Goal: Find specific page/section: Find specific page/section

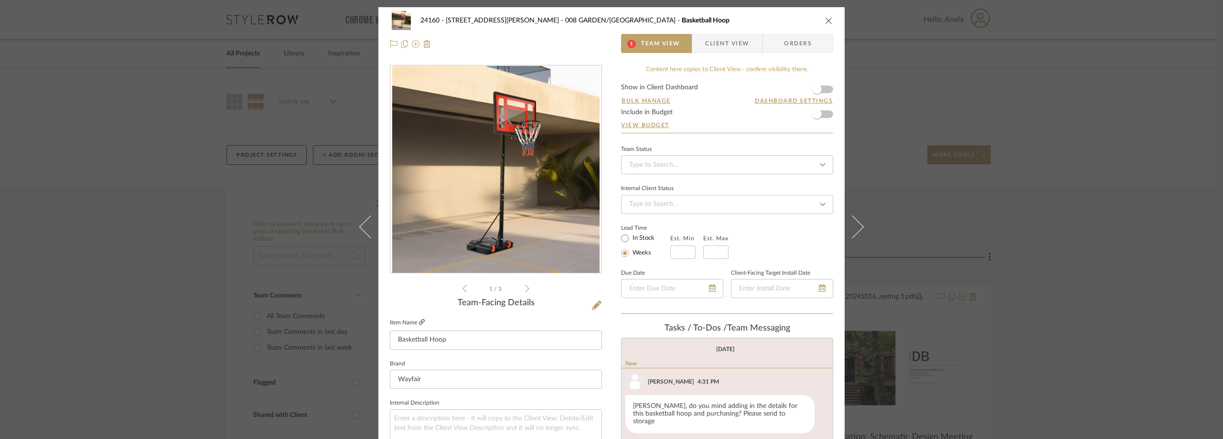
click at [419, 322] on icon at bounding box center [422, 322] width 6 height 6
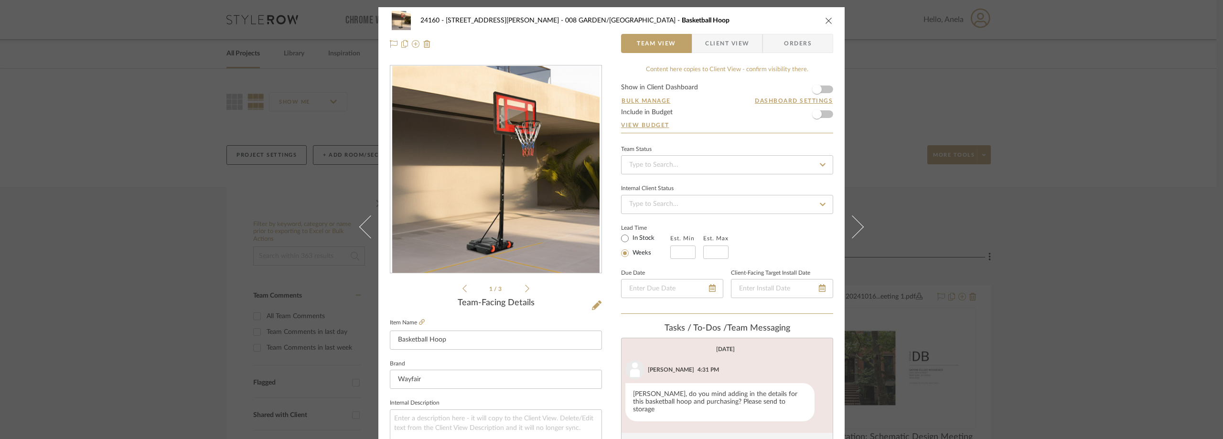
click at [717, 48] on span "Client View" at bounding box center [727, 43] width 44 height 19
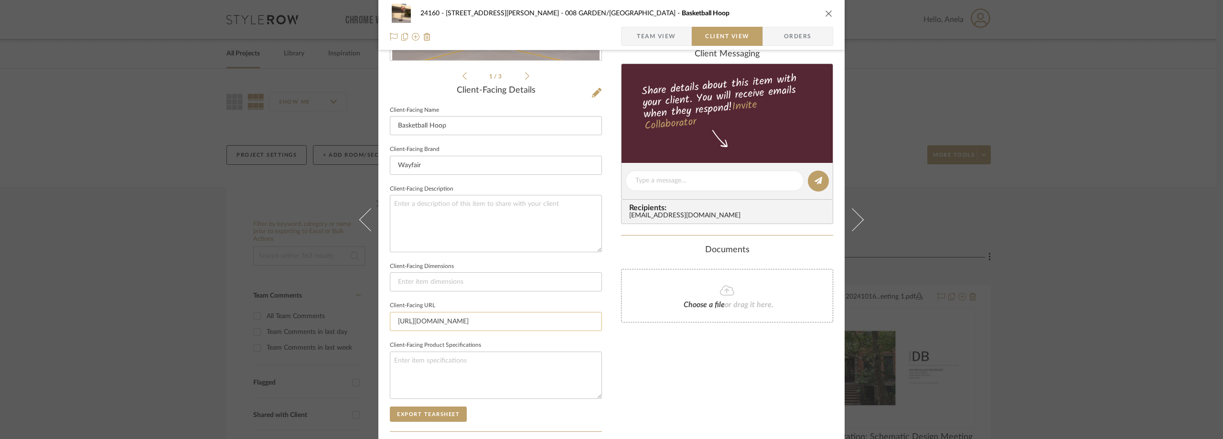
scroll to position [287, 0]
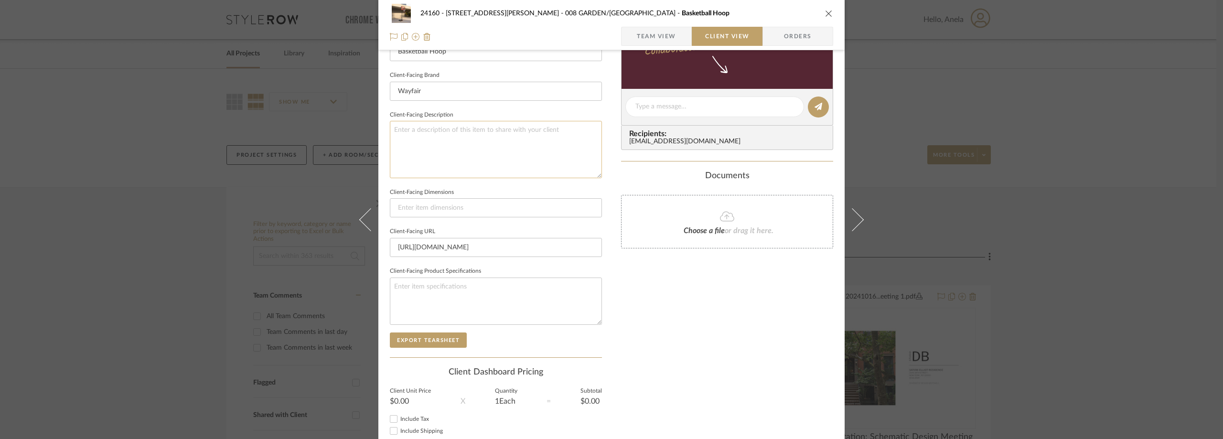
paste textarea "Balconera 10.5FT Easy Adjustable Basketball Hoop"
type textarea "Balconera 10.5FT Easy Adjustable Basketball Hoop ||"
type textarea "Balconera 10.5FT Easy Adjustable Basketball Hoop || Price doesn't include Studi…"
click at [522, 105] on sr-form-field "Client-Facing Brand Wayfair" at bounding box center [496, 89] width 212 height 40
click at [677, 37] on span "Team View" at bounding box center [657, 36] width 70 height 19
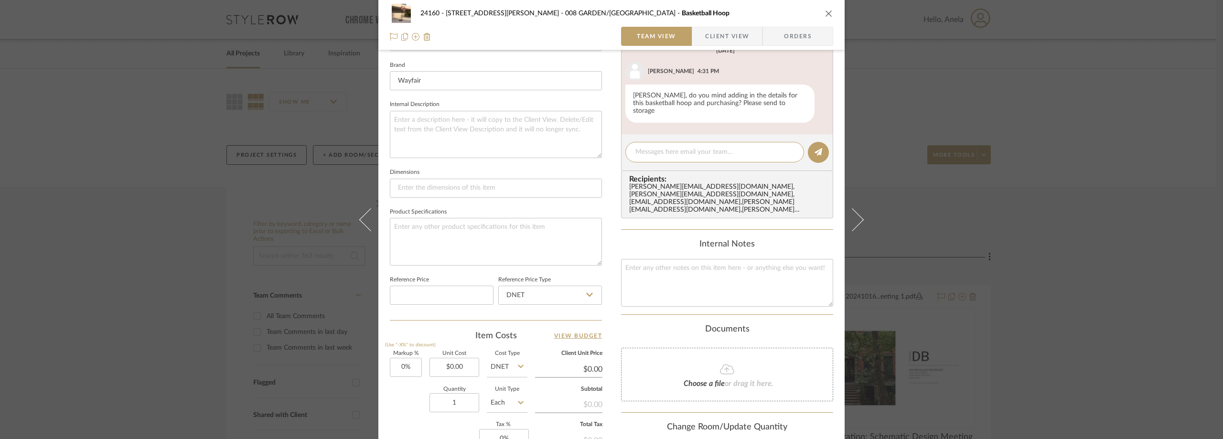
scroll to position [340, 0]
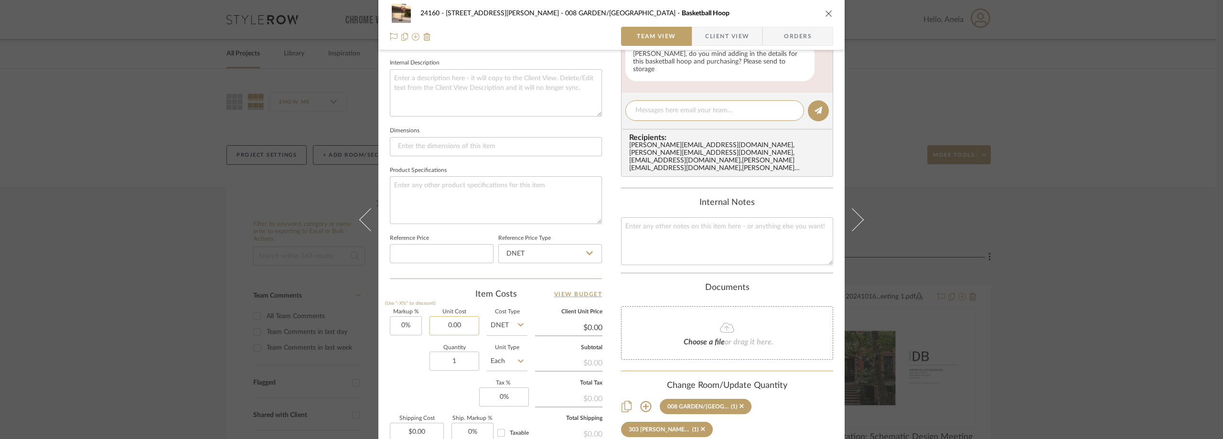
click at [462, 322] on input "0.00" at bounding box center [454, 325] width 50 height 19
type input "$89.99"
click at [459, 310] on label "Unit Cost" at bounding box center [454, 312] width 50 height 5
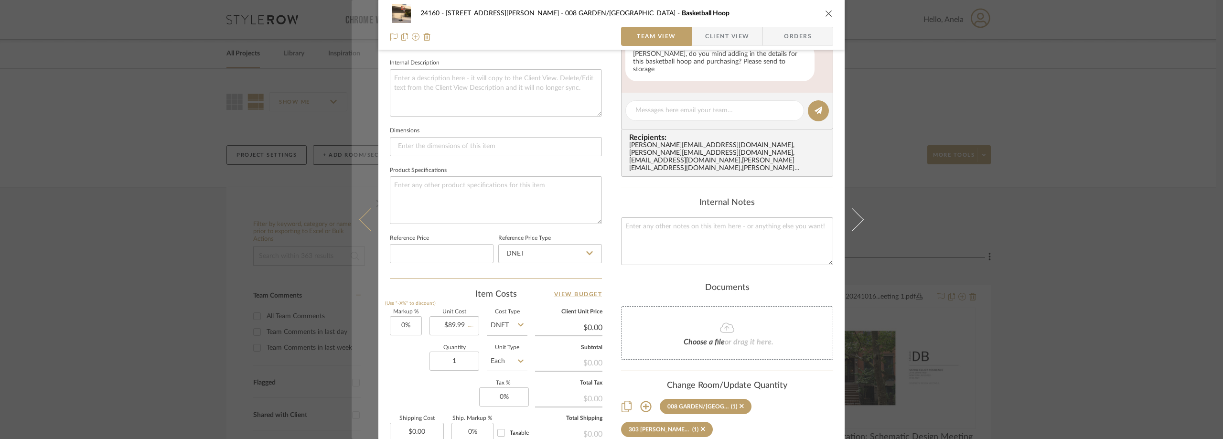
type input "$89.99"
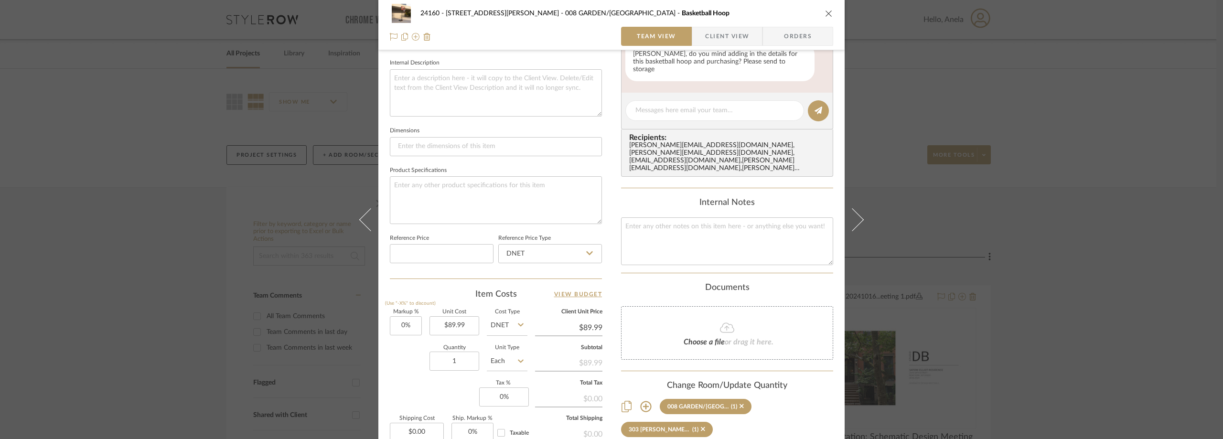
click at [722, 33] on span "Client View" at bounding box center [727, 36] width 44 height 19
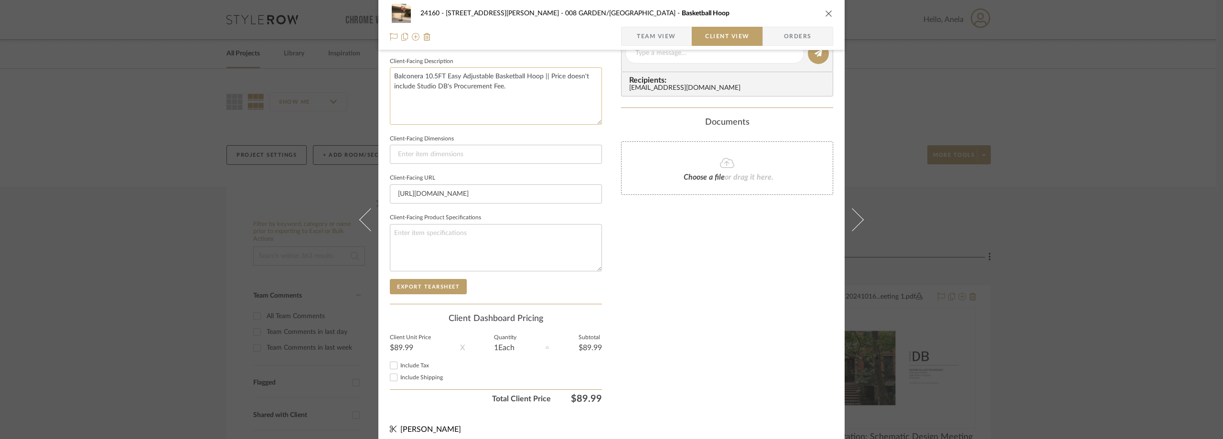
scroll to position [245, 0]
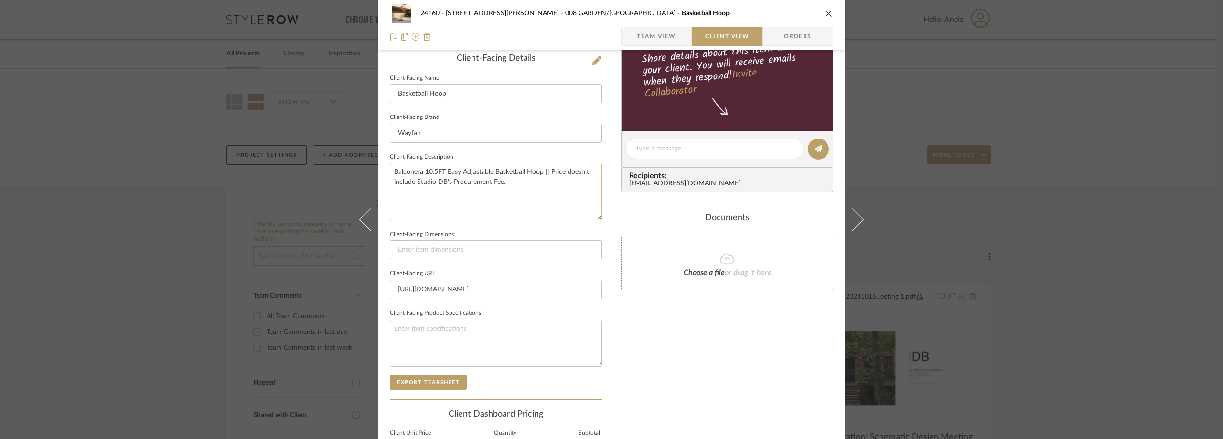
click at [542, 201] on textarea "Balconera 10.5FT Easy Adjustable Basketball Hoop || Price doesn't include Studi…" at bounding box center [496, 191] width 212 height 57
click at [548, 175] on textarea "Balconera 10.5FT Easy Adjustable Basketball Hoop || Price doesn't include Studi…" at bounding box center [496, 191] width 212 height 57
type textarea "Balconera 10.5FT Easy Adjustable Basketball Hoop || Price reflects free shippin…"
drag, startPoint x: 556, startPoint y: 156, endPoint x: 550, endPoint y: 160, distance: 6.6
click at [558, 156] on fieldset "Client-Facing Description Balconera 10.5FT Easy Adjustable Basketball Hoop || P…" at bounding box center [496, 185] width 212 height 70
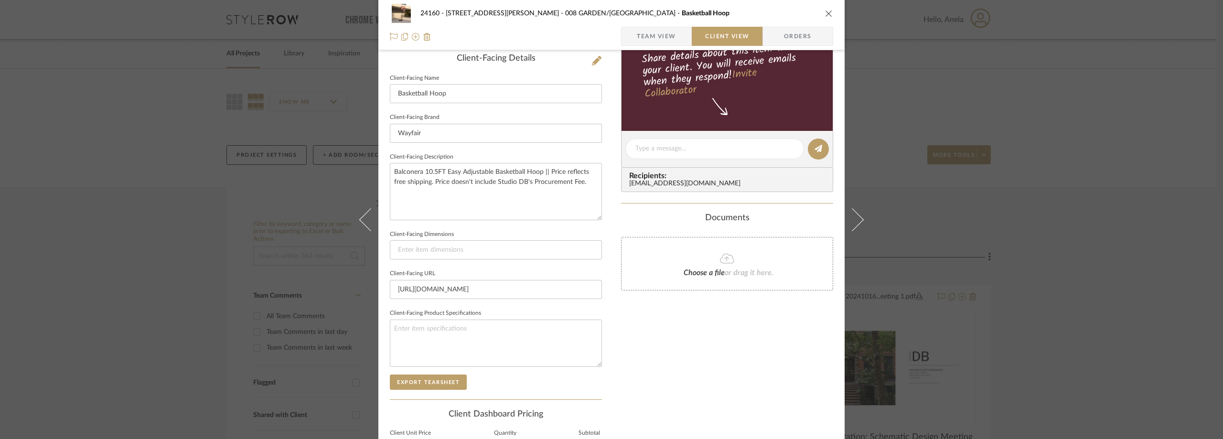
click at [622, 29] on span "button" at bounding box center [629, 36] width 15 height 19
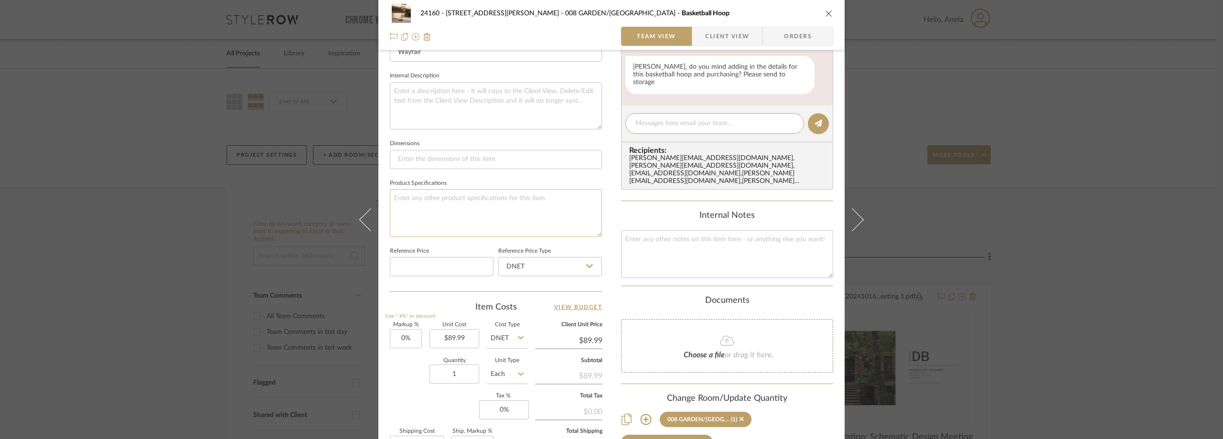
scroll to position [451, 0]
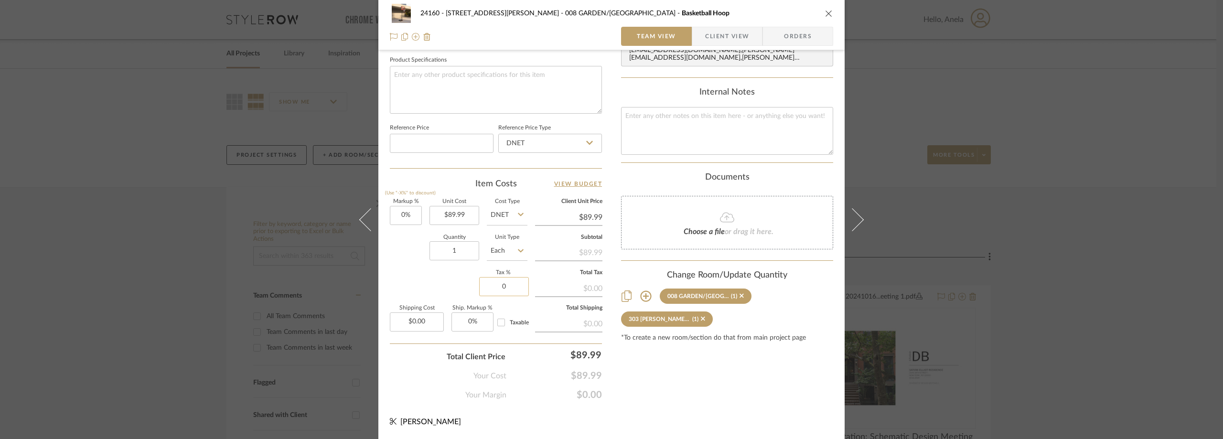
click at [506, 279] on input "0" at bounding box center [504, 286] width 50 height 19
type input "8.875%"
click at [418, 275] on div "Markup % (Use "-X%" to discount) 0% Unit Cost $89.99 Cost Type DNET Client Unit…" at bounding box center [496, 269] width 212 height 140
click at [688, 28] on mat-button-toggle "Team View" at bounding box center [656, 36] width 71 height 19
click at [694, 36] on span "button" at bounding box center [698, 36] width 13 height 19
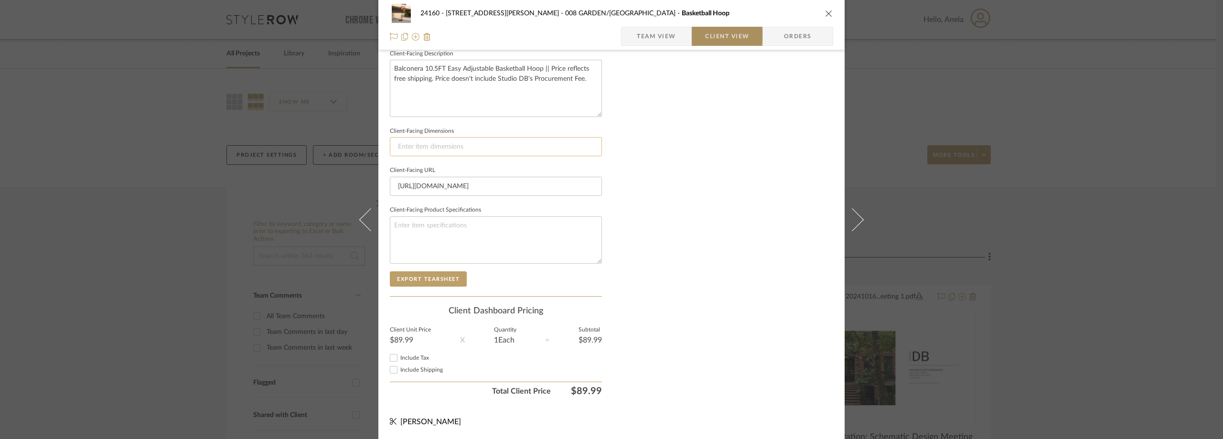
scroll to position [348, 0]
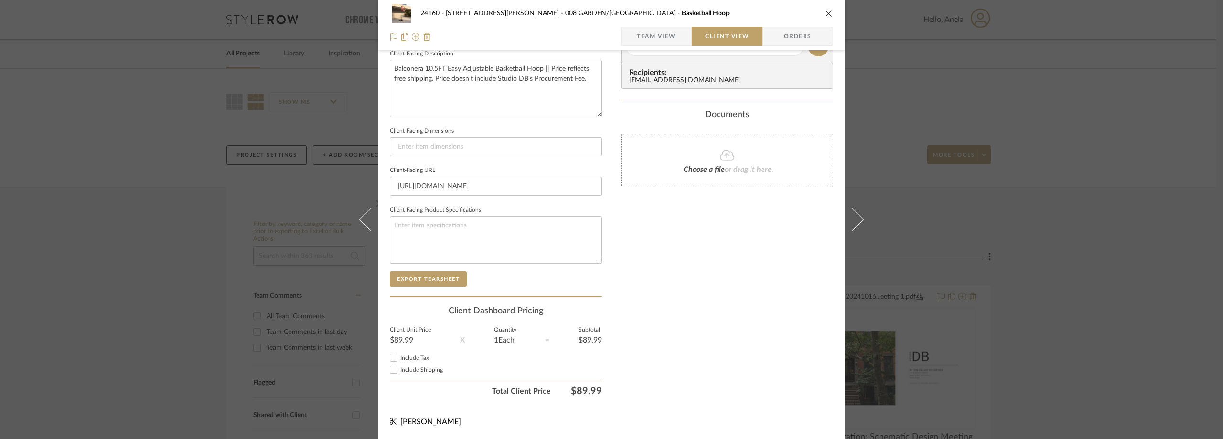
click at [405, 358] on span "Include Tax" at bounding box center [414, 358] width 29 height 6
click at [399, 358] on input "Include Tax" at bounding box center [393, 357] width 11 height 11
checkbox input "true"
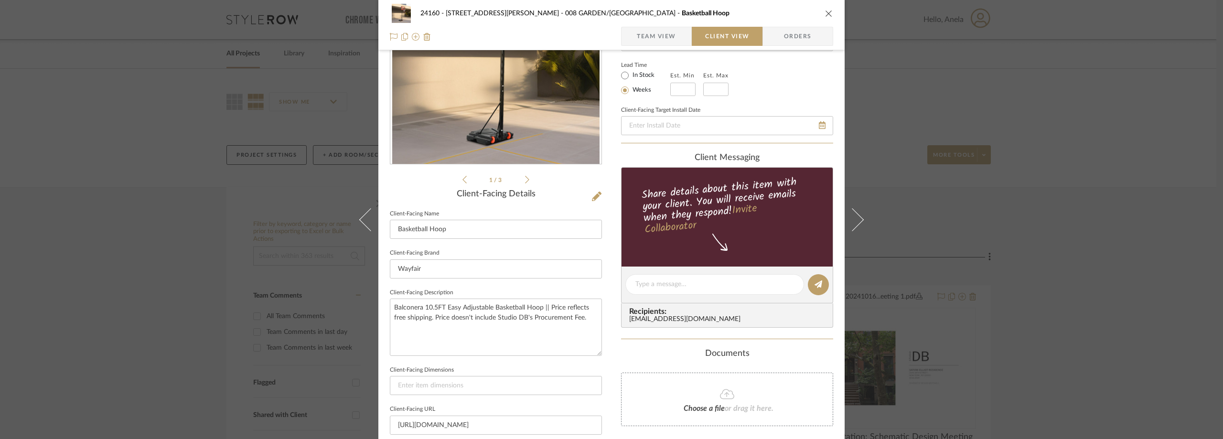
click at [631, 75] on label "In Stock" at bounding box center [643, 75] width 24 height 9
click at [629, 75] on input "In Stock" at bounding box center [624, 75] width 11 height 11
radio input "true"
drag, startPoint x: 640, startPoint y: 43, endPoint x: 640, endPoint y: 48, distance: 4.8
click at [640, 43] on span "Team View" at bounding box center [656, 36] width 39 height 19
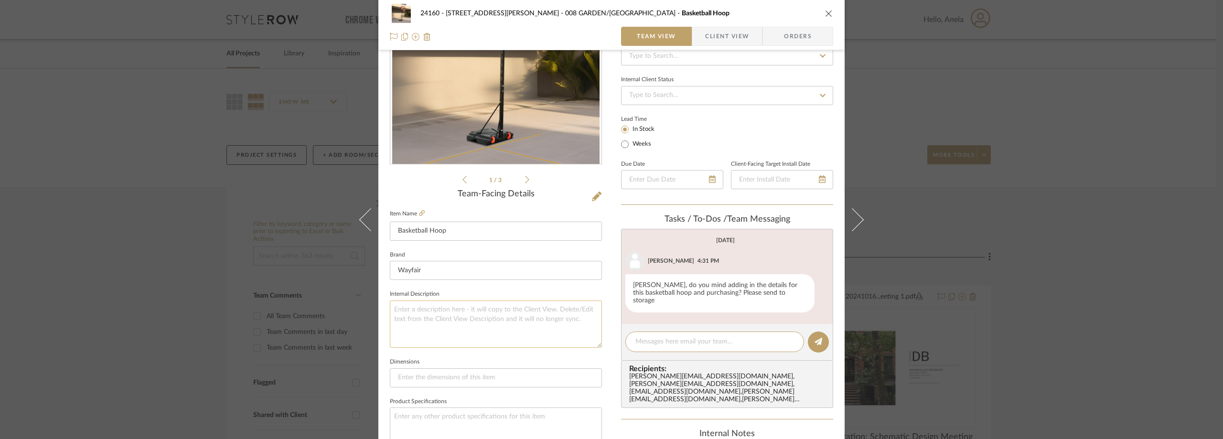
scroll to position [157, 0]
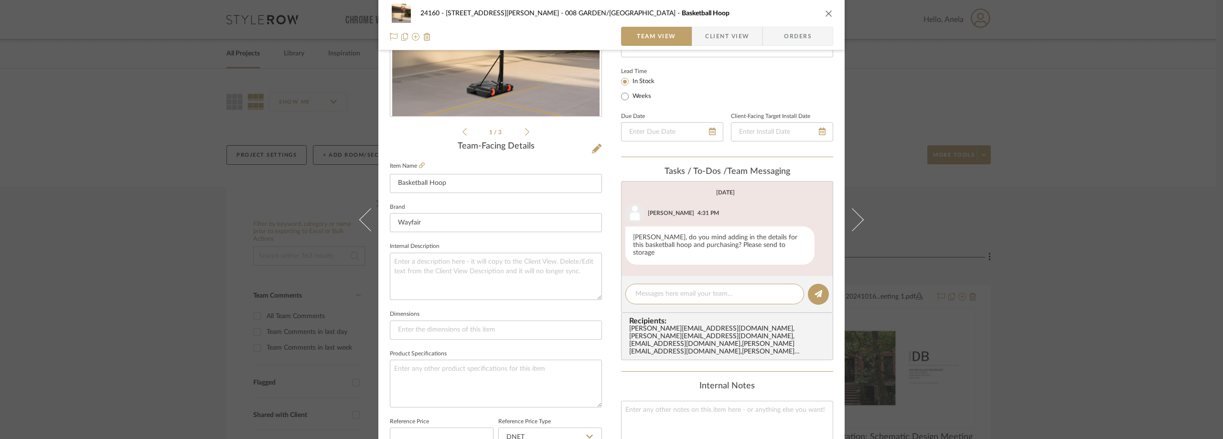
click at [721, 41] on span "Client View" at bounding box center [727, 36] width 44 height 19
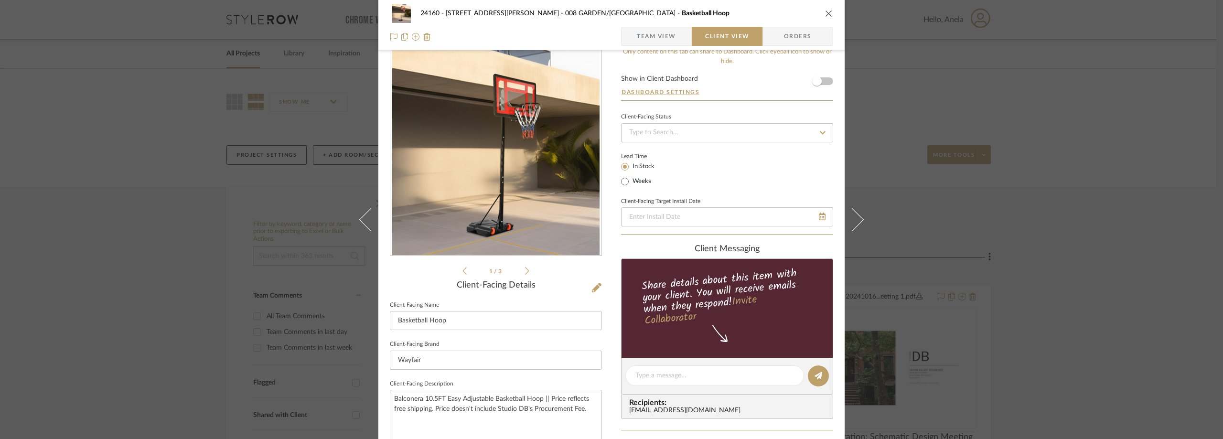
scroll to position [0, 0]
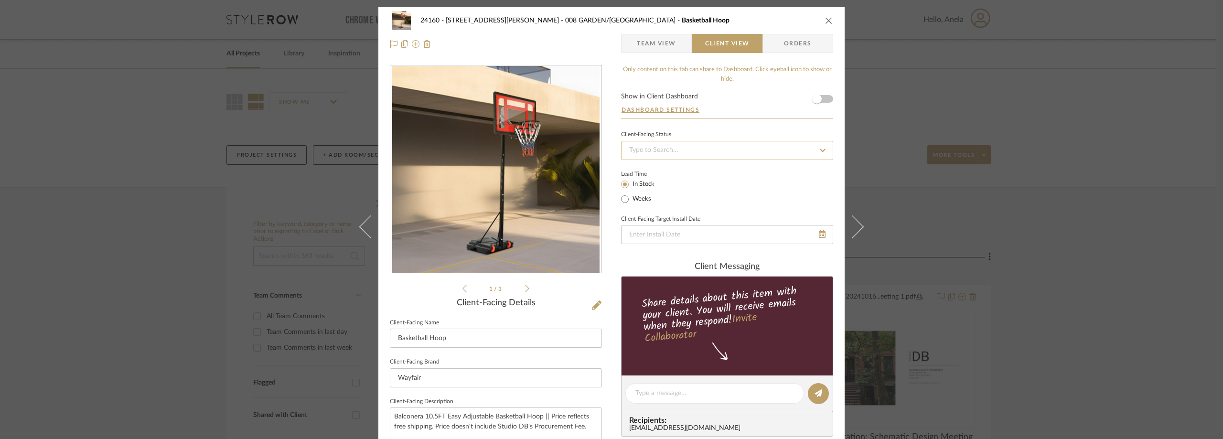
click at [678, 160] on input at bounding box center [727, 150] width 212 height 19
type input "order"
click at [665, 43] on span "Team View" at bounding box center [656, 43] width 39 height 19
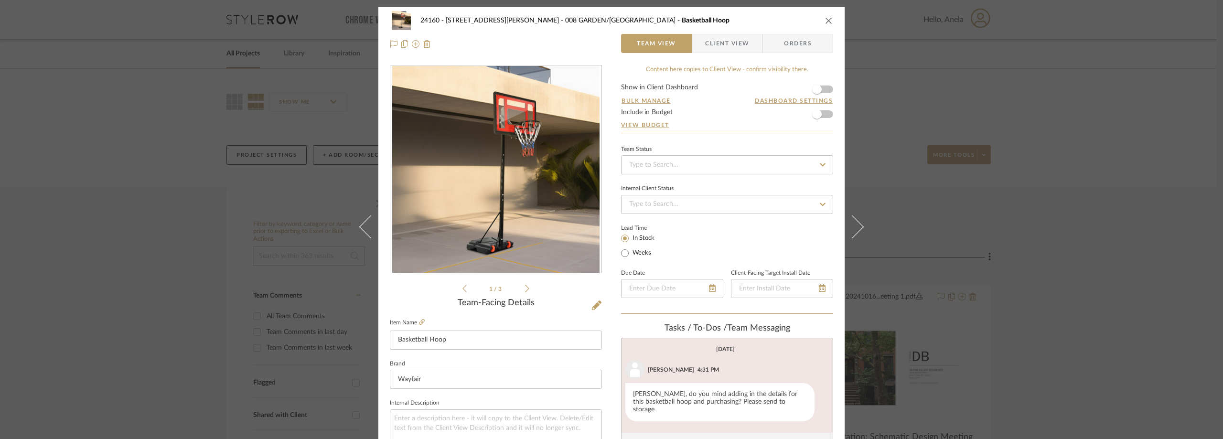
click at [692, 47] on span "button" at bounding box center [698, 43] width 13 height 19
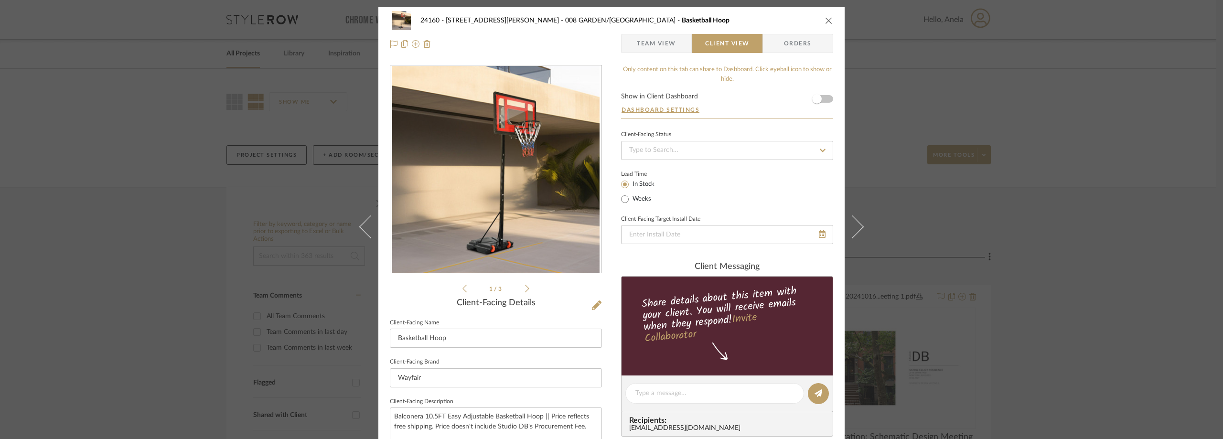
click at [662, 40] on span "Team View" at bounding box center [656, 43] width 39 height 19
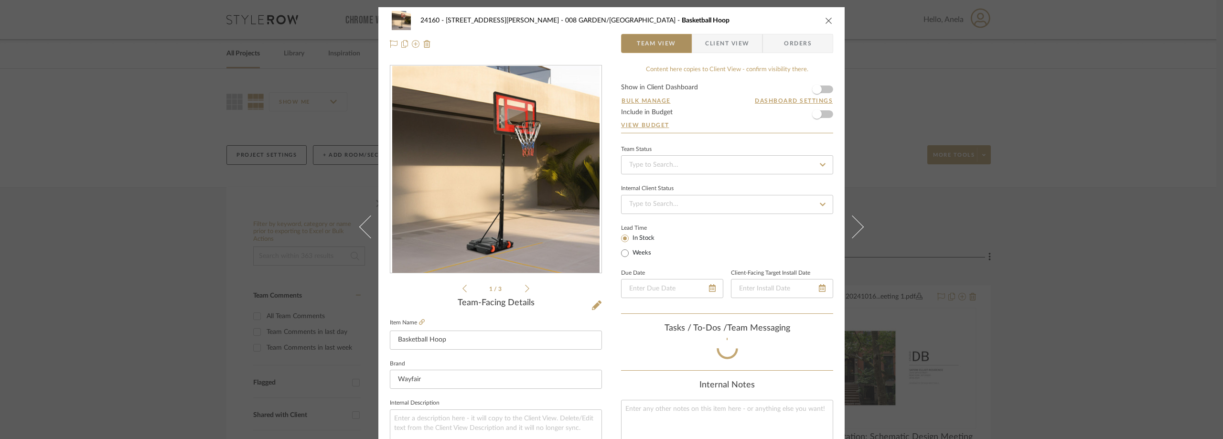
scroll to position [103, 0]
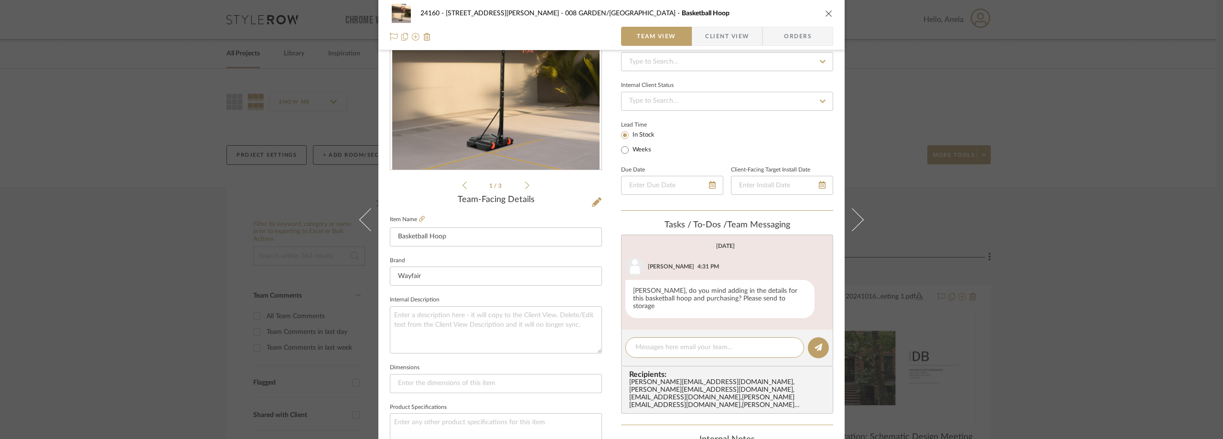
click at [700, 32] on span "button" at bounding box center [698, 36] width 13 height 19
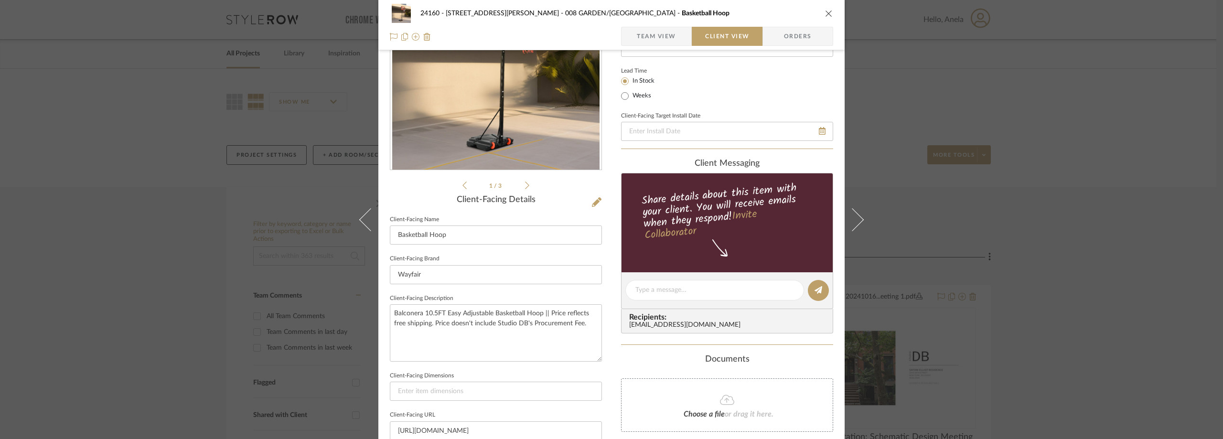
click at [663, 32] on span "Team View" at bounding box center [656, 36] width 39 height 19
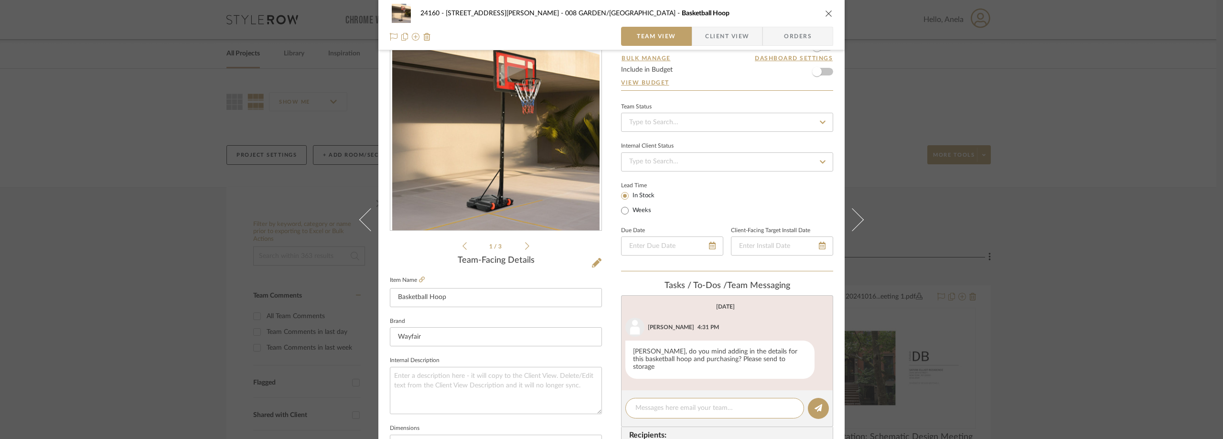
scroll to position [0, 0]
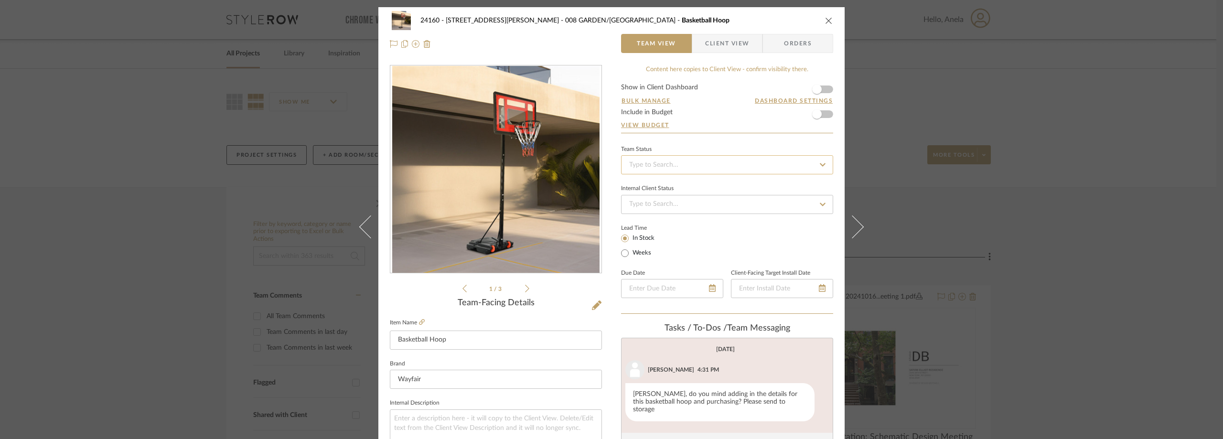
click at [667, 160] on input at bounding box center [727, 164] width 212 height 19
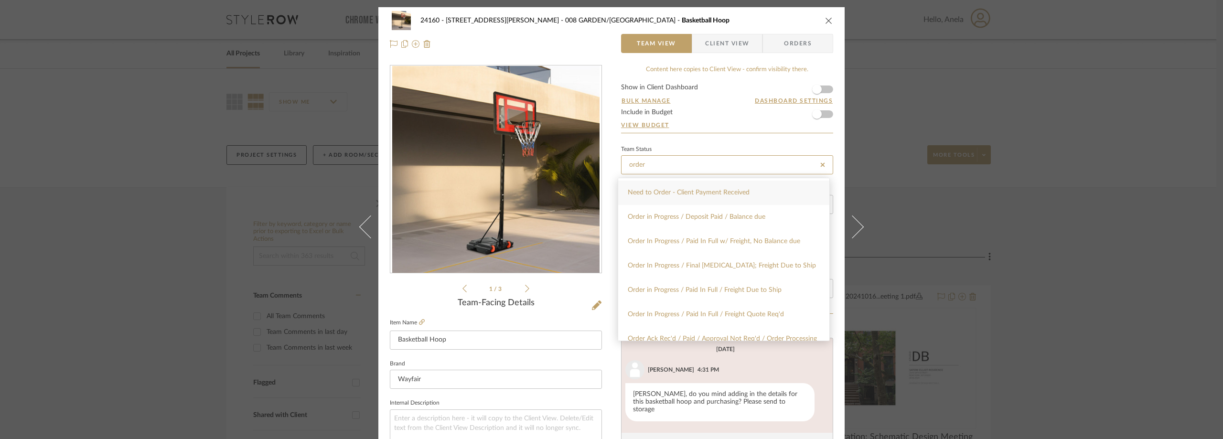
scroll to position [96, 0]
type input "order"
click at [698, 244] on span "Order In Progress / Paid In Full w/ Freight, No Balance due" at bounding box center [714, 240] width 172 height 7
type input "[DATE]"
type input "Order In Progress / Paid In Full w/ Freight, No Balance due"
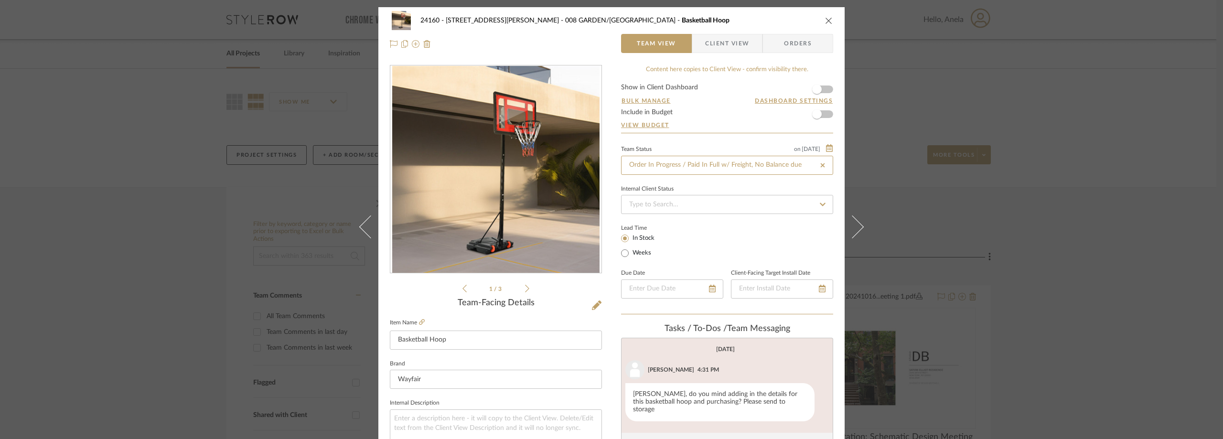
type input "[DATE]"
type input "Order In Progress / Paid In Full w/ Freight, No Balance due"
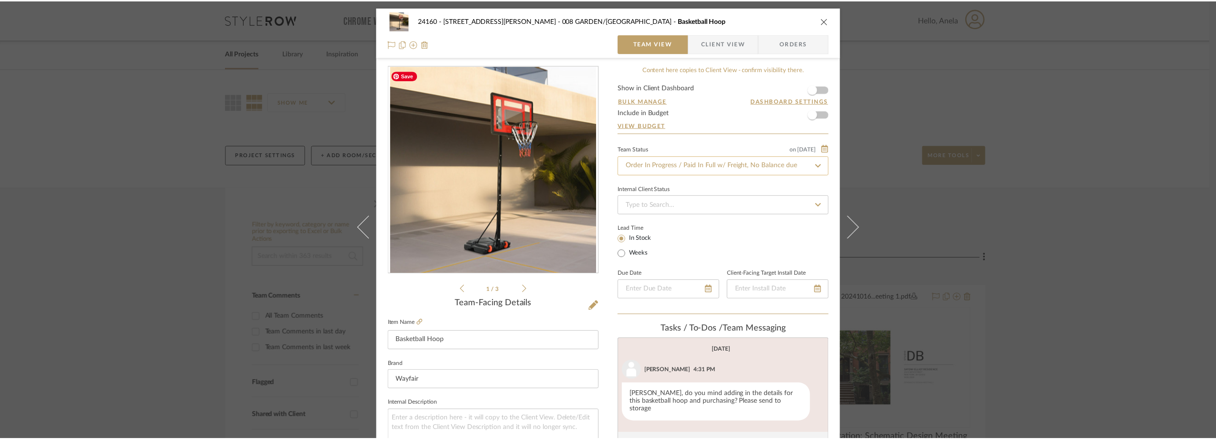
scroll to position [191, 0]
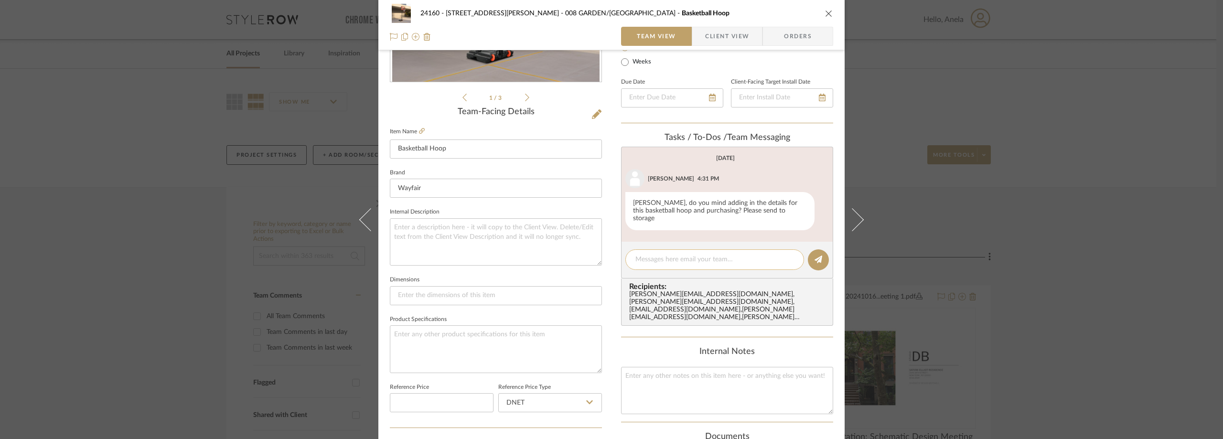
click at [669, 249] on div at bounding box center [714, 259] width 179 height 21
click at [670, 255] on textarea at bounding box center [714, 260] width 159 height 10
paste textarea "4476864149"
type textarea "Order#4476864149"
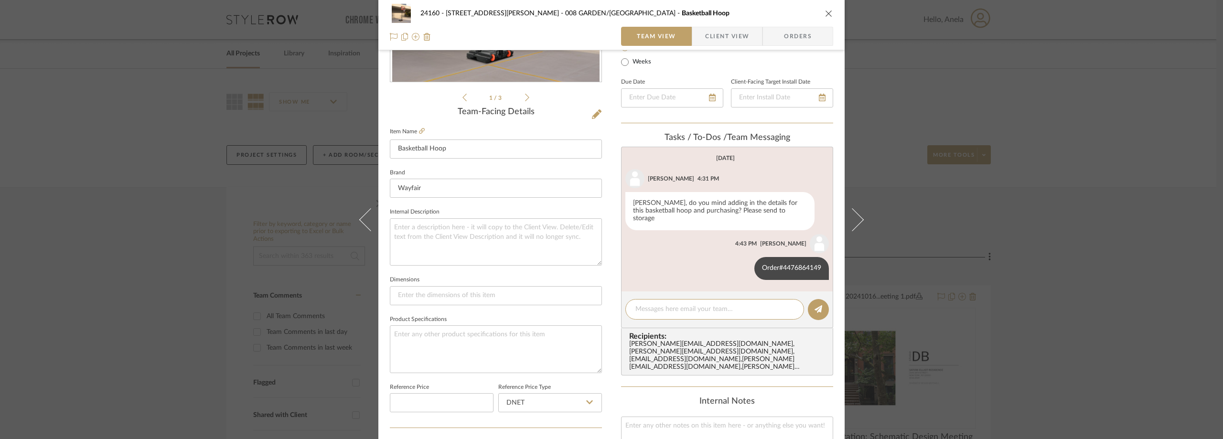
click at [164, 64] on div "24160 - [STREET_ADDRESS] - [PERSON_NAME] 008 GARDEN/TERRACE Basketball Hoop Tea…" at bounding box center [611, 219] width 1223 height 439
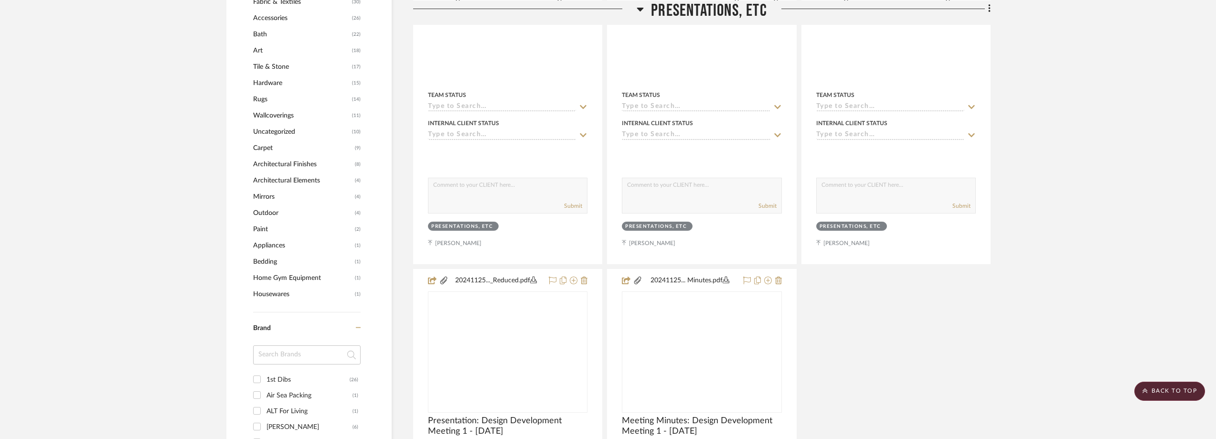
scroll to position [1003, 0]
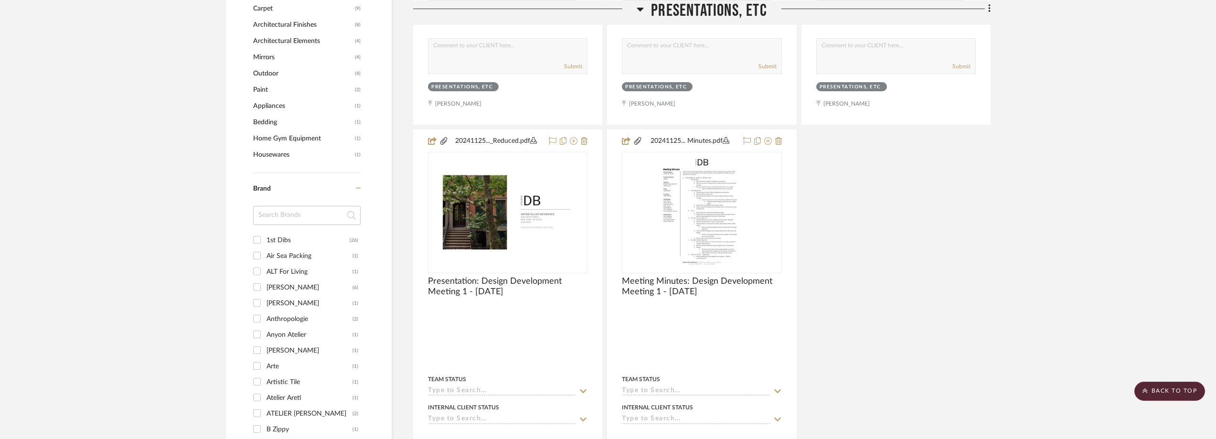
click at [289, 224] on input at bounding box center [306, 215] width 107 height 19
type input "cr"
click at [293, 257] on div "Crate & Barrel" at bounding box center [310, 255] width 86 height 15
click at [265, 257] on input "Crate & Barrel (5)" at bounding box center [256, 255] width 15 height 15
checkbox input "true"
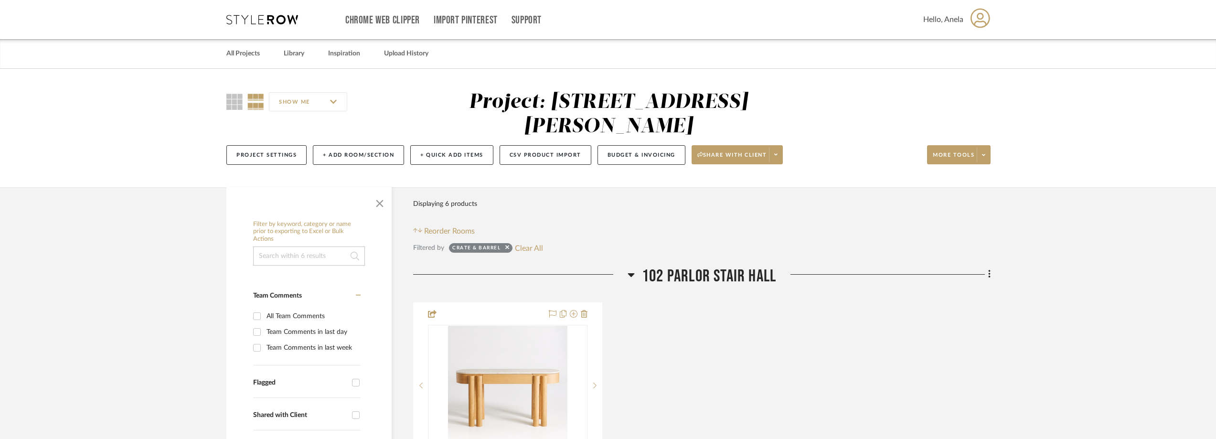
click at [254, 20] on icon at bounding box center [262, 20] width 72 height 10
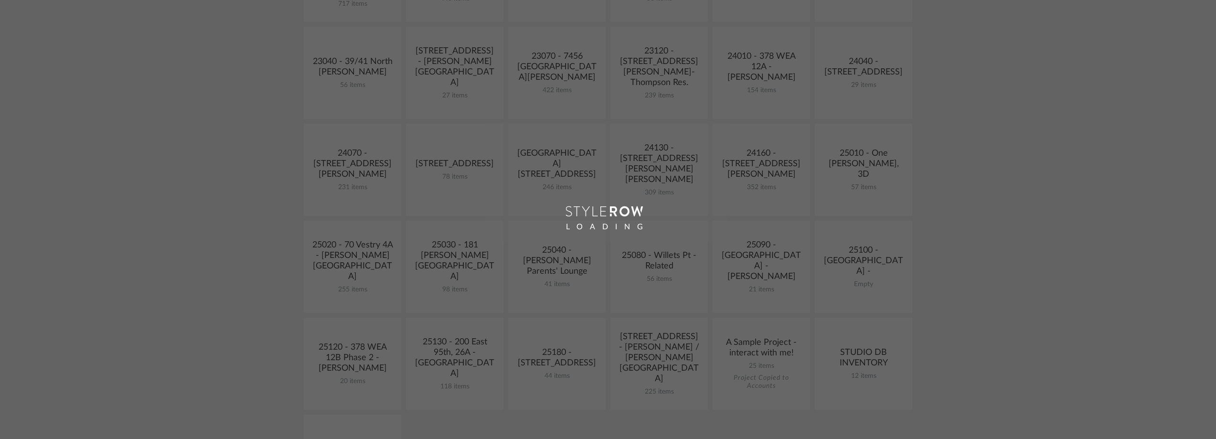
scroll to position [382, 0]
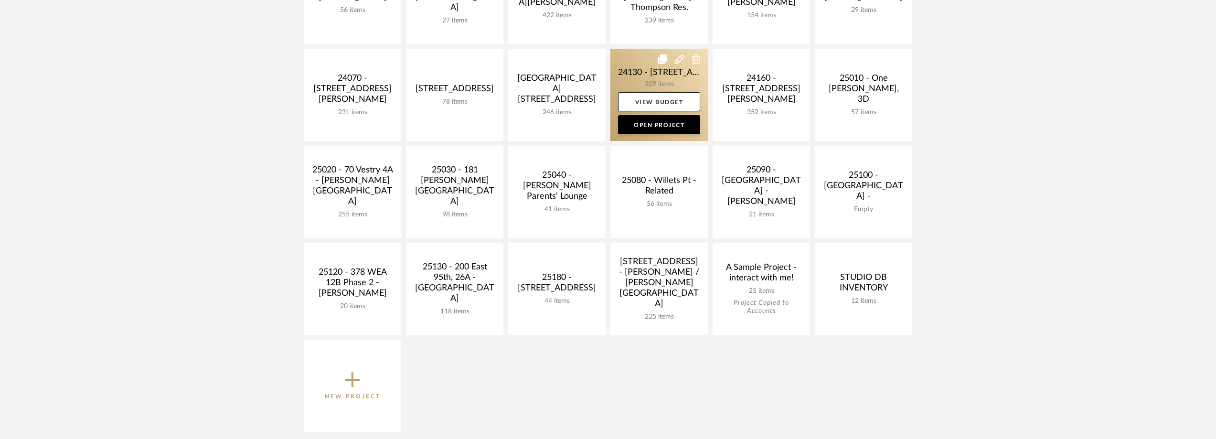
click at [645, 69] on link at bounding box center [659, 95] width 97 height 92
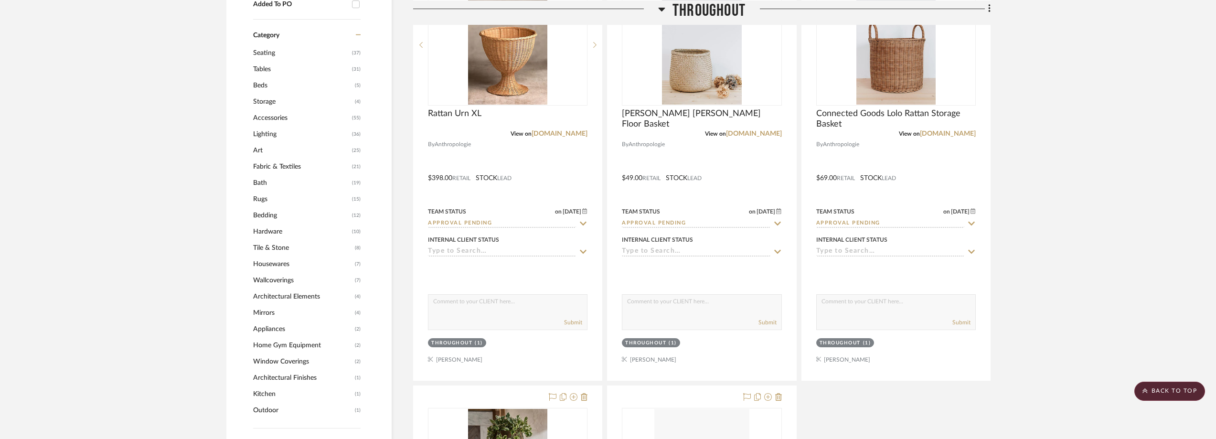
scroll to position [908, 0]
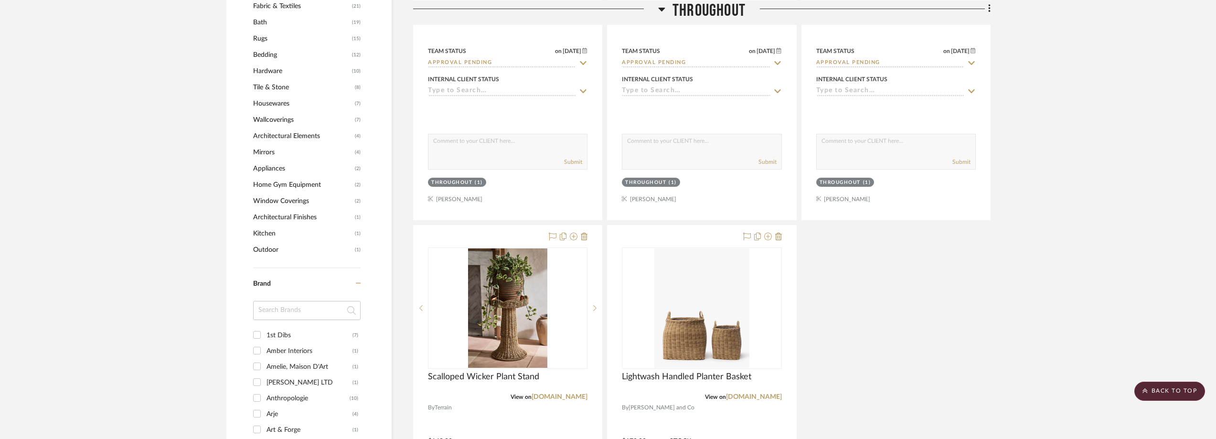
click at [306, 308] on input at bounding box center [306, 310] width 107 height 19
type input "cr"
click at [296, 339] on div "Crate & Barrel" at bounding box center [310, 335] width 86 height 15
click at [265, 339] on input "Crate & Barrel (3)" at bounding box center [256, 334] width 15 height 15
checkbox input "true"
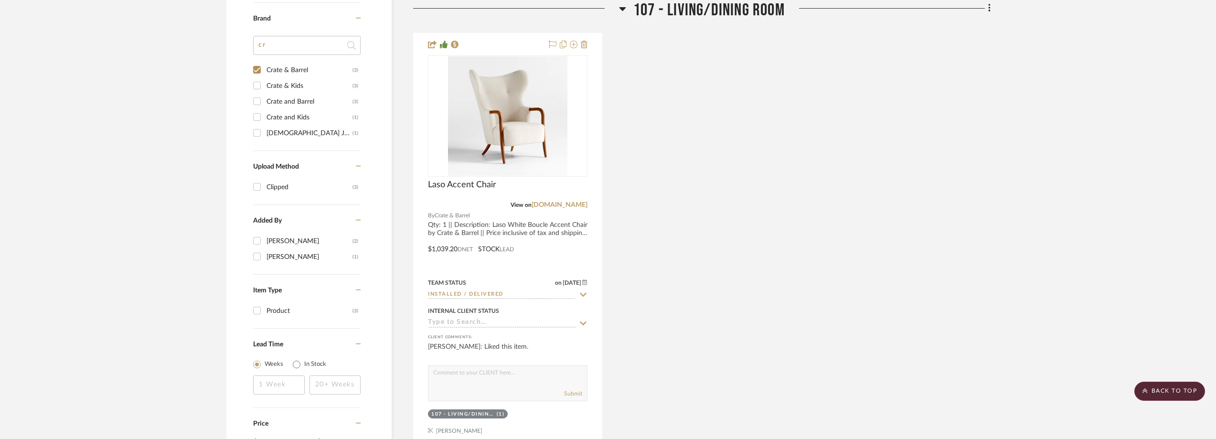
scroll to position [563, 0]
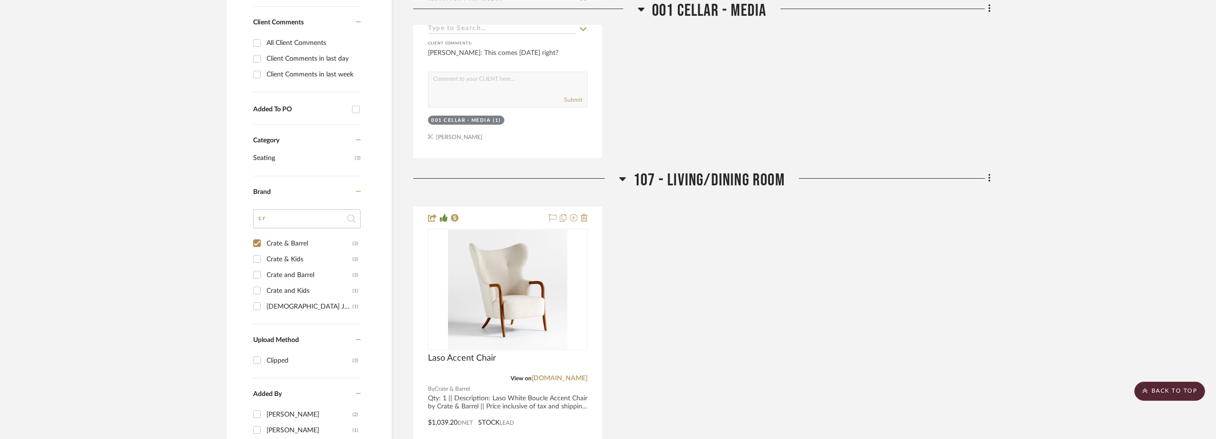
click at [332, 260] on div "Crate & Kids" at bounding box center [310, 259] width 86 height 15
click at [265, 260] on input "Crate & Kids (3)" at bounding box center [256, 258] width 15 height 15
checkbox input "true"
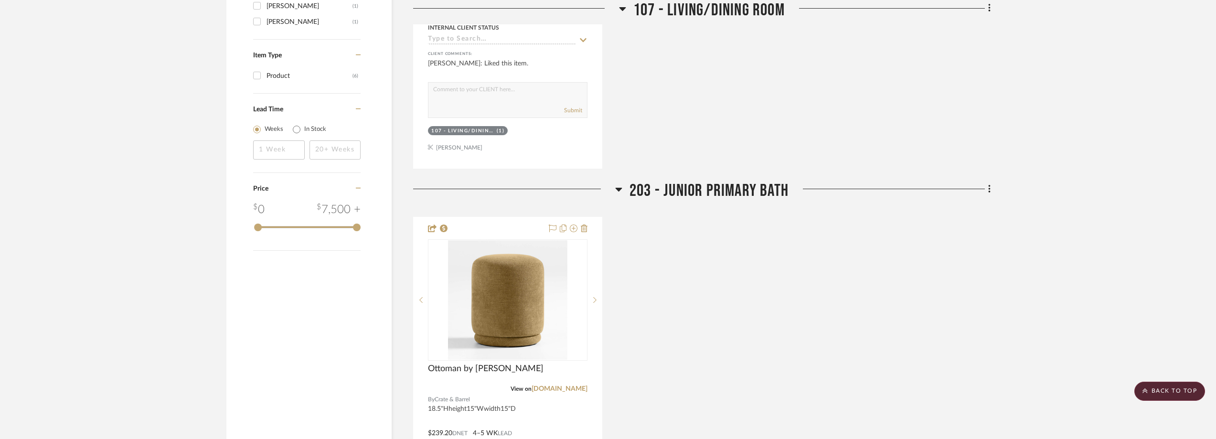
scroll to position [733, 0]
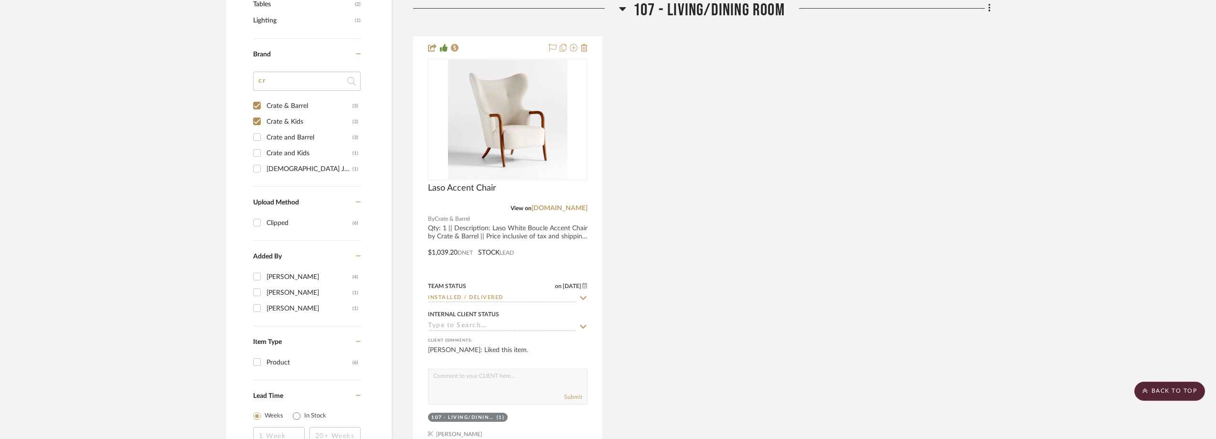
click at [301, 135] on div "Crate and Barrel" at bounding box center [310, 137] width 86 height 15
click at [265, 135] on input "Crate and Barrel (3)" at bounding box center [256, 136] width 15 height 15
checkbox input "true"
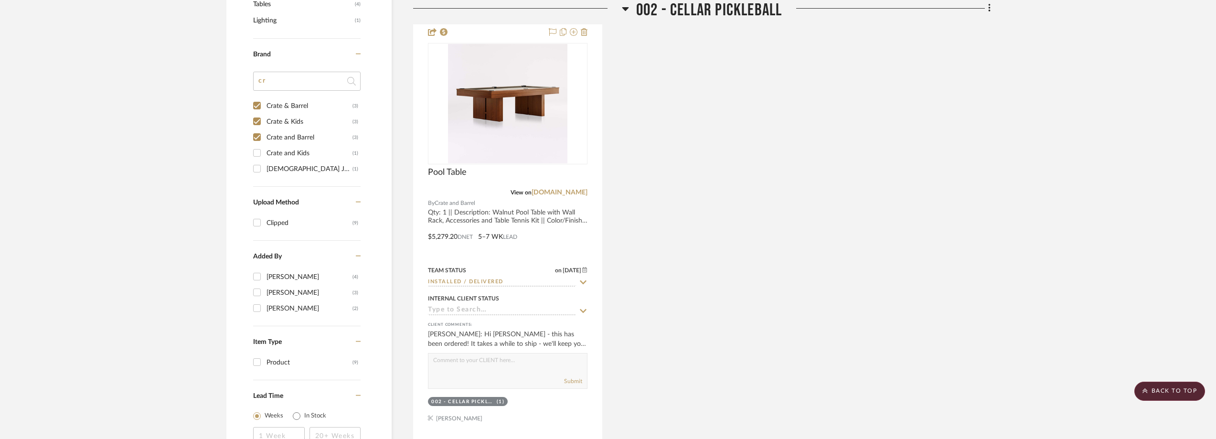
click at [295, 105] on div "Crate & Barrel" at bounding box center [310, 105] width 86 height 15
click at [265, 105] on input "Crate & Barrel (3)" at bounding box center [256, 105] width 15 height 15
checkbox input "false"
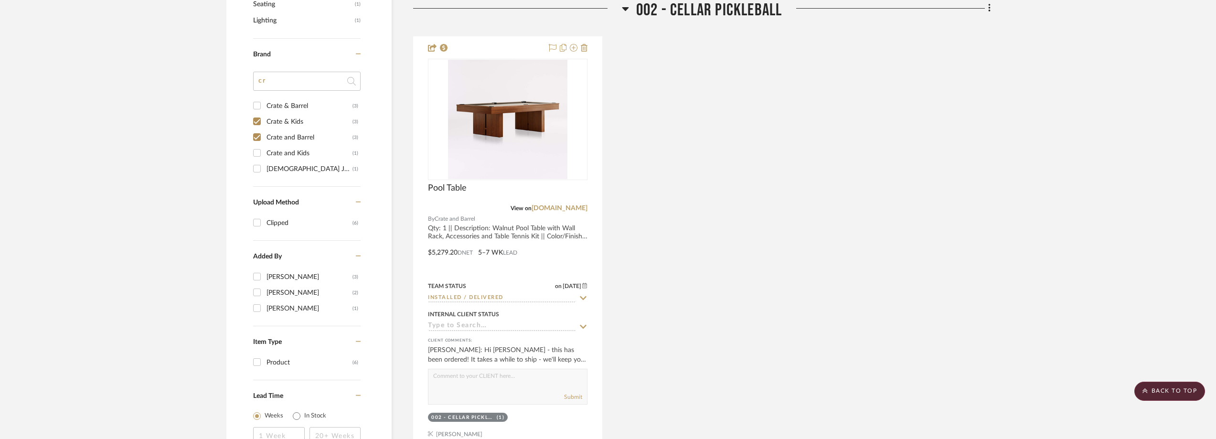
click at [298, 121] on div "Crate & Kids" at bounding box center [310, 121] width 86 height 15
click at [265, 121] on input "Crate & Kids (3)" at bounding box center [256, 121] width 15 height 15
checkbox input "false"
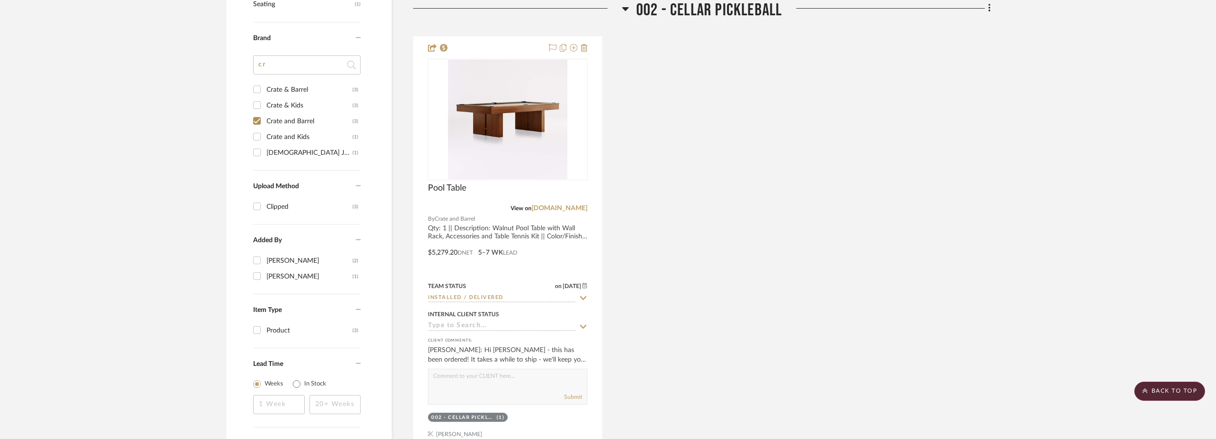
click at [305, 133] on div "Crate and Kids" at bounding box center [310, 136] width 86 height 15
click at [265, 133] on input "Crate and Kids (1)" at bounding box center [256, 136] width 15 height 15
checkbox input "true"
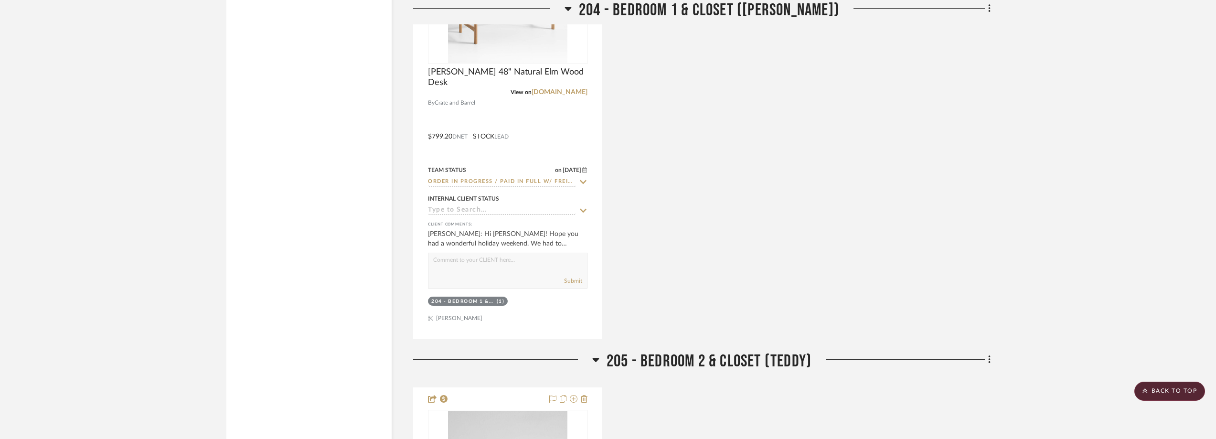
scroll to position [1211, 0]
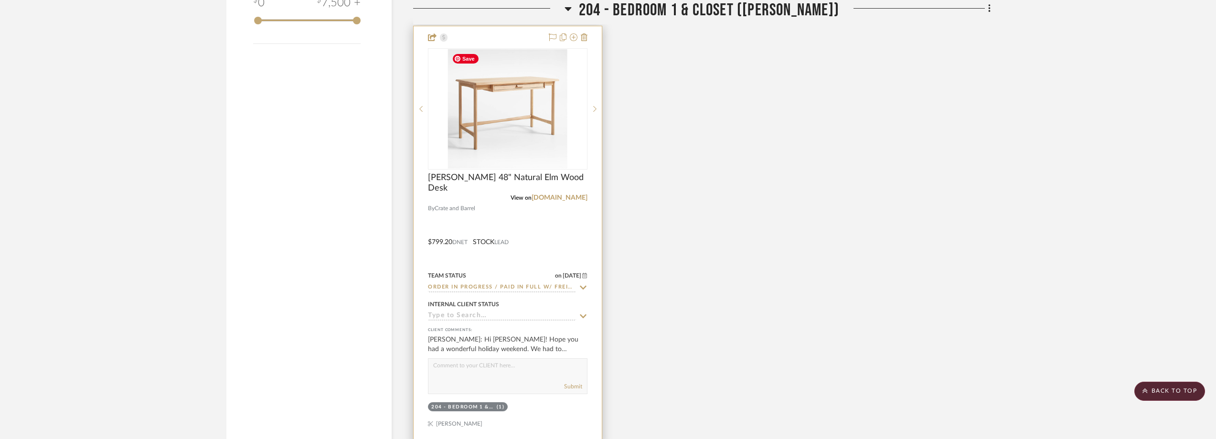
click at [0, 0] on img at bounding box center [0, 0] width 0 height 0
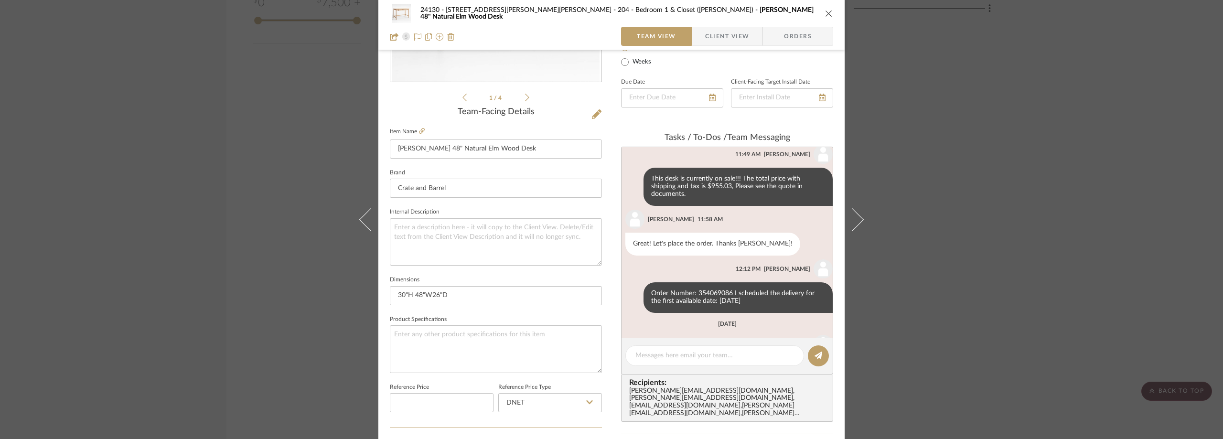
scroll to position [191, 0]
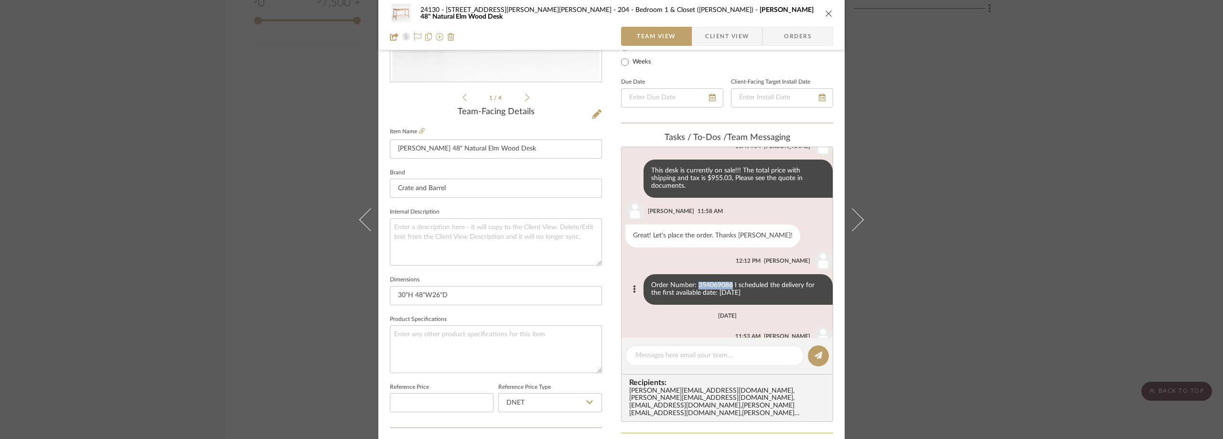
drag, startPoint x: 724, startPoint y: 274, endPoint x: 690, endPoint y: 274, distance: 34.4
click at [690, 274] on div "Order Number: 354069086 I scheduled the delivery for the first available date: …" at bounding box center [738, 289] width 189 height 31
copy div "354069086"
click at [880, 140] on div "24130 - [STREET_ADDRESS][PERSON_NAME] - [PERSON_NAME] 204 - Bedroom 1 & Closet …" at bounding box center [611, 219] width 1223 height 439
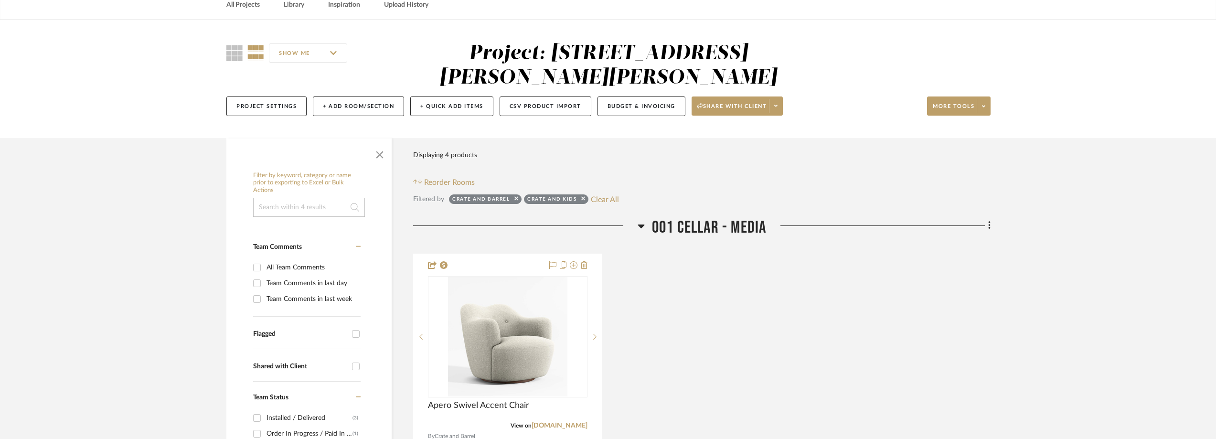
scroll to position [0, 0]
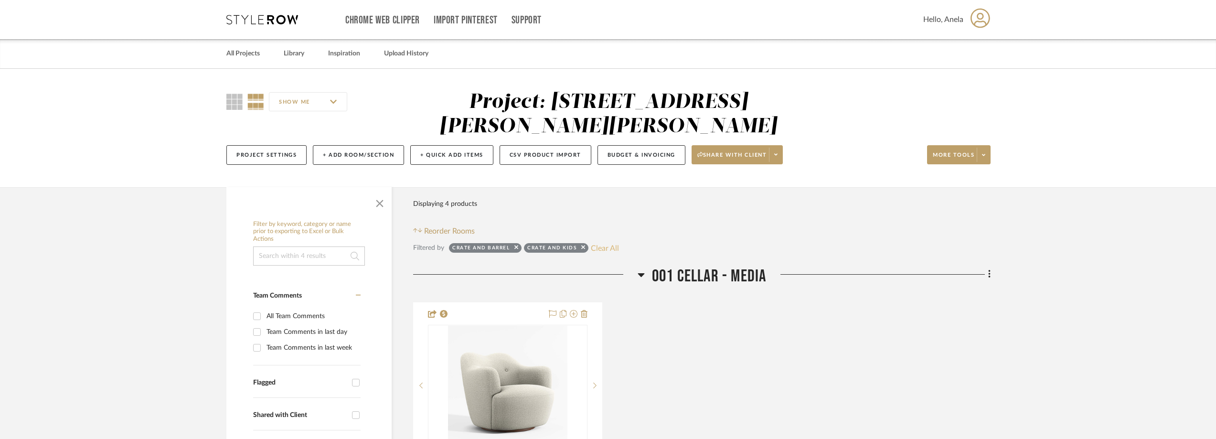
click at [604, 247] on button "Clear All" at bounding box center [605, 248] width 28 height 12
checkbox input "false"
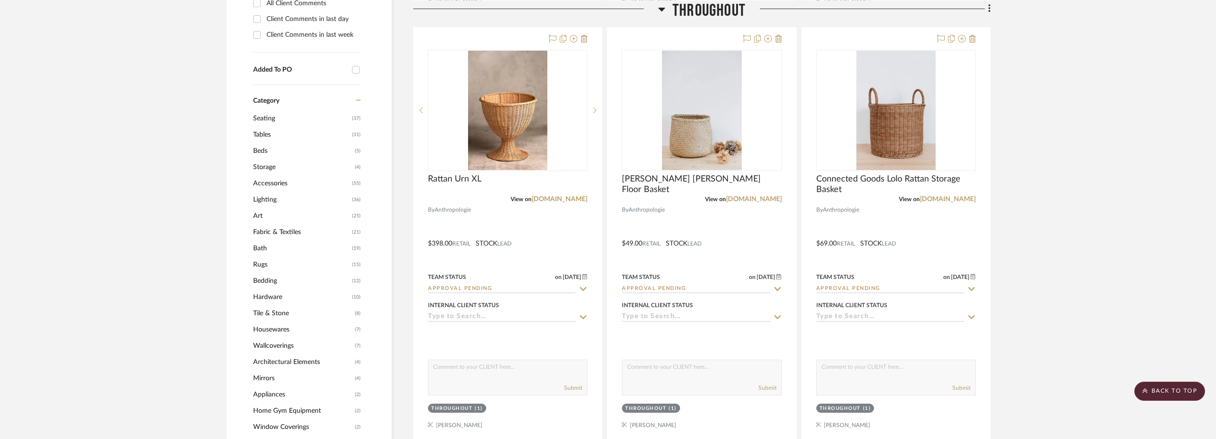
scroll to position [812, 0]
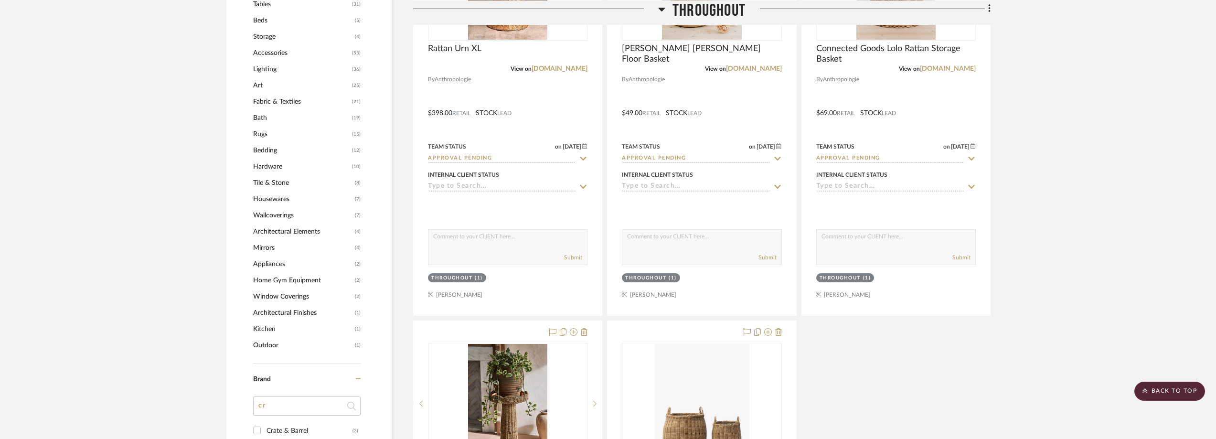
click at [306, 409] on input "cr" at bounding box center [306, 406] width 107 height 19
type input "re"
type input "h"
type input "rh"
type input "es"
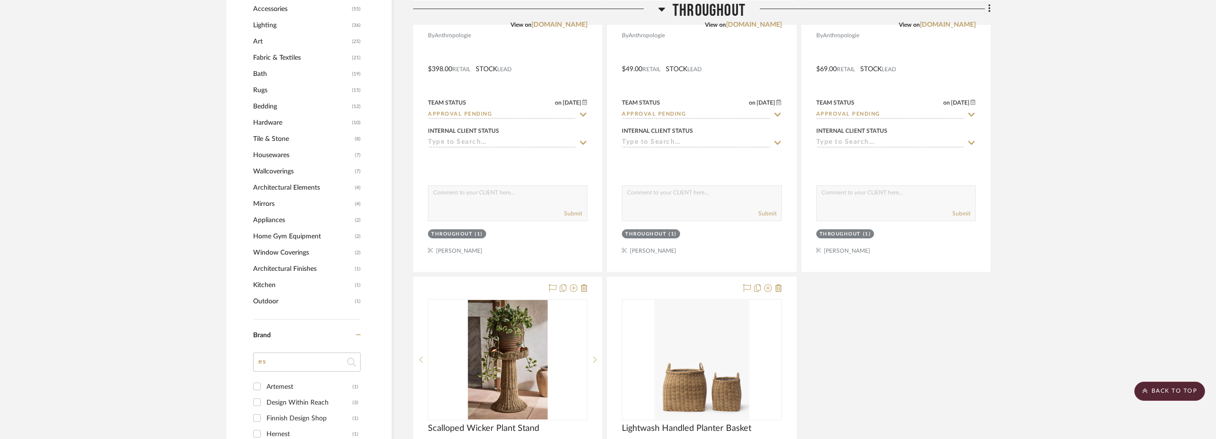
scroll to position [908, 0]
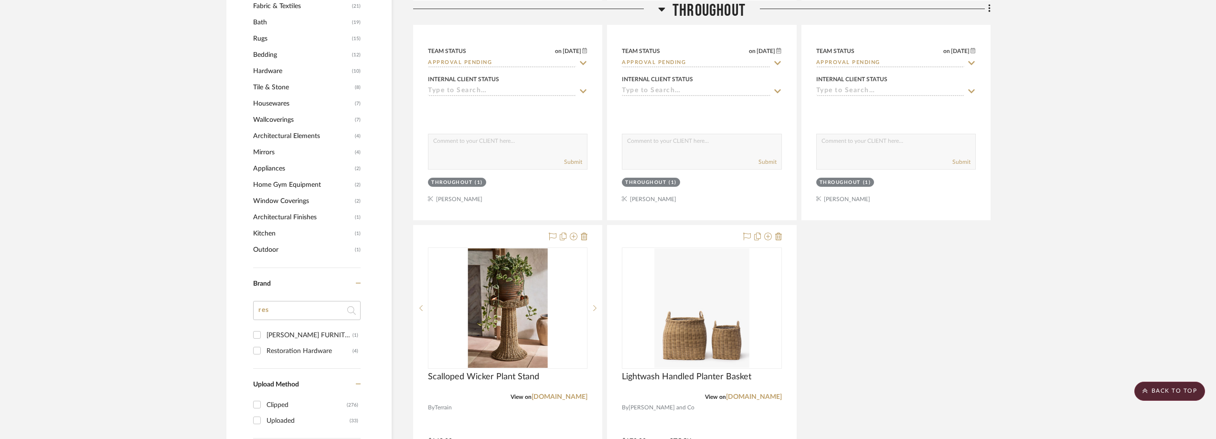
type input "res"
click at [273, 355] on div "Restoration Hardware" at bounding box center [310, 351] width 86 height 15
click at [265, 355] on input "Restoration Hardware (4)" at bounding box center [256, 350] width 15 height 15
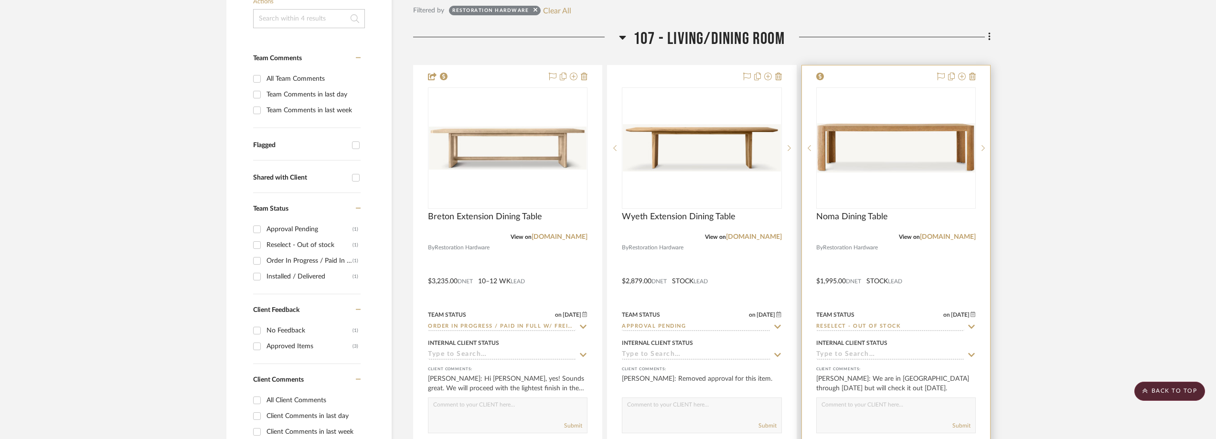
scroll to position [238, 0]
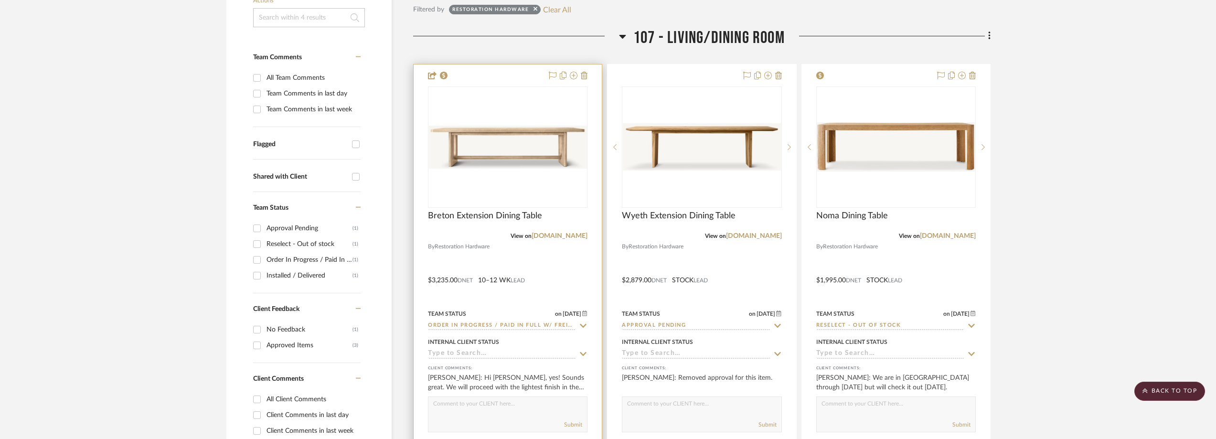
click at [526, 165] on div at bounding box center [508, 146] width 160 height 121
click at [519, 173] on div "0" at bounding box center [508, 147] width 159 height 120
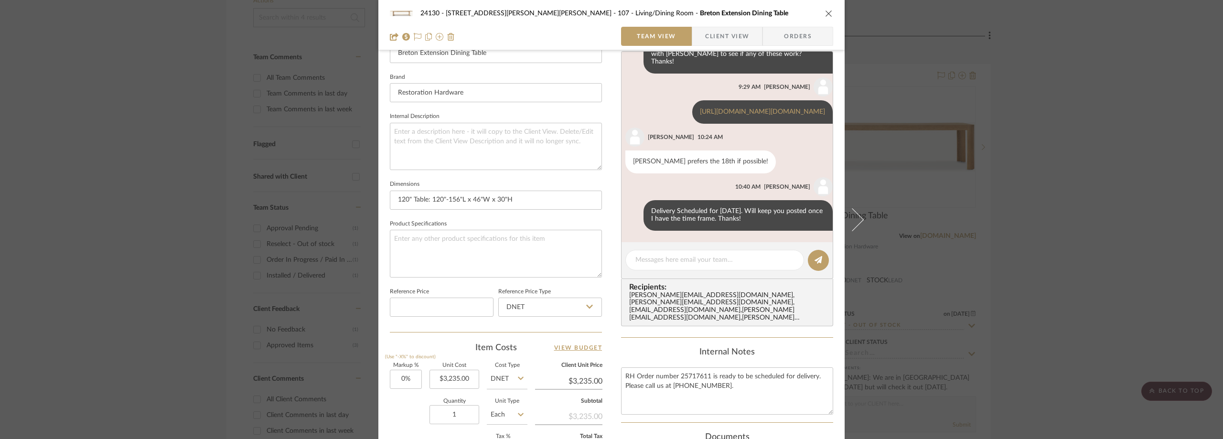
scroll to position [794, 0]
drag, startPoint x: 644, startPoint y: 212, endPoint x: 751, endPoint y: 212, distance: 107.5
click at [751, 212] on div "Delivery Scheduled for [DATE]. Will keep you posted once I have the time frame.…" at bounding box center [738, 215] width 189 height 31
copy div "Delivery Scheduled for [DATE]"
click at [1119, 252] on div "24130 - [STREET_ADDRESS][PERSON_NAME] - [PERSON_NAME] 107 - Living/Dining Room …" at bounding box center [611, 219] width 1223 height 439
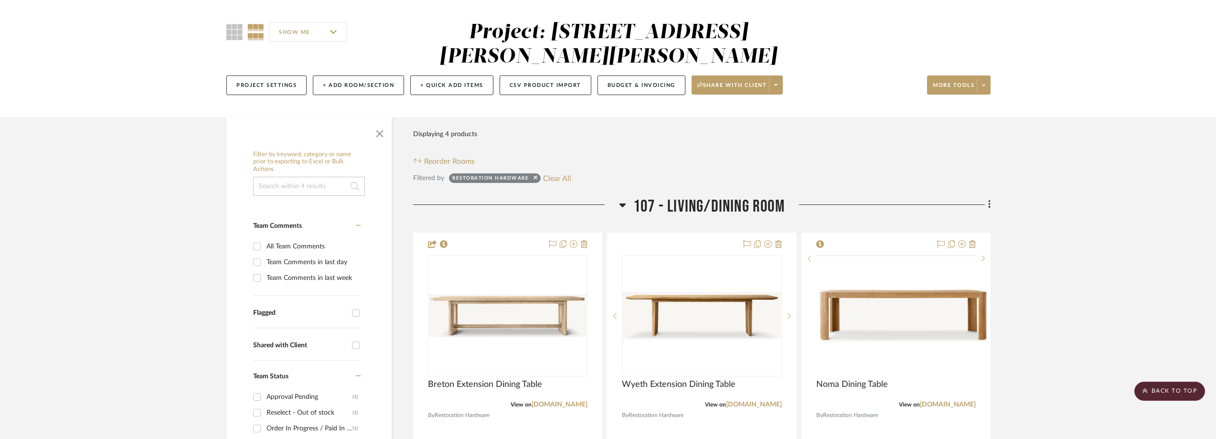
scroll to position [0, 0]
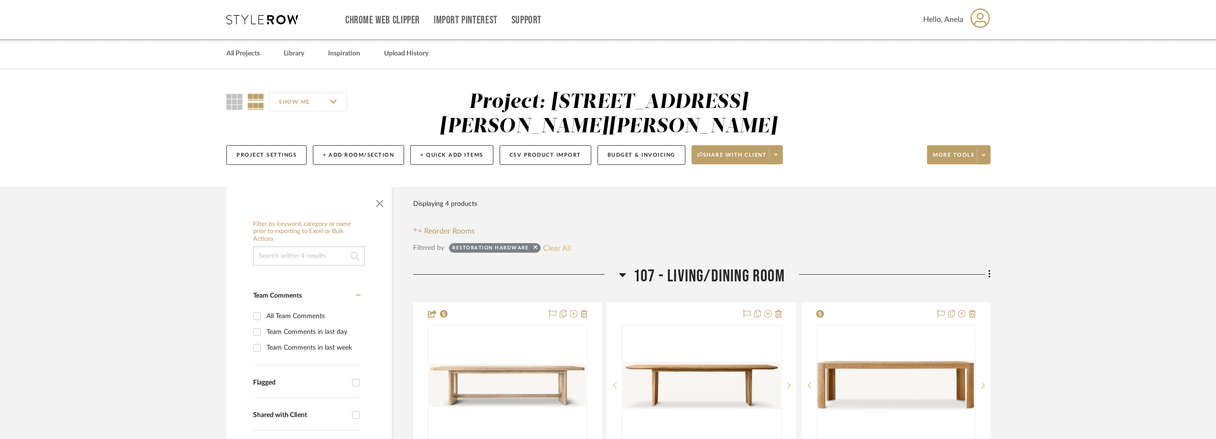
click at [550, 247] on button "Clear All" at bounding box center [557, 248] width 28 height 12
checkbox input "false"
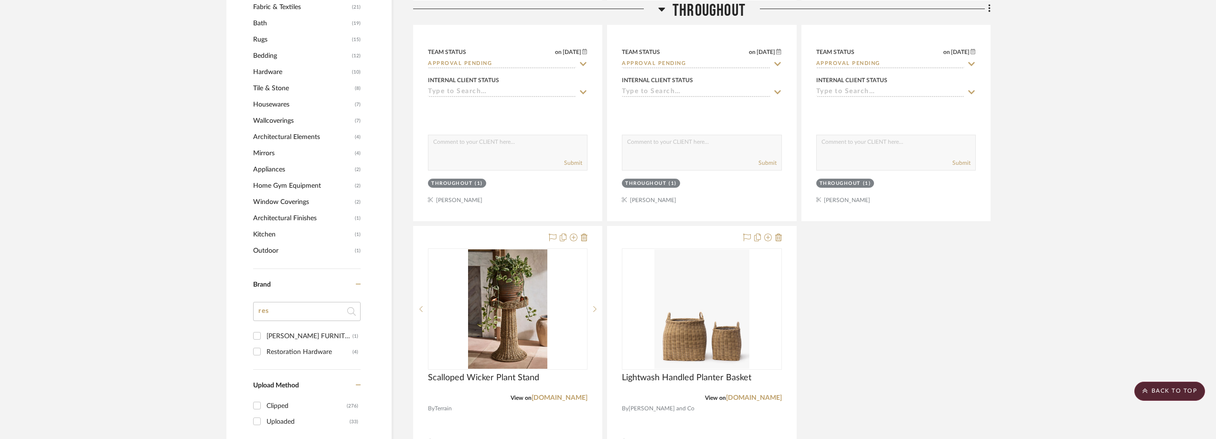
scroll to position [1003, 0]
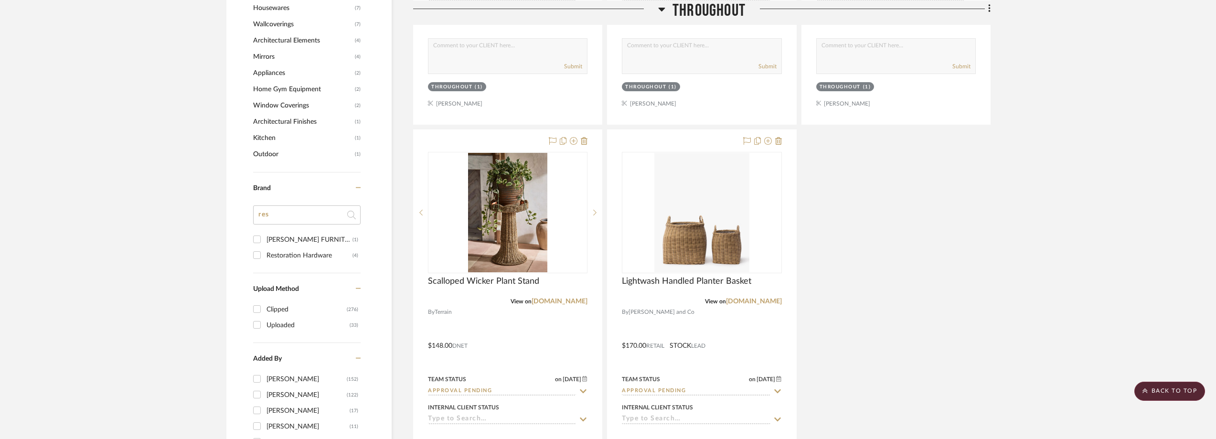
drag, startPoint x: 286, startPoint y: 216, endPoint x: 245, endPoint y: 211, distance: 40.9
type input "cra"
click at [282, 270] on div "Crate and Barrel" at bounding box center [310, 271] width 86 height 15
click at [265, 270] on input "Crate and Barrel (3)" at bounding box center [256, 270] width 15 height 15
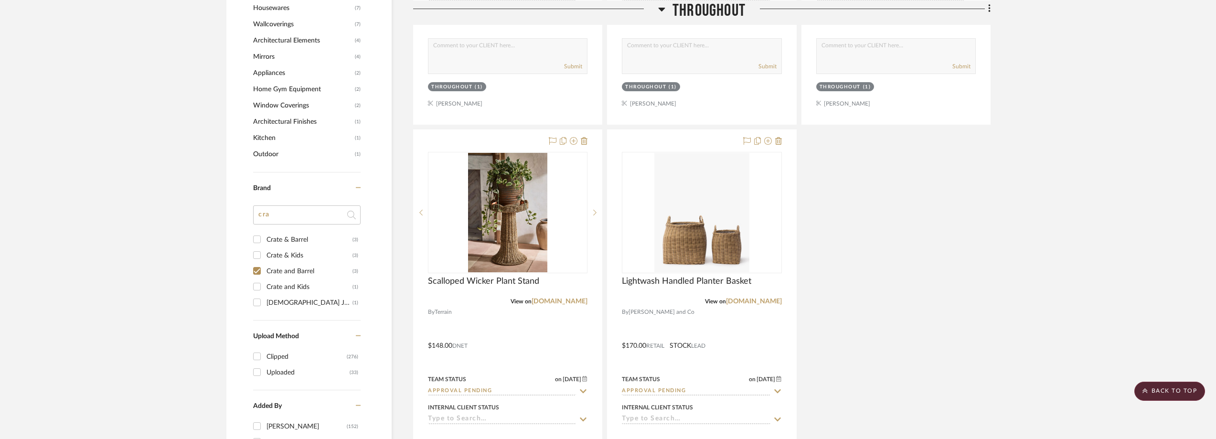
checkbox input "true"
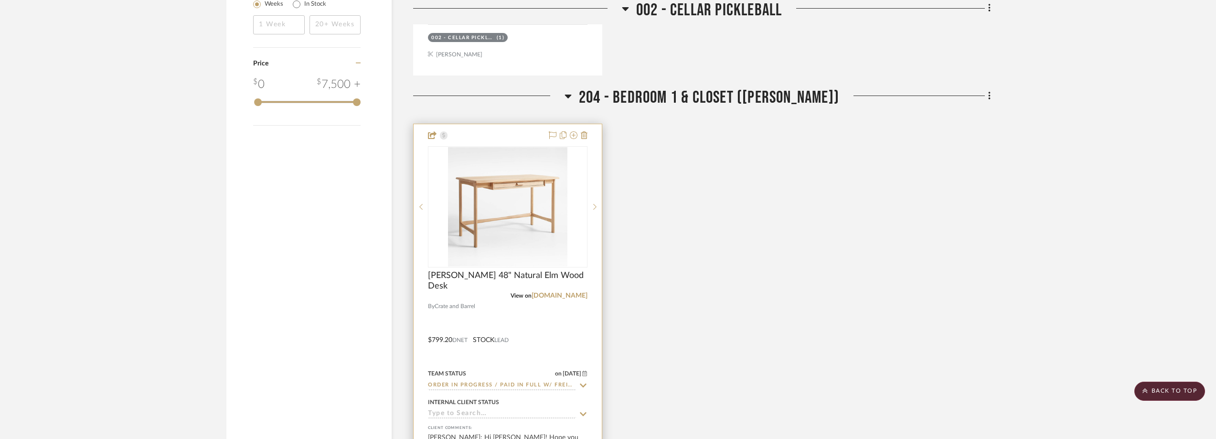
scroll to position [1116, 0]
click at [0, 0] on img at bounding box center [0, 0] width 0 height 0
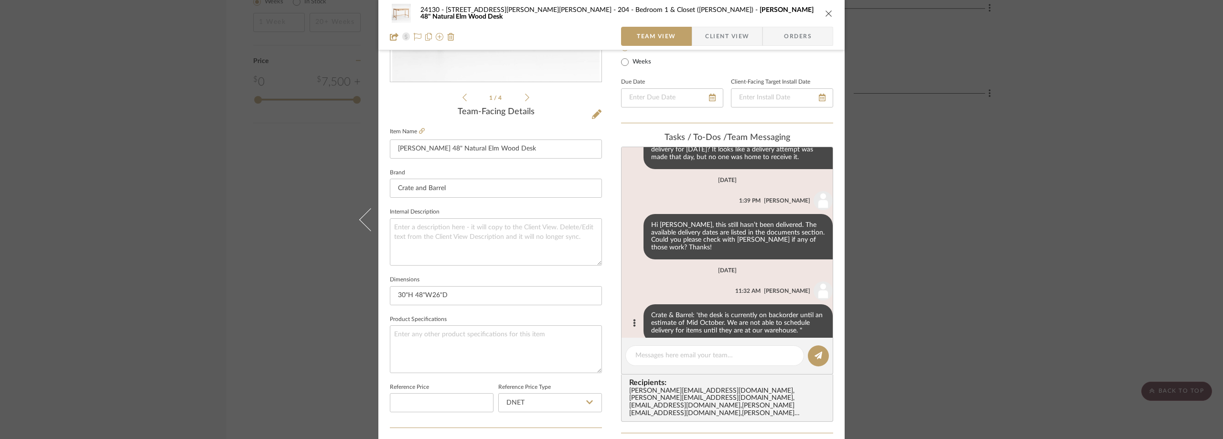
scroll to position [479, 0]
click at [677, 356] on textarea at bounding box center [714, 356] width 159 height 10
paste textarea "Delivery Scheduled for [DATE]"
type textarea "Delivery Scheduled for [DATE]"
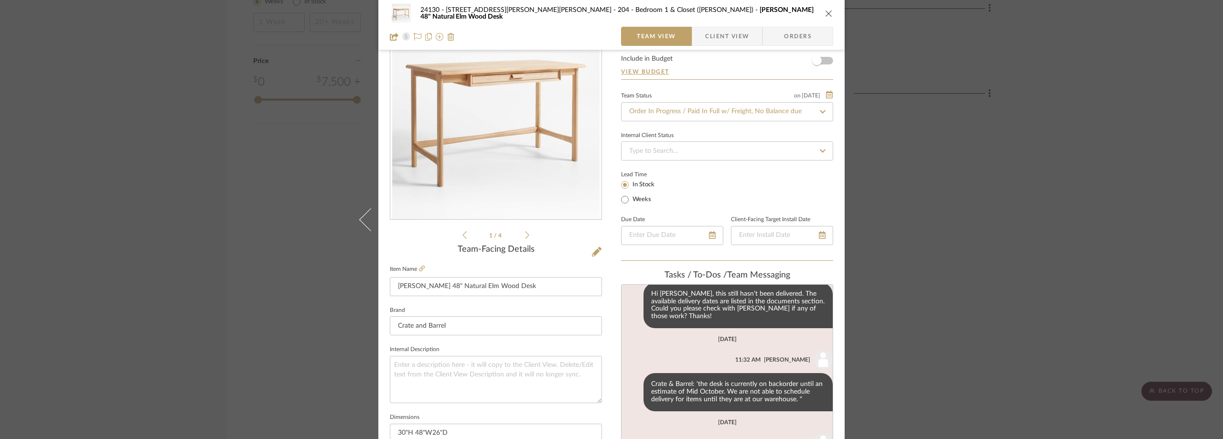
scroll to position [0, 0]
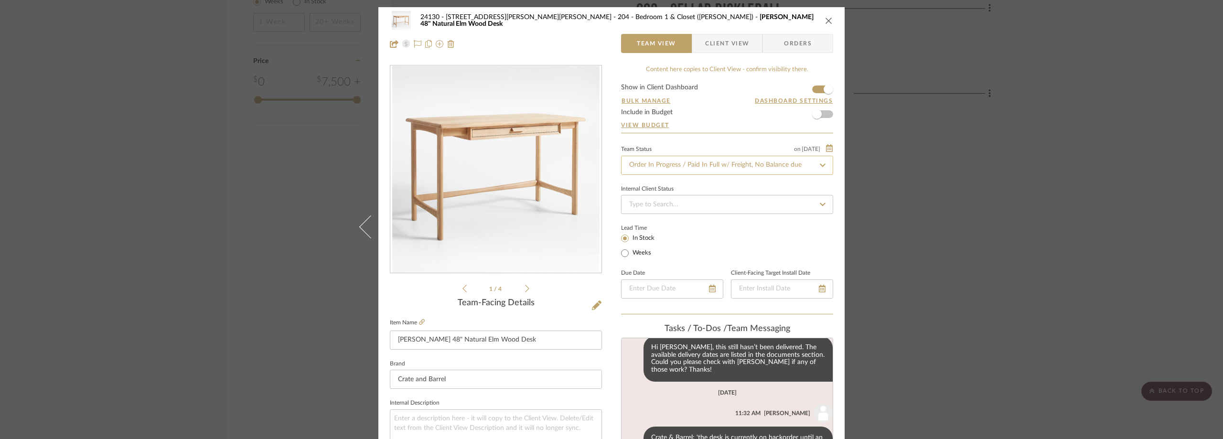
click at [761, 174] on input "Order In Progress / Paid In Full w/ Freight, No Balance due" at bounding box center [727, 165] width 212 height 19
type input "shipped"
click at [719, 213] on div "Shipped / In Transit" at bounding box center [723, 215] width 211 height 24
type input "[DATE]"
type input "Shipped / In Transit"
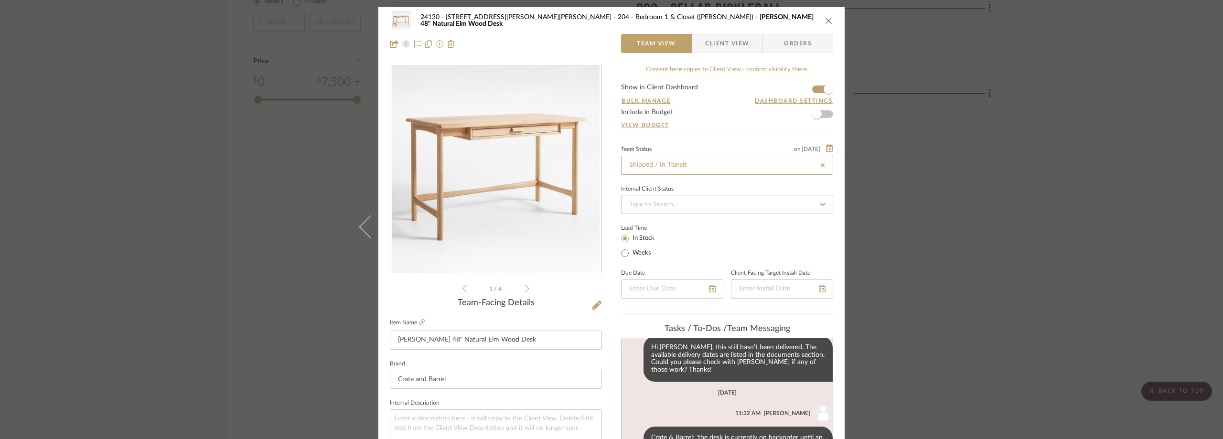
type input "[DATE]"
type input "Shipped / In Transit"
click at [784, 178] on div "Team Status on [DATE] [DATE] Shipped / In Transit Internal Client Status Lead T…" at bounding box center [727, 229] width 212 height 172
click at [948, 167] on div "24130 - [STREET_ADDRESS][PERSON_NAME] - [PERSON_NAME] 204 - Bedroom 1 & Closet …" at bounding box center [611, 219] width 1223 height 439
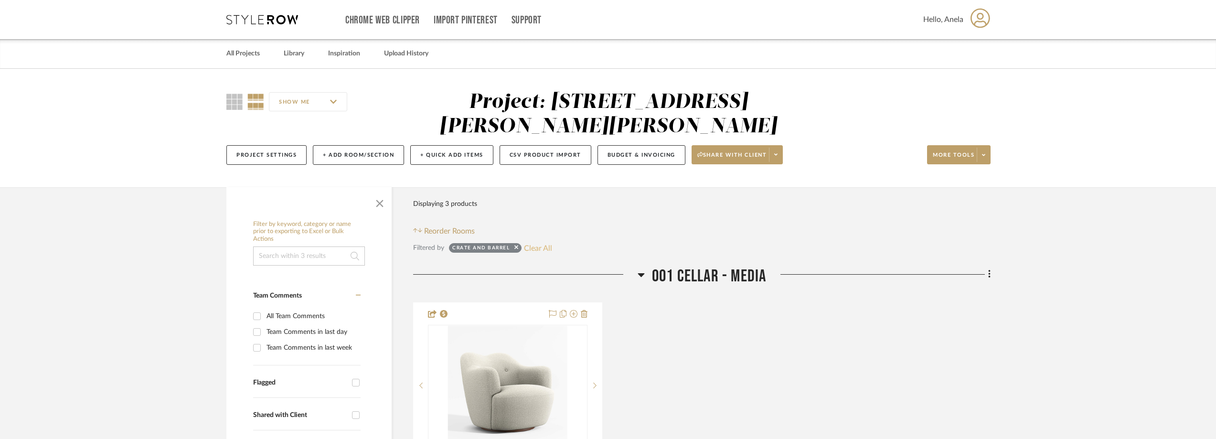
click at [531, 246] on button "Clear All" at bounding box center [538, 248] width 28 height 12
checkbox input "false"
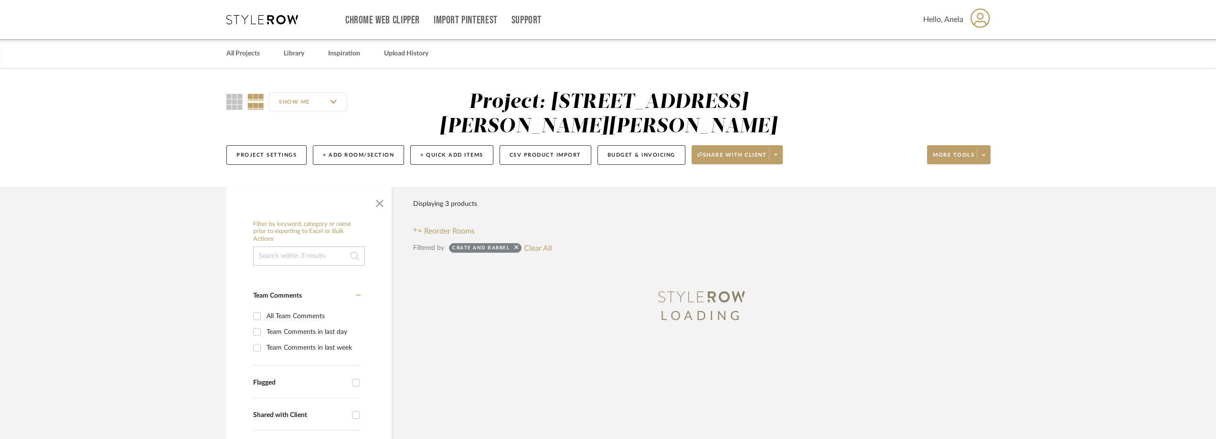
click at [271, 17] on icon at bounding box center [262, 20] width 72 height 10
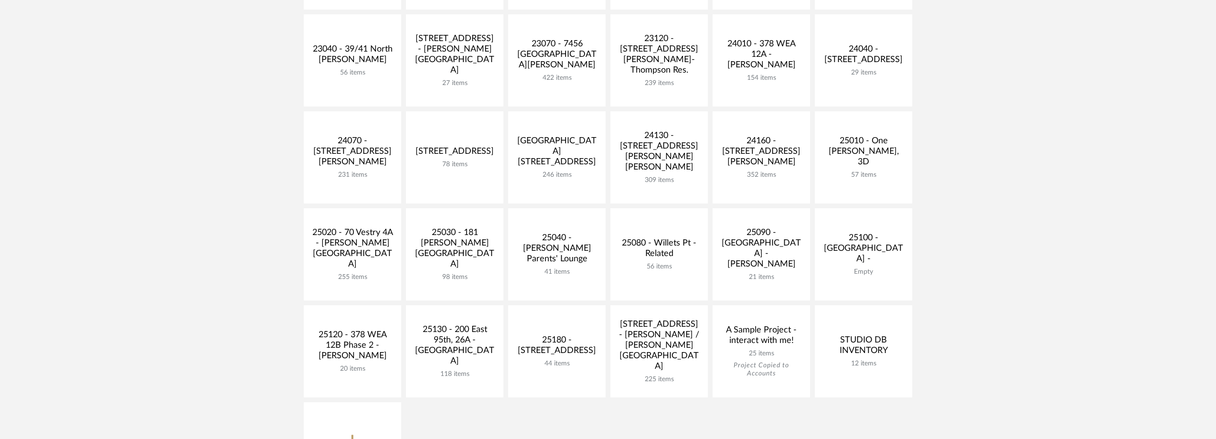
scroll to position [334, 0]
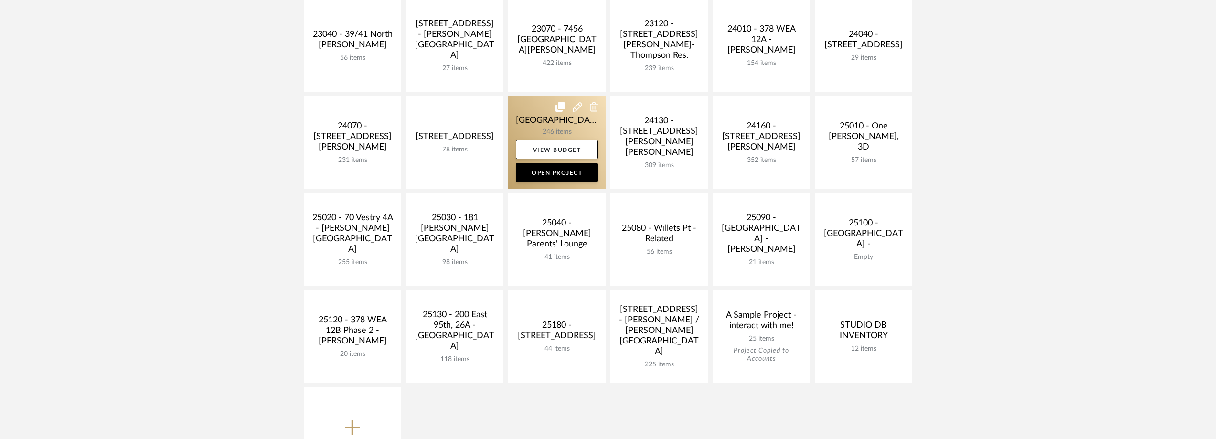
click at [533, 122] on link at bounding box center [556, 143] width 97 height 92
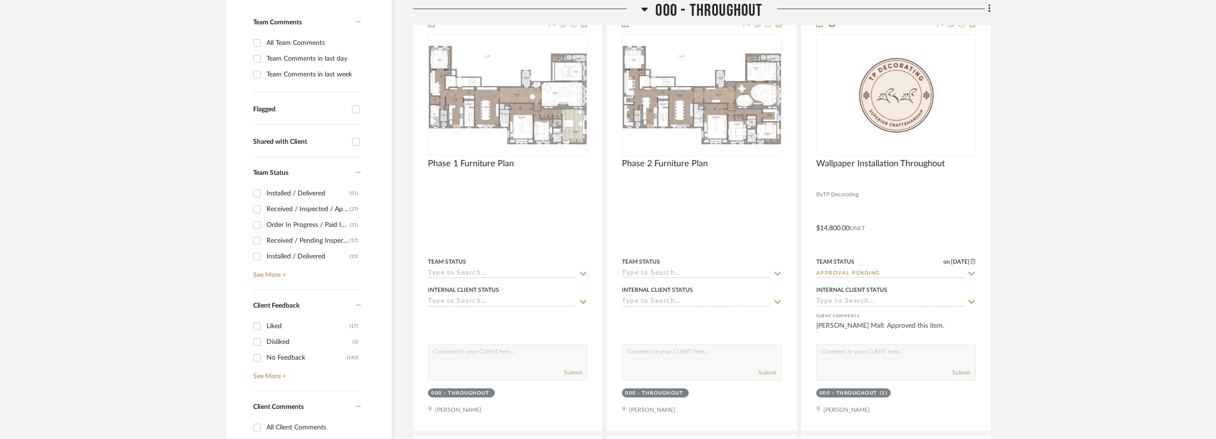
scroll to position [382, 0]
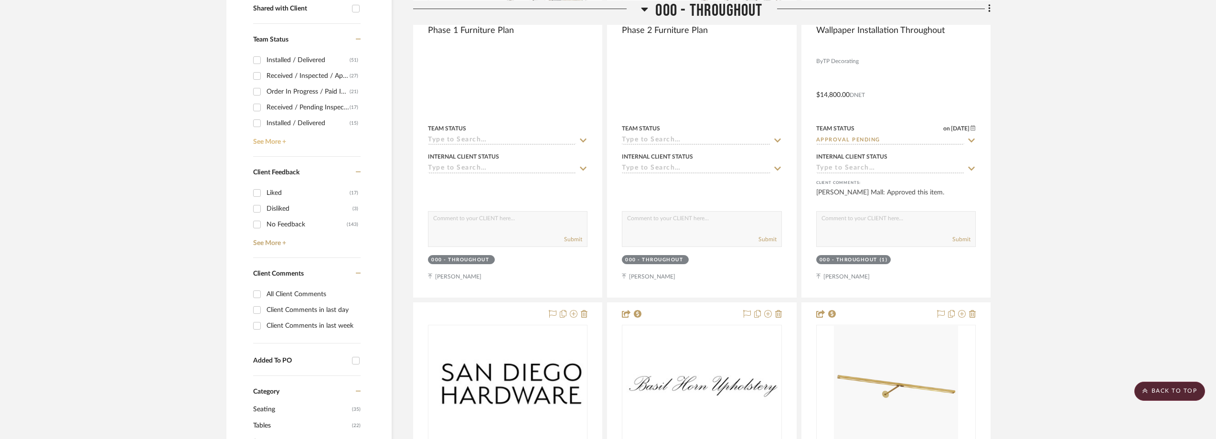
click at [279, 135] on link "See More +" at bounding box center [306, 138] width 110 height 15
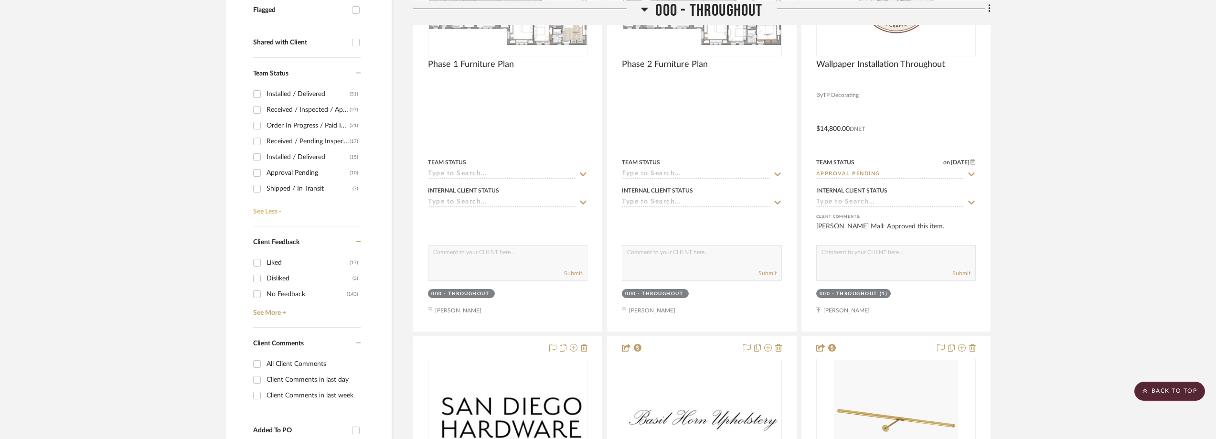
scroll to position [334, 0]
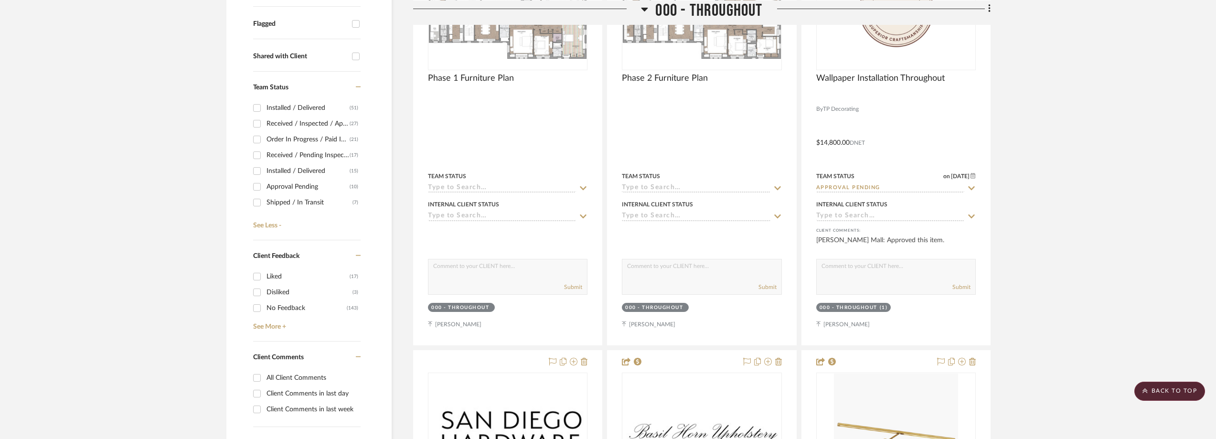
click at [303, 137] on div "Order In Progress / Paid In Full w/ Freight, No Balance due" at bounding box center [308, 139] width 83 height 15
click at [265, 137] on input "Order In Progress / Paid In Full w/ Freight, No Balance due (21)" at bounding box center [256, 139] width 15 height 15
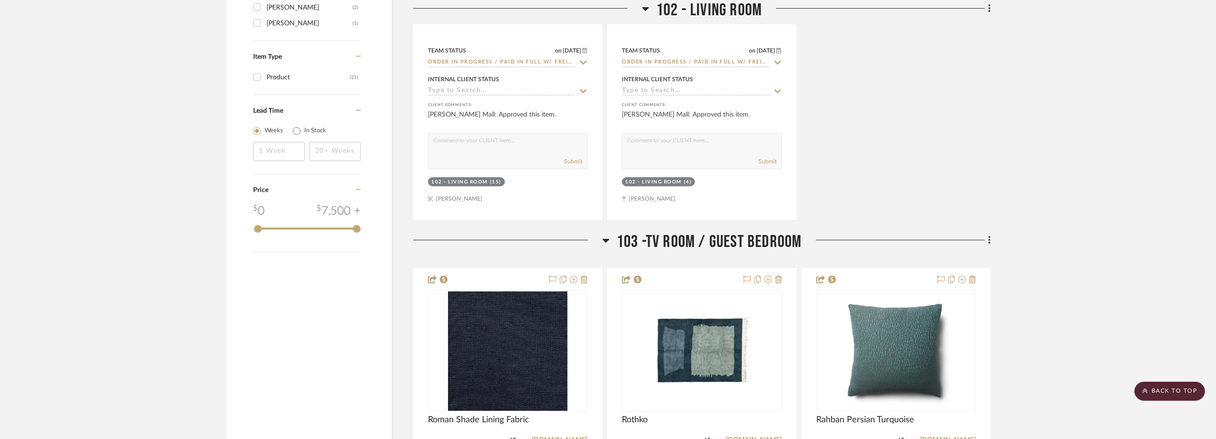
scroll to position [1720, 0]
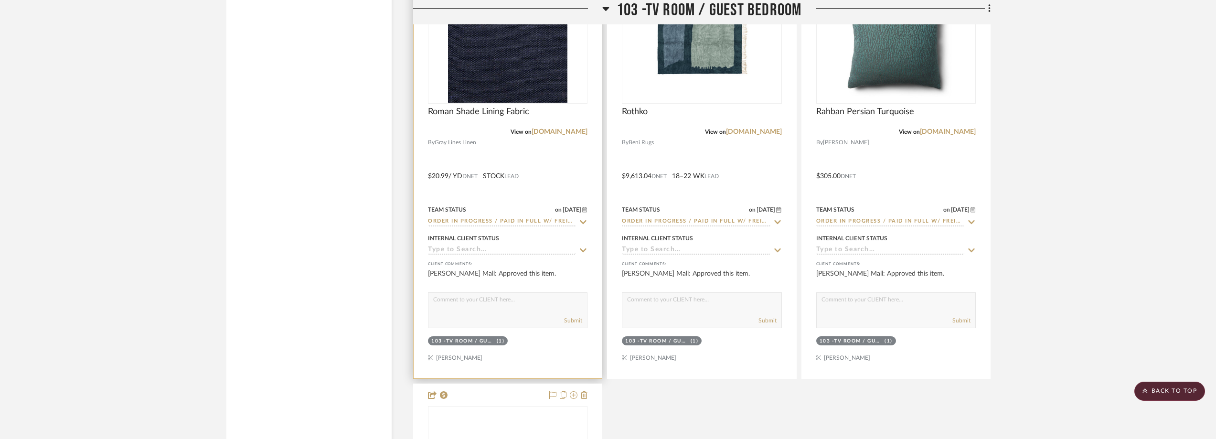
click at [534, 92] on img "0" at bounding box center [507, 42] width 119 height 119
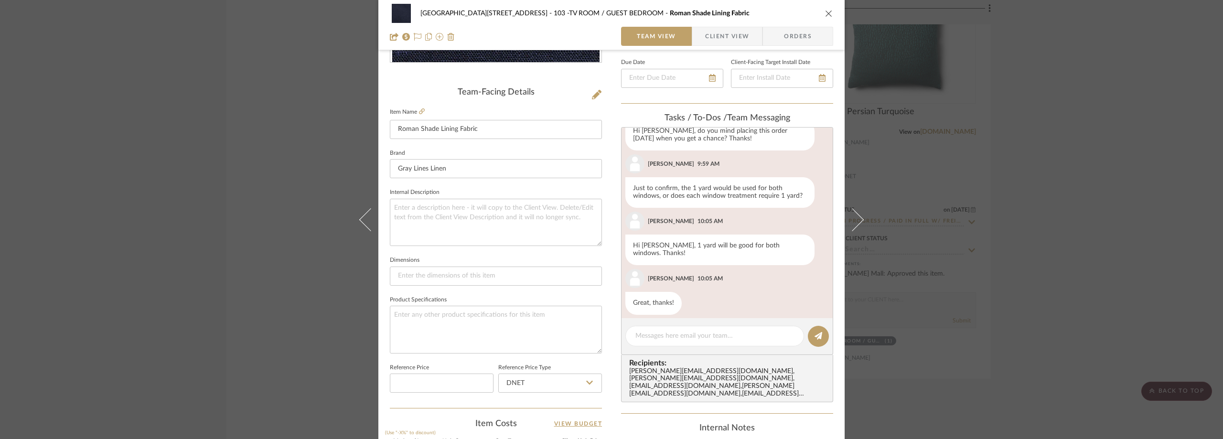
scroll to position [0, 0]
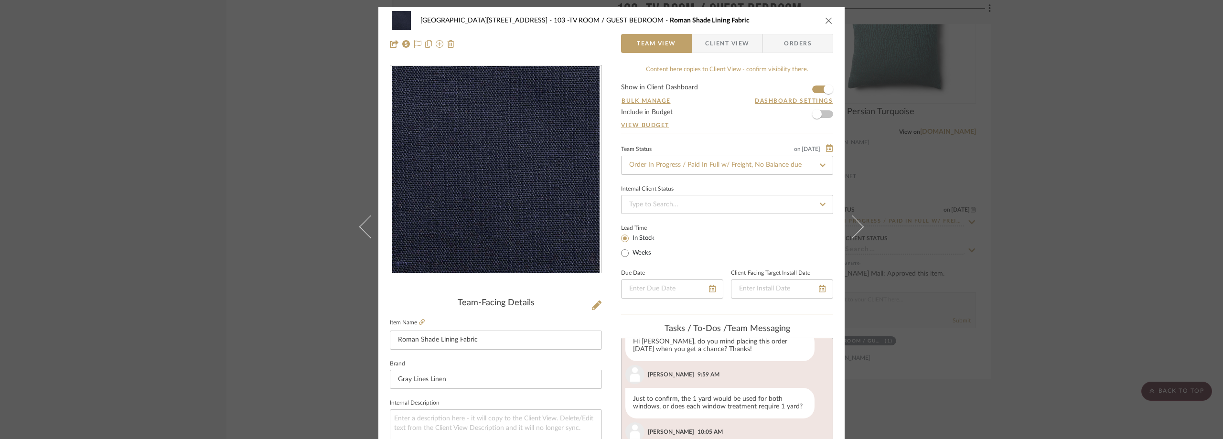
click at [1111, 128] on div "24100 - [STREET_ADDRESS] -TV ROOM / GUEST BEDROOM Roman Shade Lining Fabric Tea…" at bounding box center [611, 219] width 1223 height 439
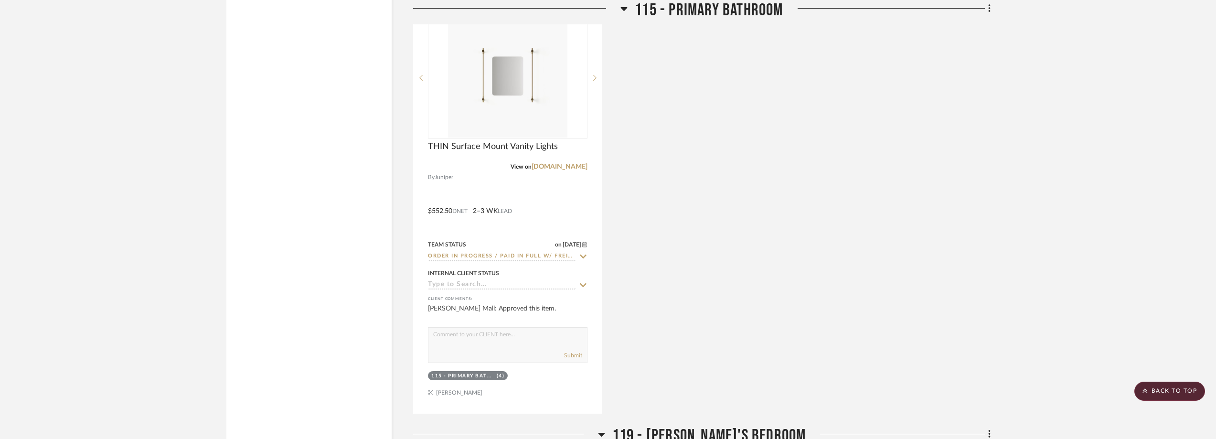
scroll to position [4443, 0]
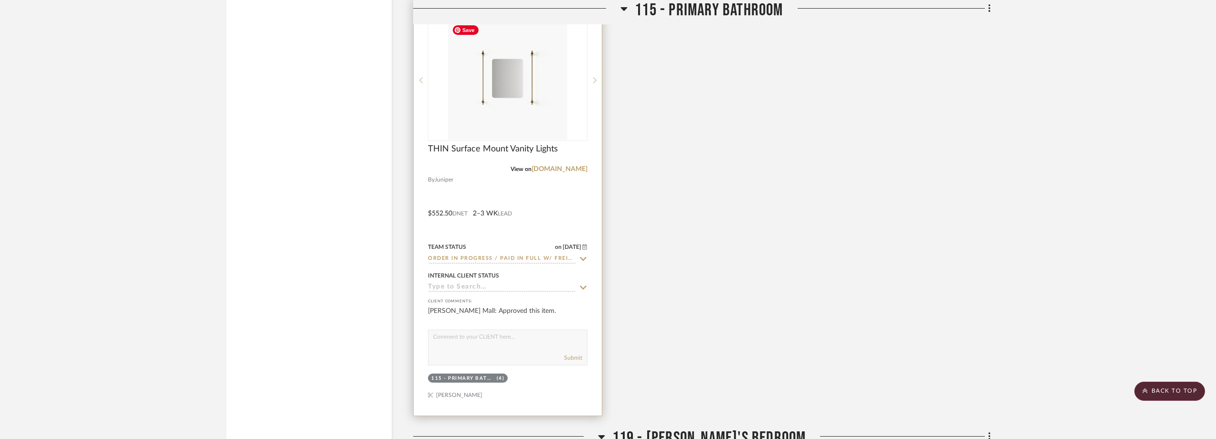
click at [520, 118] on img "0" at bounding box center [507, 80] width 119 height 119
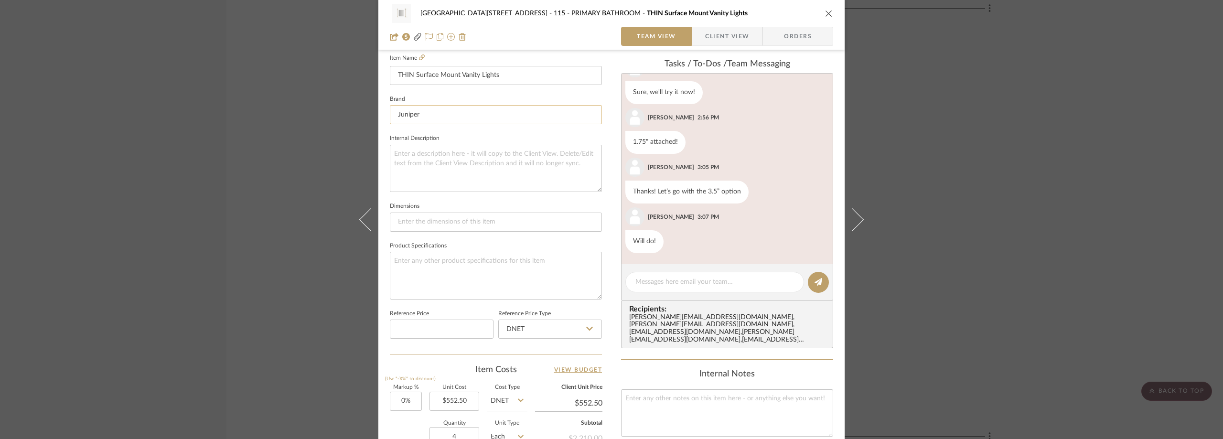
scroll to position [239, 0]
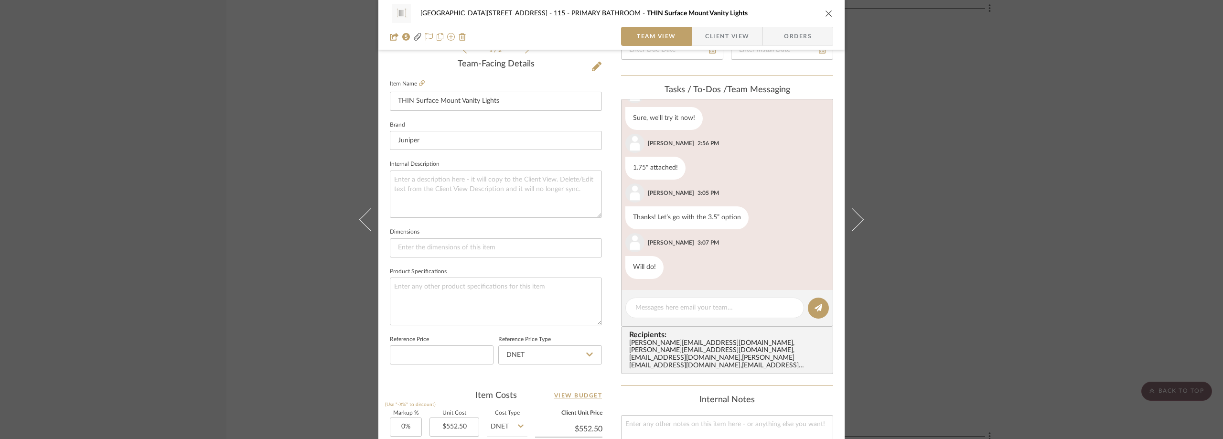
click at [989, 148] on div "24100 - [STREET_ADDRESS] - PRIMARY BATHROOM THIN Surface Mount Vanity Lights Te…" at bounding box center [611, 219] width 1223 height 439
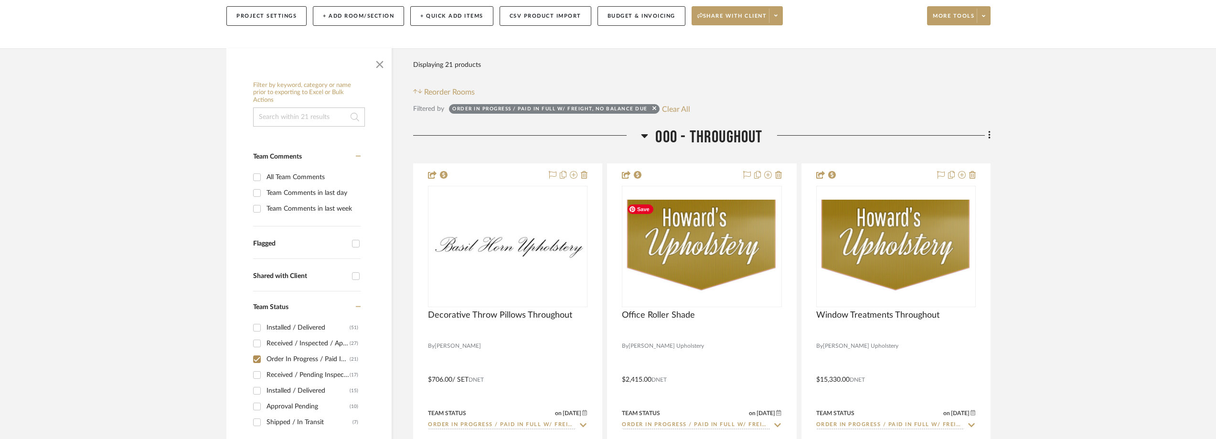
scroll to position [48, 0]
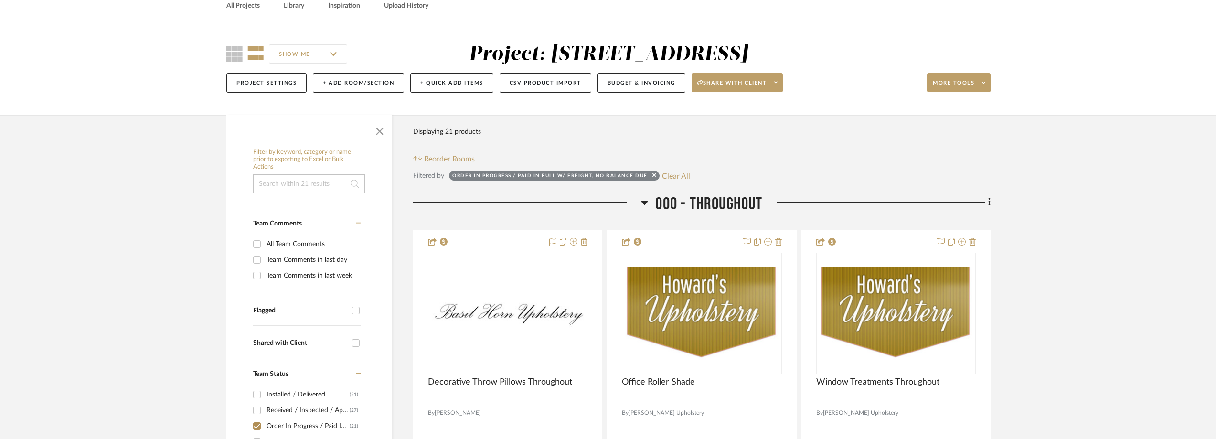
drag, startPoint x: 683, startPoint y: 175, endPoint x: 616, endPoint y: 205, distance: 72.9
click at [682, 176] on button "Clear All" at bounding box center [676, 176] width 28 height 12
checkbox input "false"
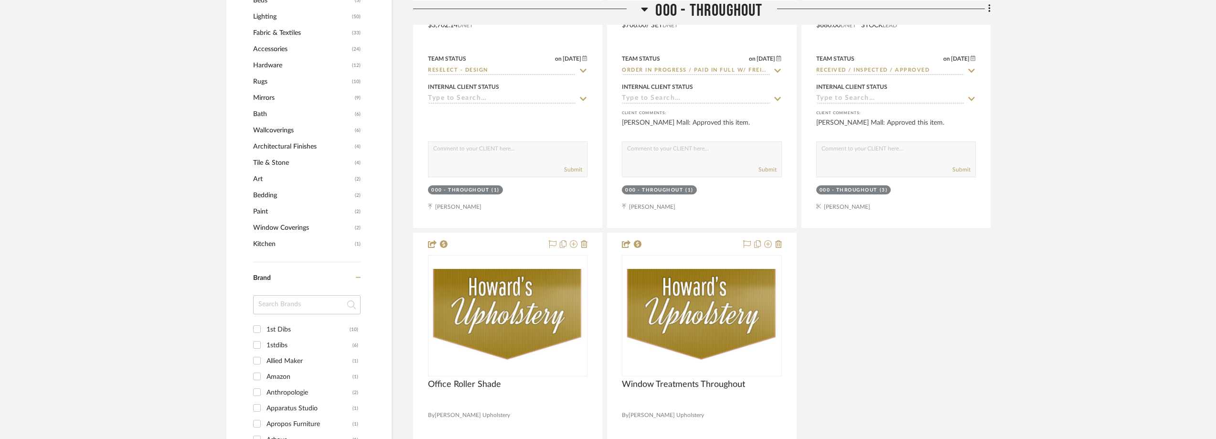
scroll to position [908, 0]
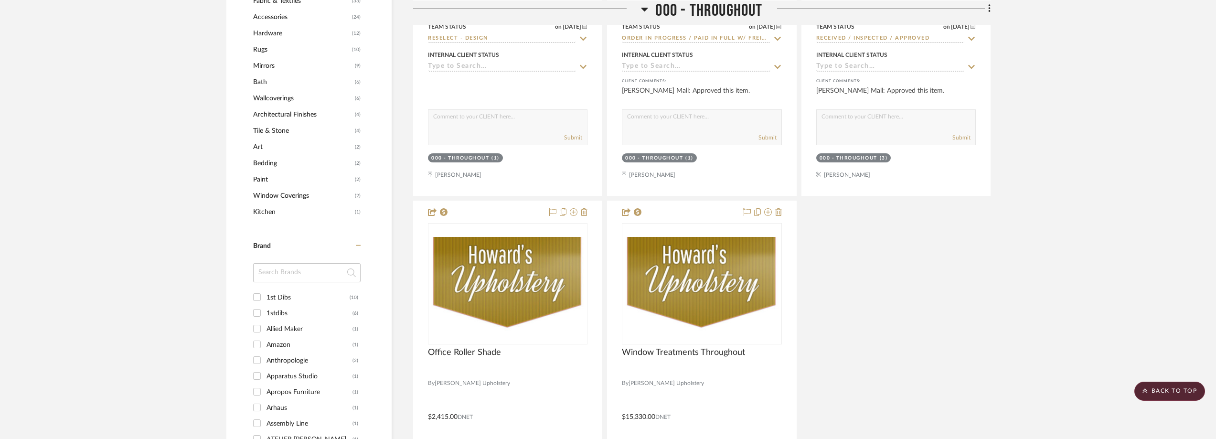
click at [285, 268] on input at bounding box center [306, 272] width 107 height 19
type input "rosem"
click at [310, 299] on div "[PERSON_NAME]" at bounding box center [310, 297] width 86 height 15
click at [265, 299] on input "[PERSON_NAME] (2)" at bounding box center [256, 297] width 15 height 15
checkbox input "true"
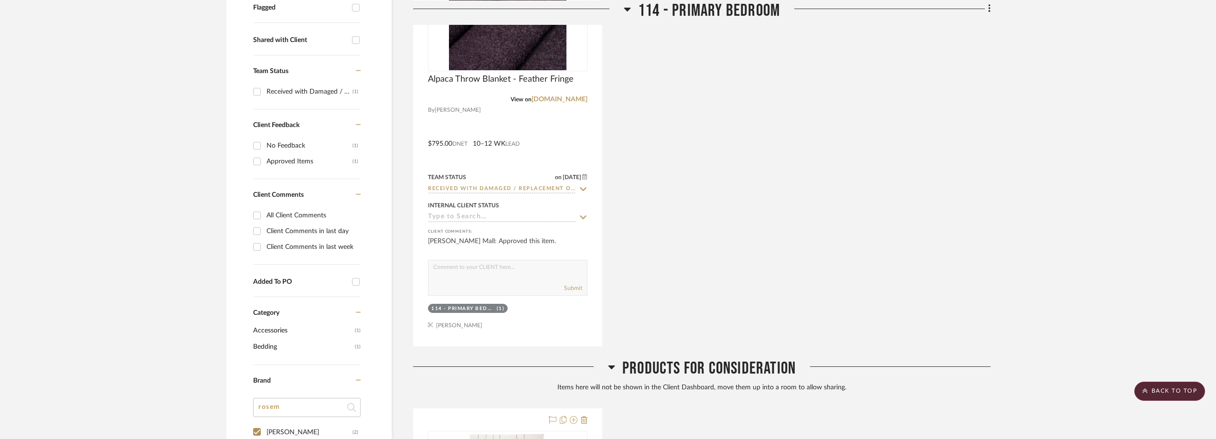
scroll to position [234, 0]
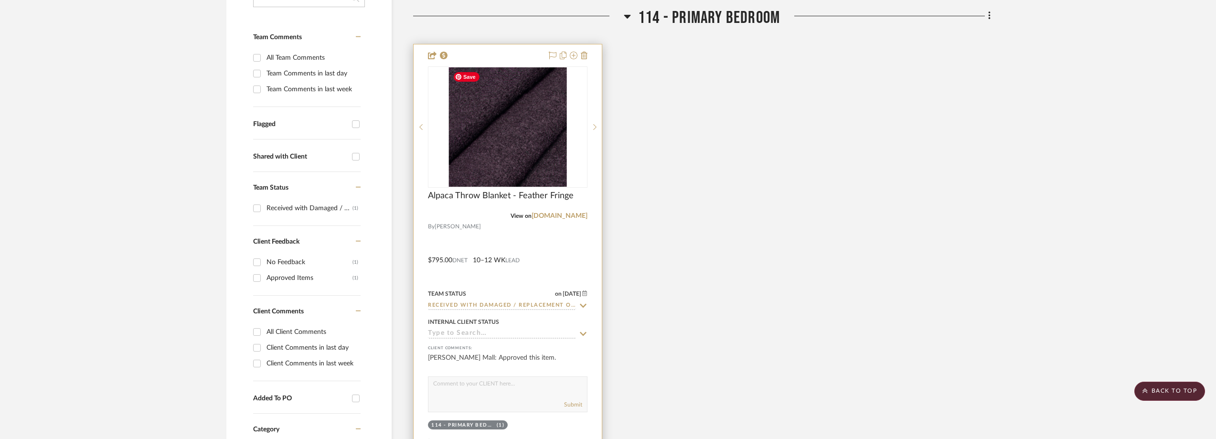
click at [535, 163] on img "0" at bounding box center [508, 126] width 118 height 119
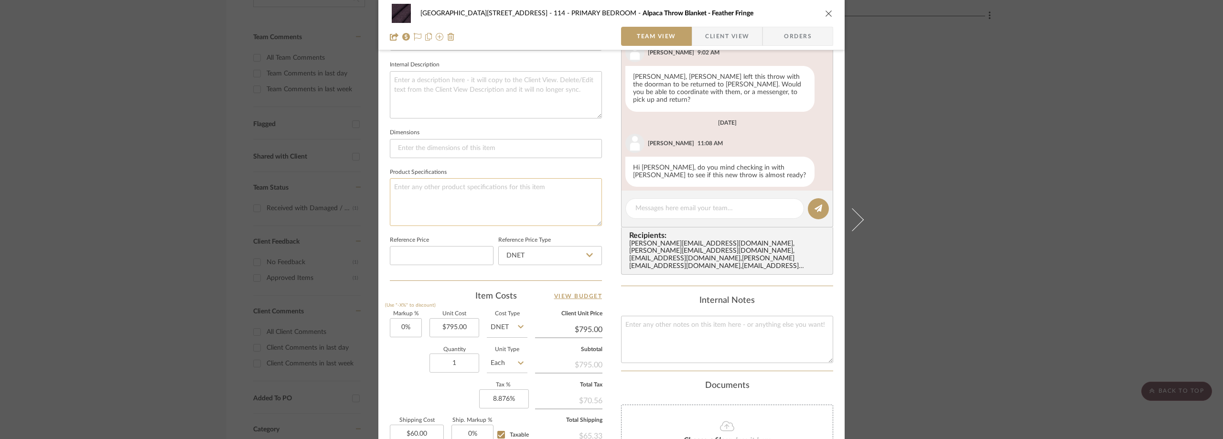
scroll to position [334, 0]
click at [698, 215] on textarea at bounding box center [714, 212] width 159 height 10
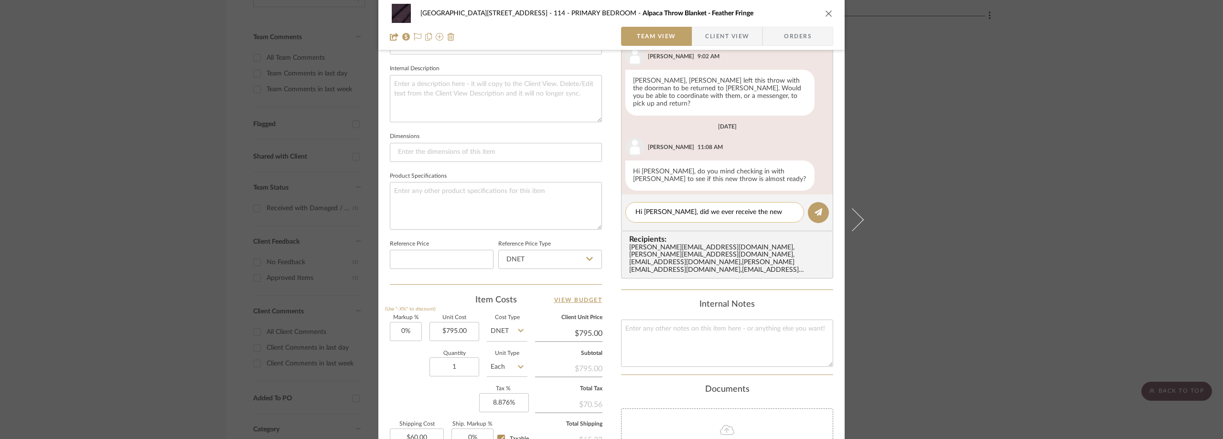
type textarea "Hi [PERSON_NAME], did we ever receive the new throw? Thanks!"
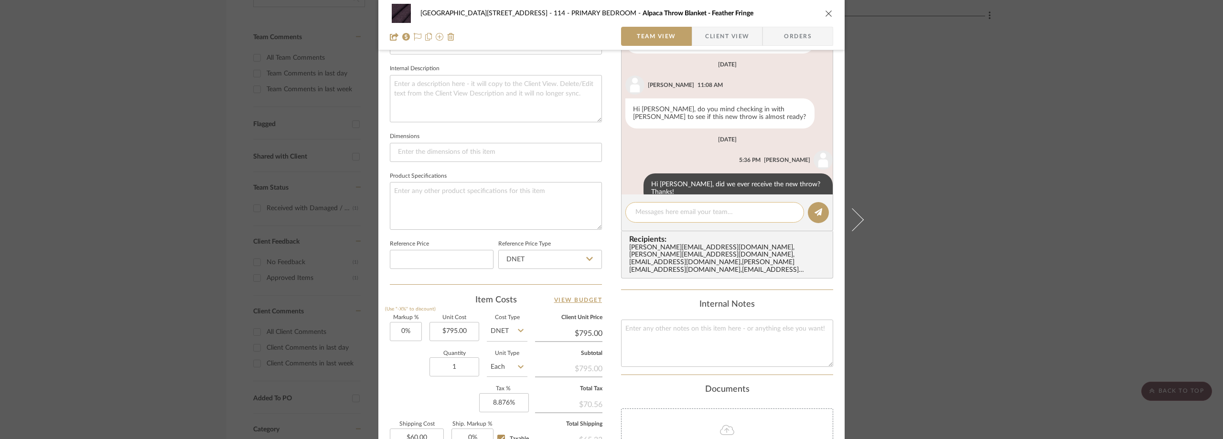
scroll to position [372, 0]
click at [171, 137] on div "24100 - [STREET_ADDRESS] - PRIMARY BEDROOM Alpaca Throw Blanket - Feather Fring…" at bounding box center [611, 219] width 1223 height 439
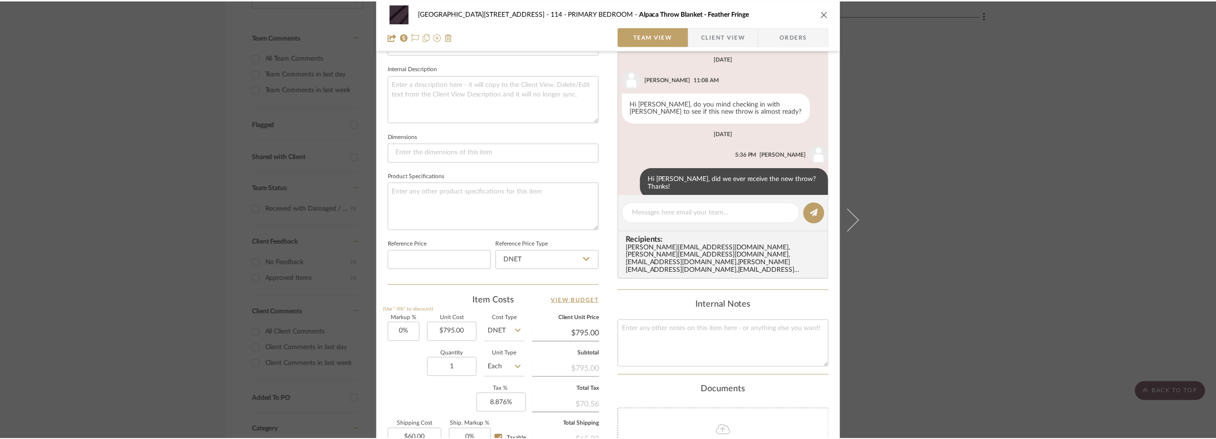
scroll to position [234, 0]
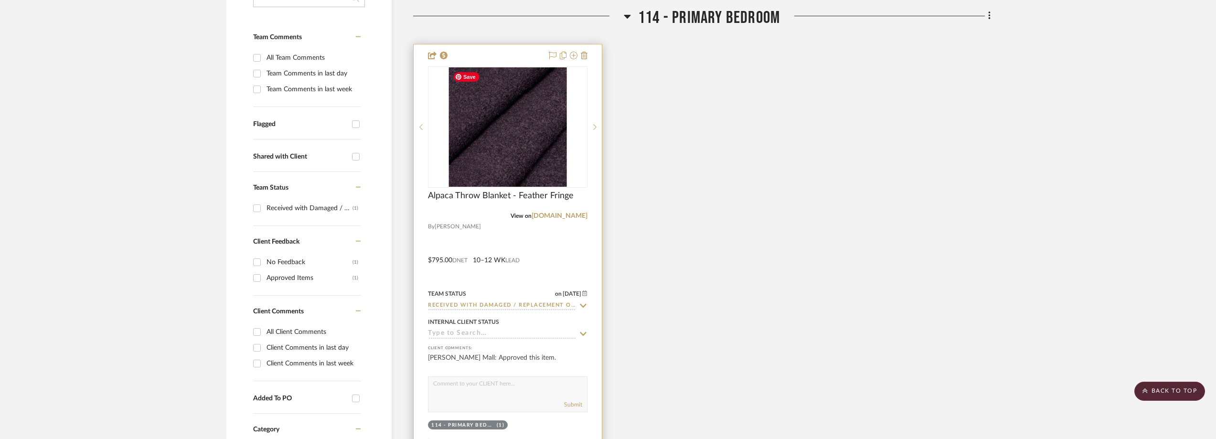
click at [502, 168] on img "0" at bounding box center [508, 126] width 118 height 119
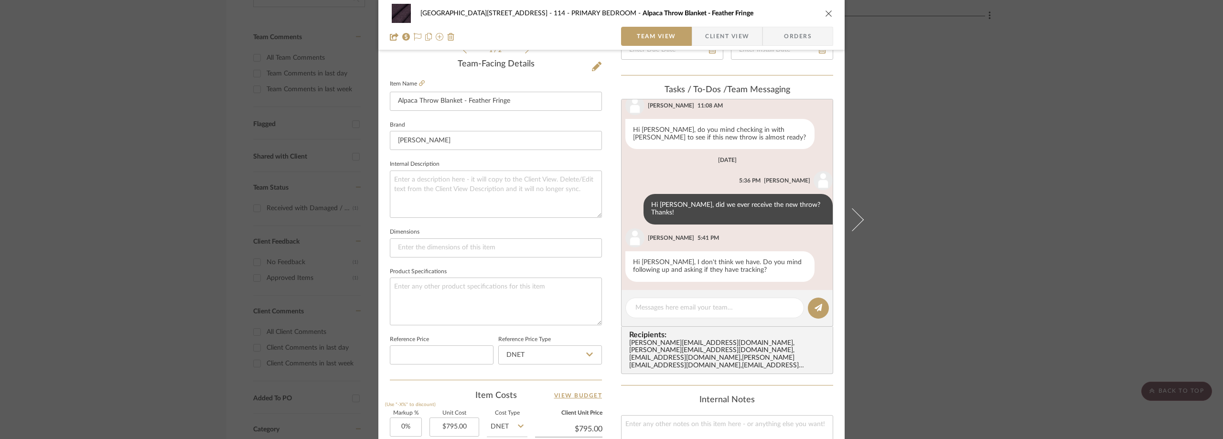
scroll to position [429, 0]
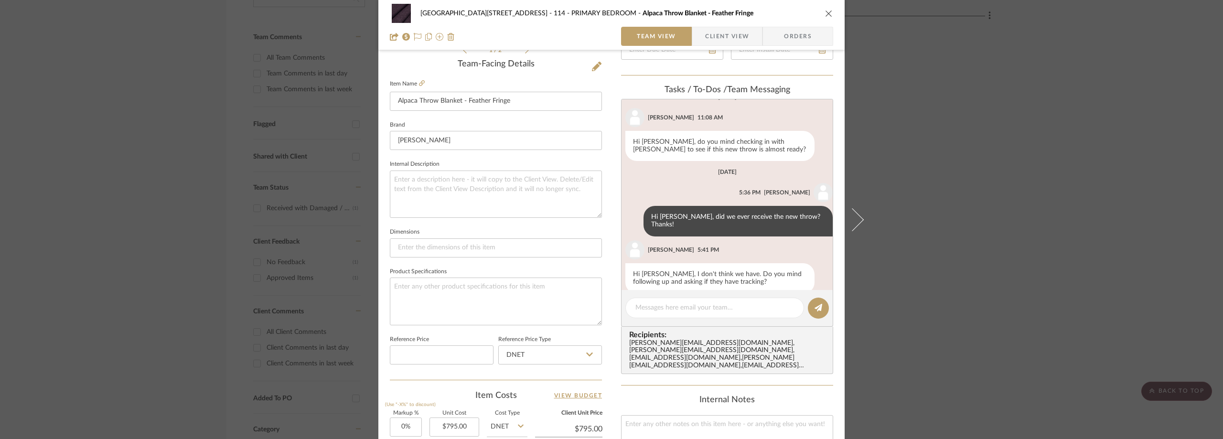
click at [977, 120] on div "24100 - [STREET_ADDRESS] - PRIMARY BEDROOM Alpaca Throw Blanket - Feather Fring…" at bounding box center [611, 219] width 1223 height 439
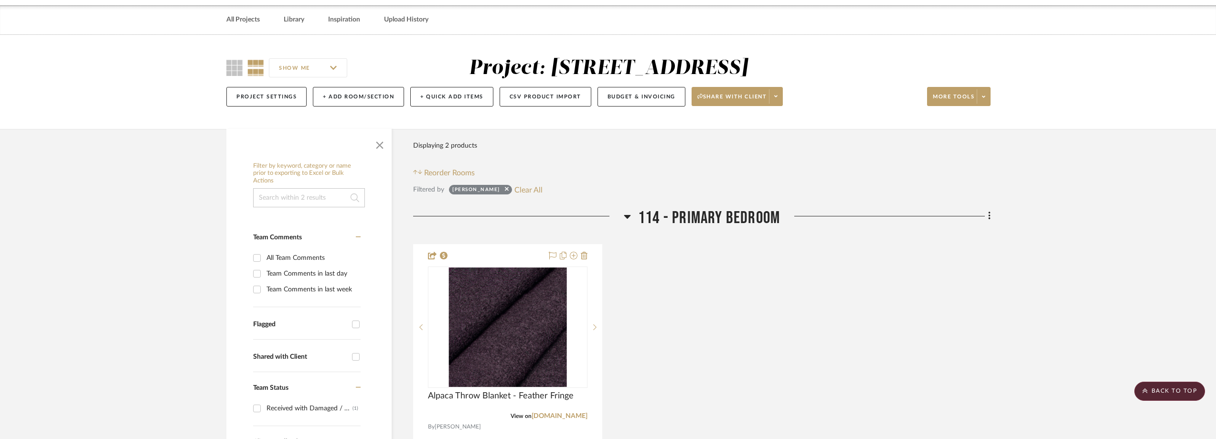
scroll to position [0, 0]
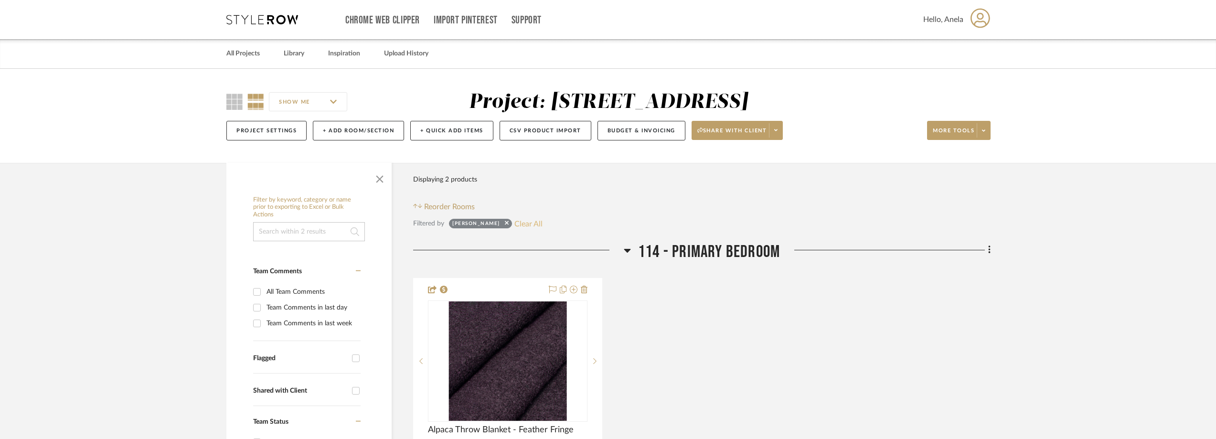
click at [543, 219] on button "Clear All" at bounding box center [529, 223] width 28 height 12
checkbox input "false"
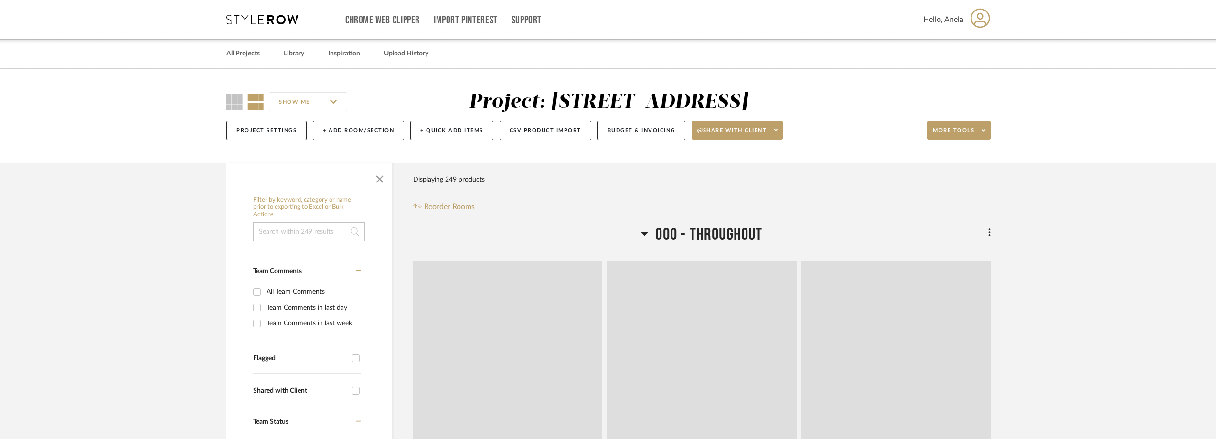
scroll to position [287, 0]
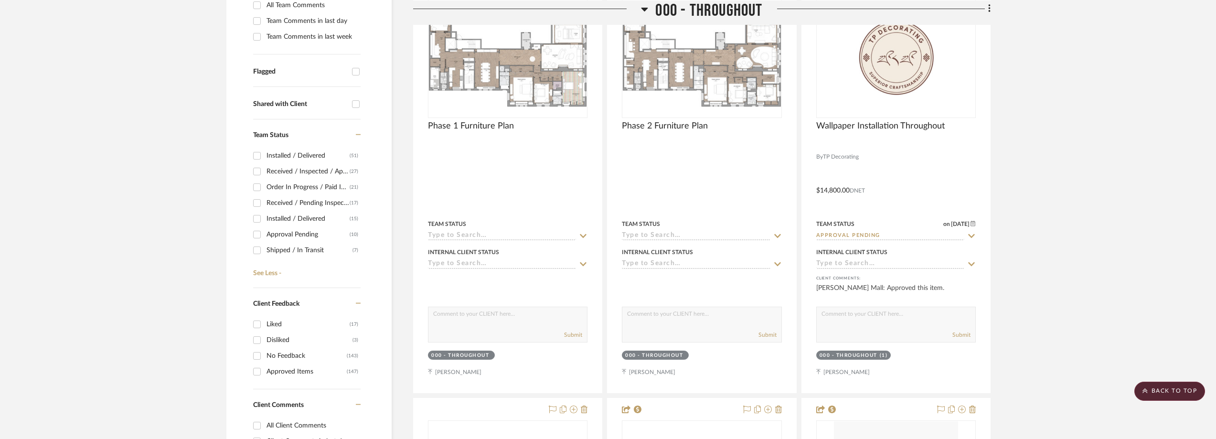
click at [278, 255] on div "Shipped / In Transit" at bounding box center [310, 250] width 86 height 15
click at [265, 255] on input "Shipped / In Transit (7)" at bounding box center [256, 250] width 15 height 15
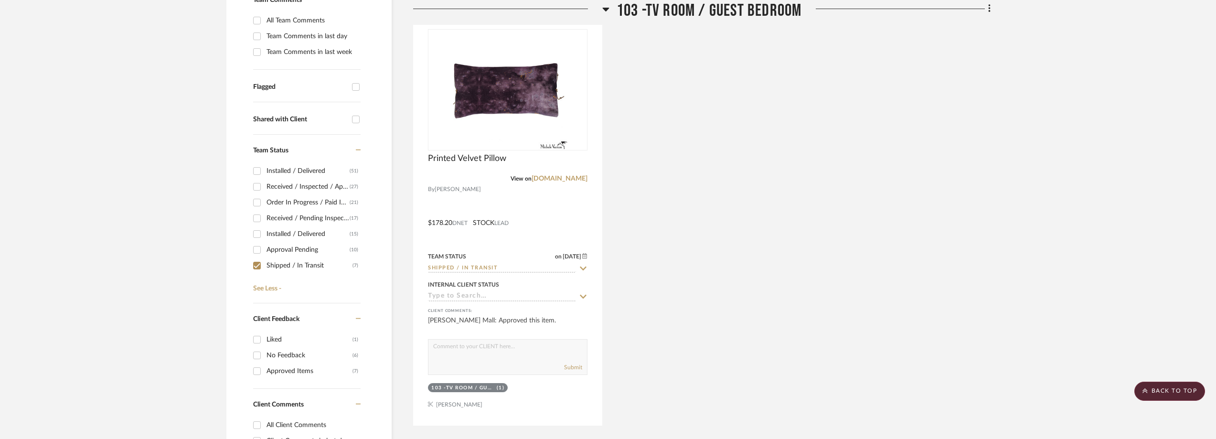
scroll to position [88, 0]
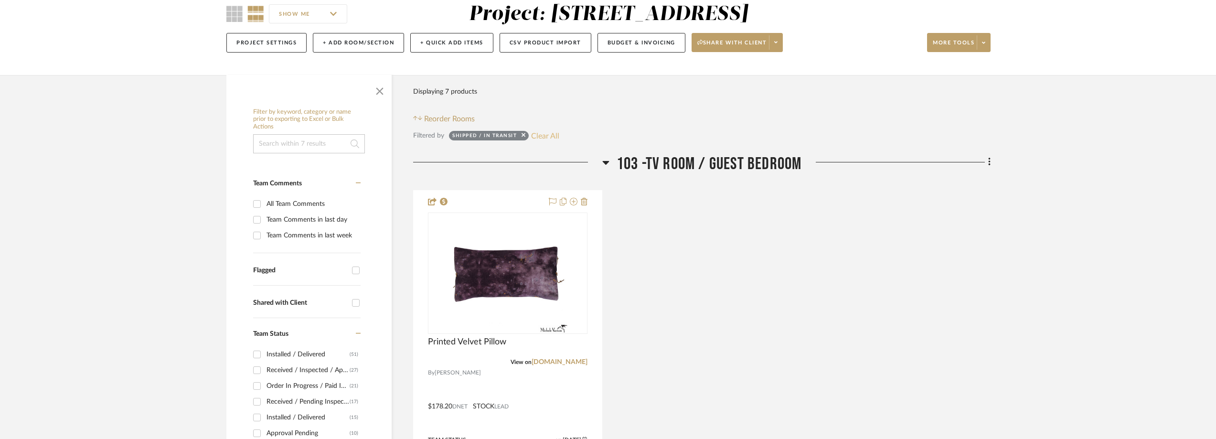
click at [558, 131] on button "Clear All" at bounding box center [545, 135] width 28 height 12
checkbox input "false"
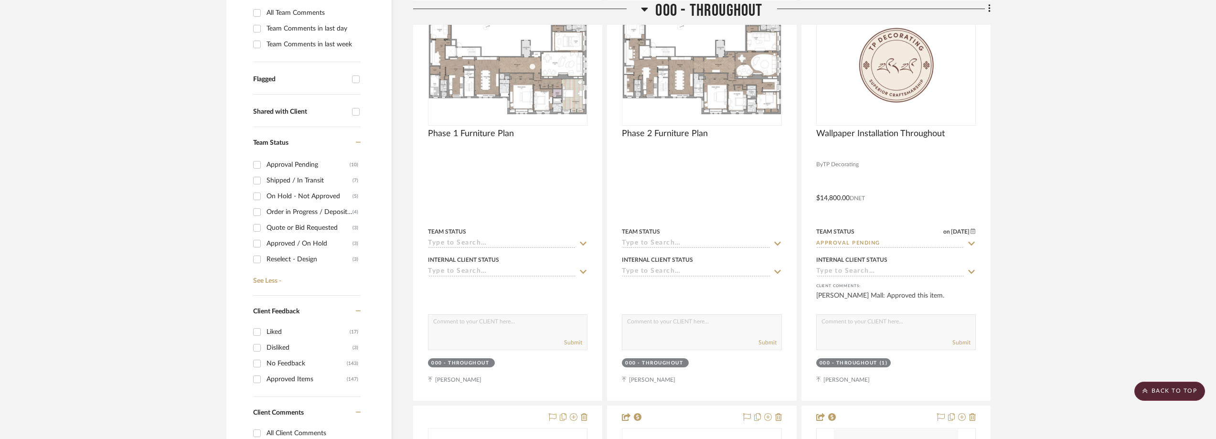
scroll to position [96, 0]
click at [308, 196] on div "Order in Progress / Deposit Paid / Balance due" at bounding box center [310, 193] width 86 height 15
click at [265, 196] on input "Order in Progress / Deposit Paid / Balance due (4)" at bounding box center [256, 193] width 15 height 15
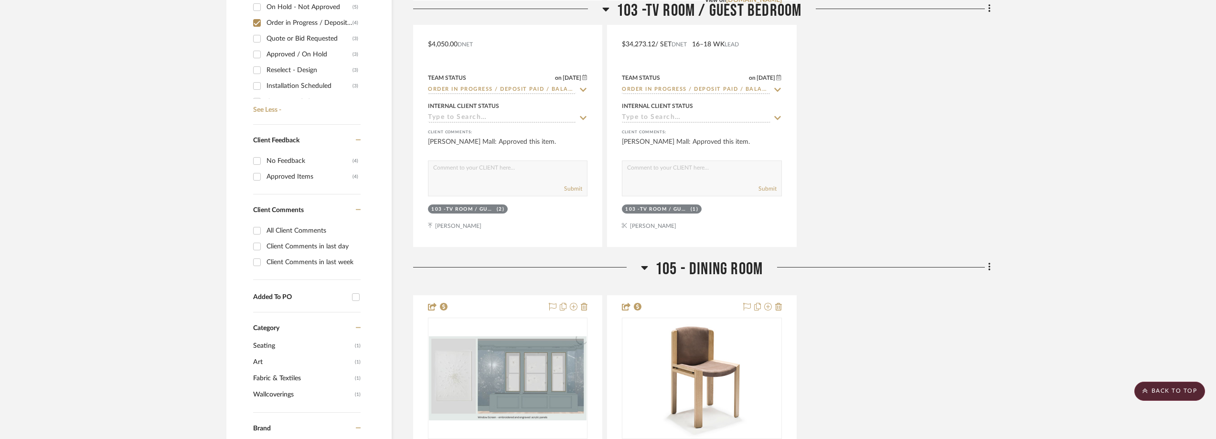
scroll to position [757, 0]
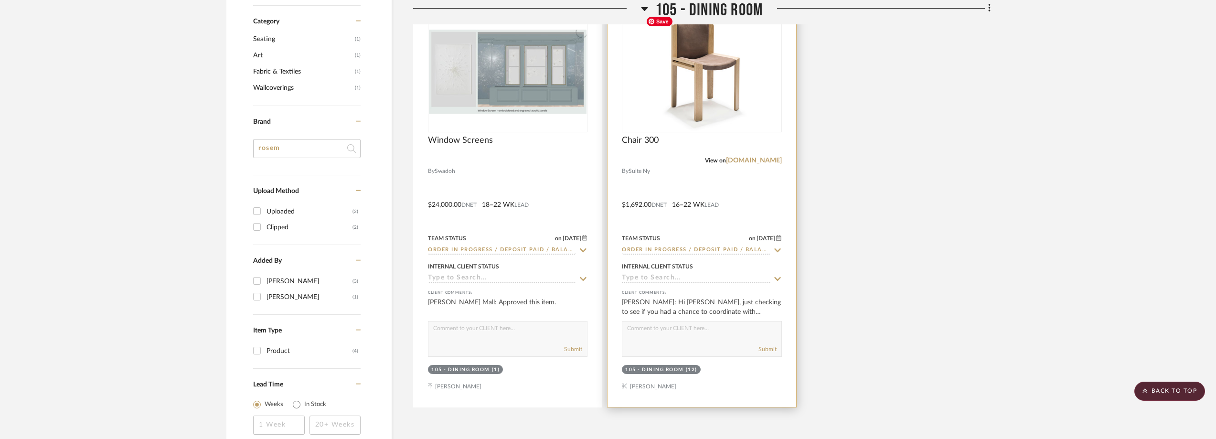
click at [702, 117] on img "0" at bounding box center [701, 71] width 119 height 119
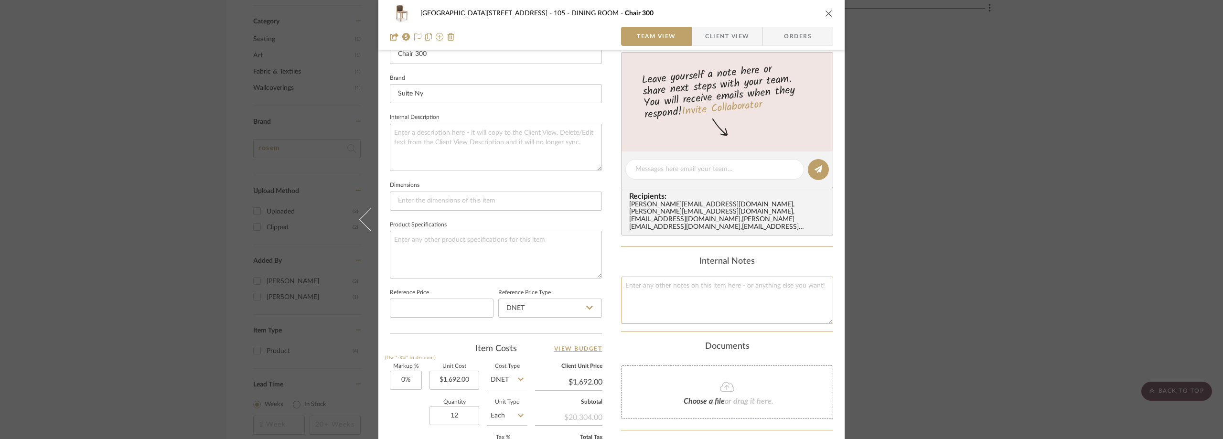
scroll to position [403, 0]
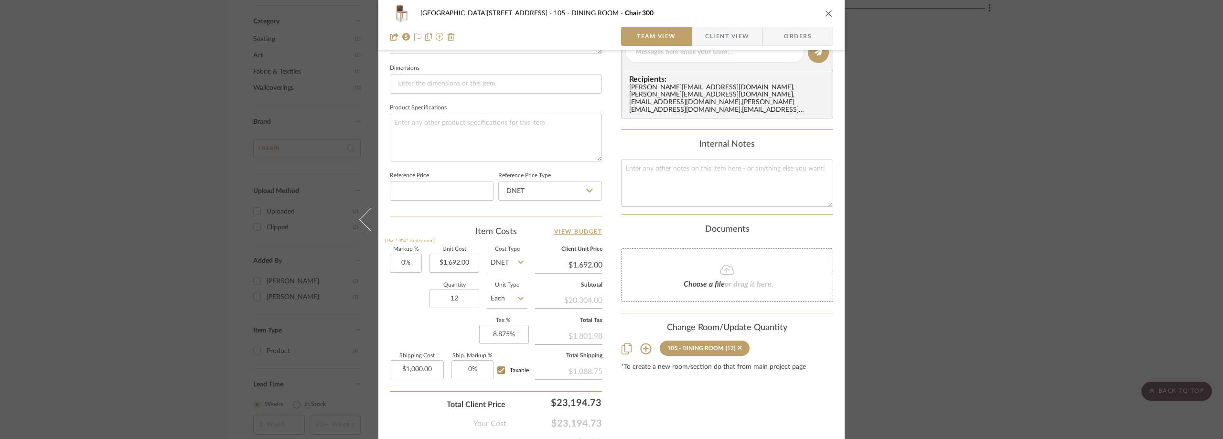
click at [954, 86] on div "24100 - [STREET_ADDRESS] - Mall 105 - DINING ROOM Chair 300 Team View Client Vi…" at bounding box center [611, 219] width 1223 height 439
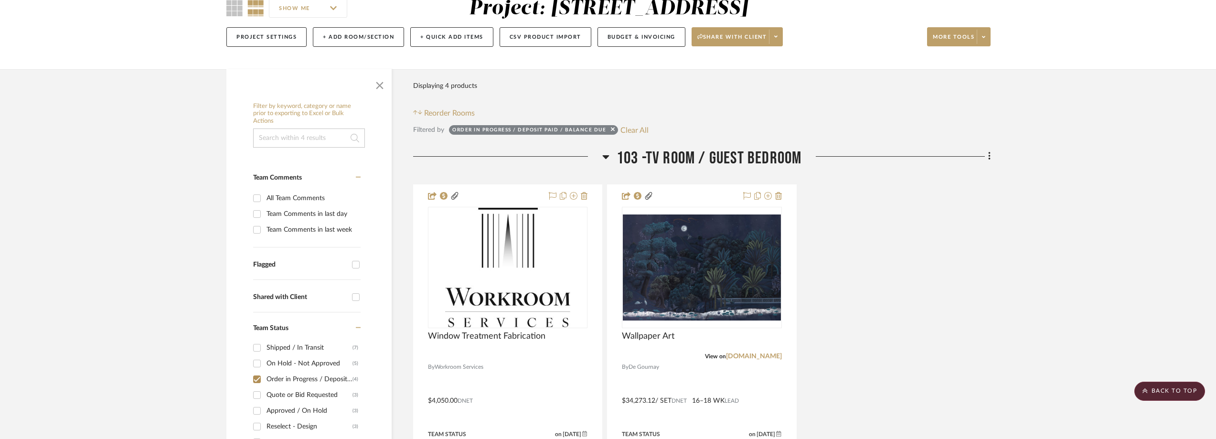
scroll to position [0, 0]
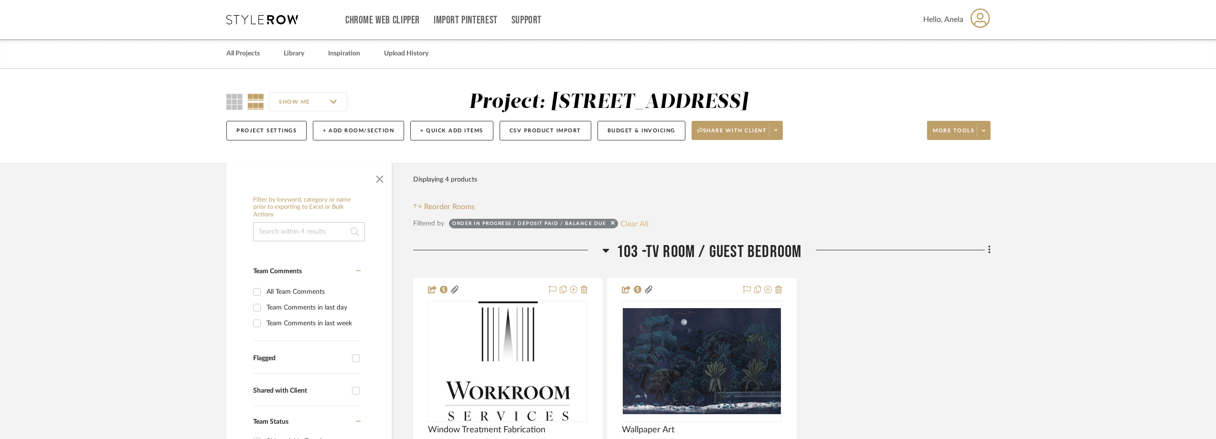
click at [631, 223] on button "Clear All" at bounding box center [635, 223] width 28 height 12
checkbox input "false"
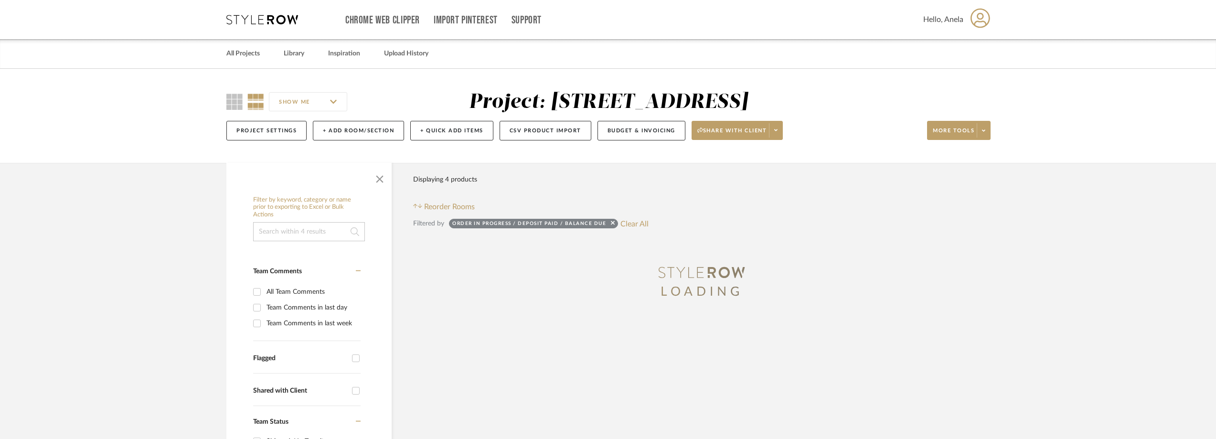
scroll to position [287, 0]
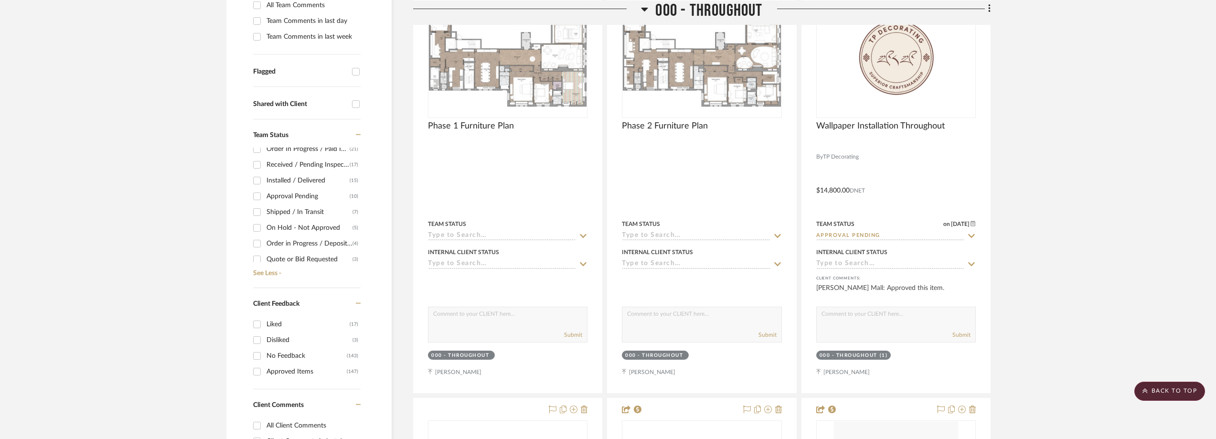
scroll to position [26, 0]
click at [309, 210] on div "Approval Pending" at bounding box center [308, 208] width 83 height 15
click at [265, 210] on input "Approval Pending (10)" at bounding box center [256, 208] width 15 height 15
checkbox input "true"
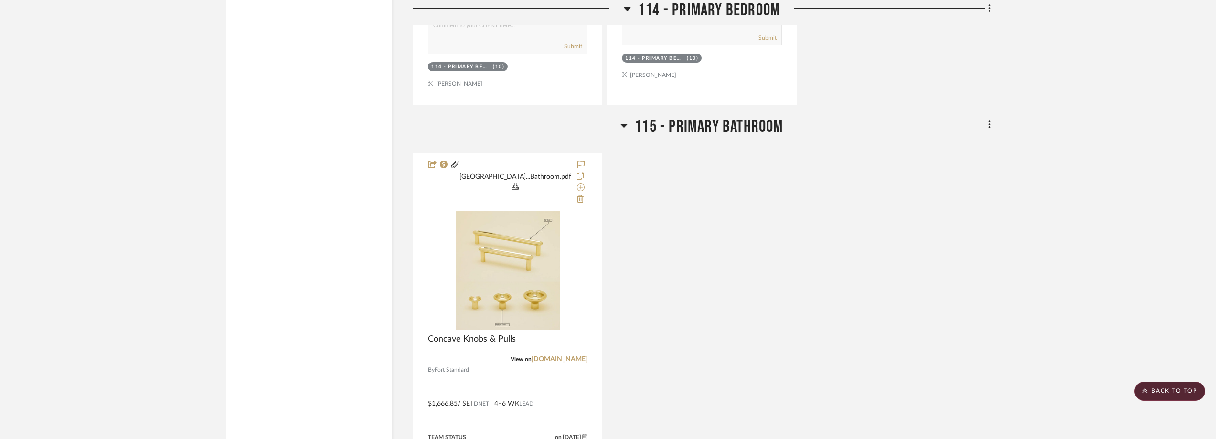
scroll to position [2934, 0]
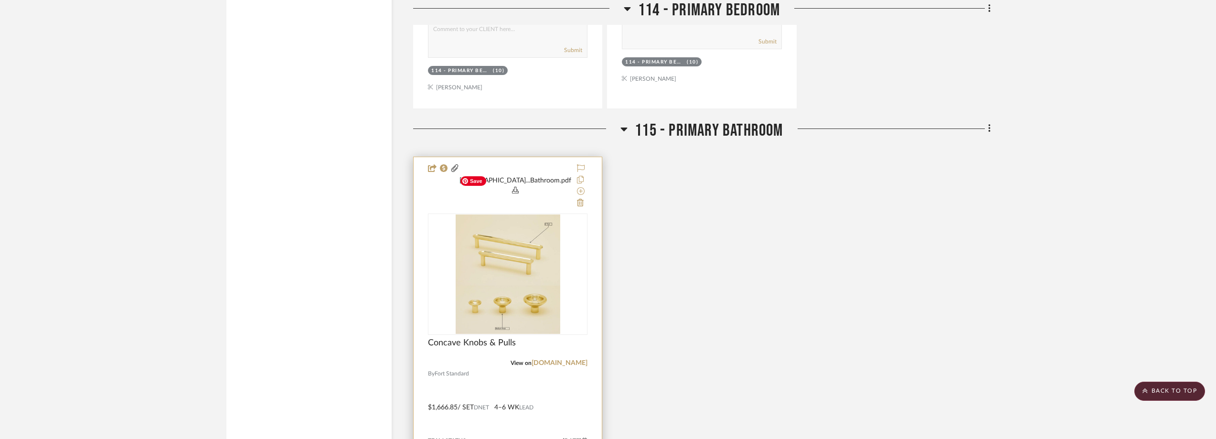
click at [0, 0] on img at bounding box center [0, 0] width 0 height 0
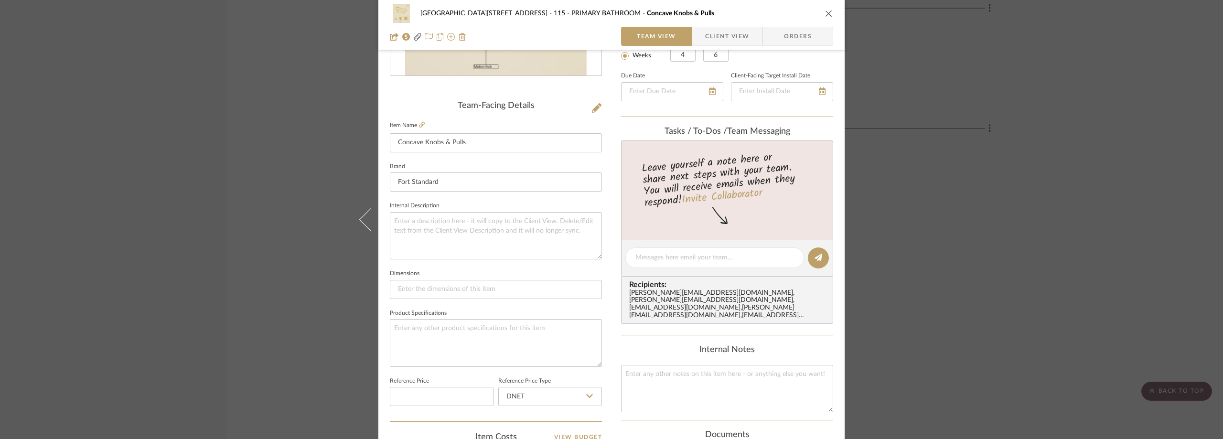
scroll to position [239, 0]
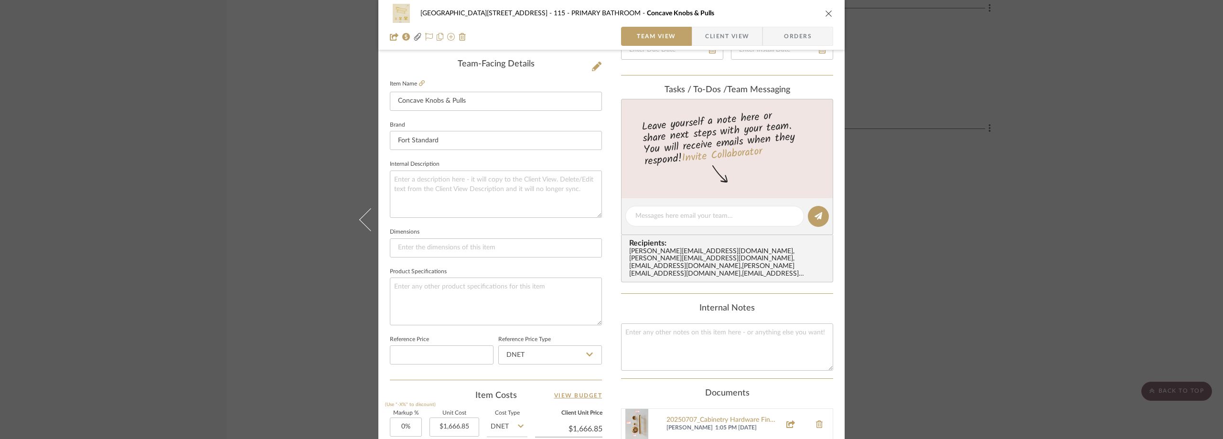
click at [710, 32] on span "Client View" at bounding box center [727, 36] width 44 height 19
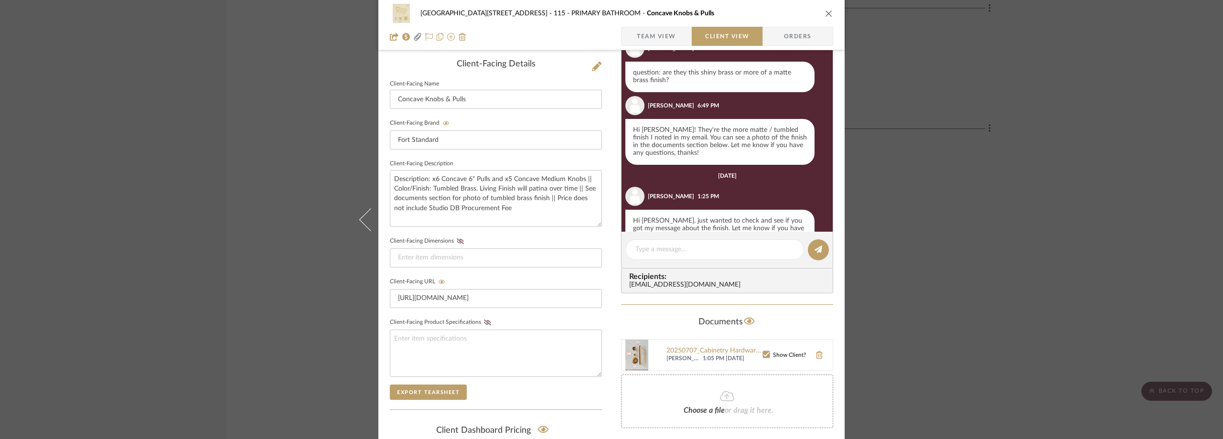
scroll to position [364, 0]
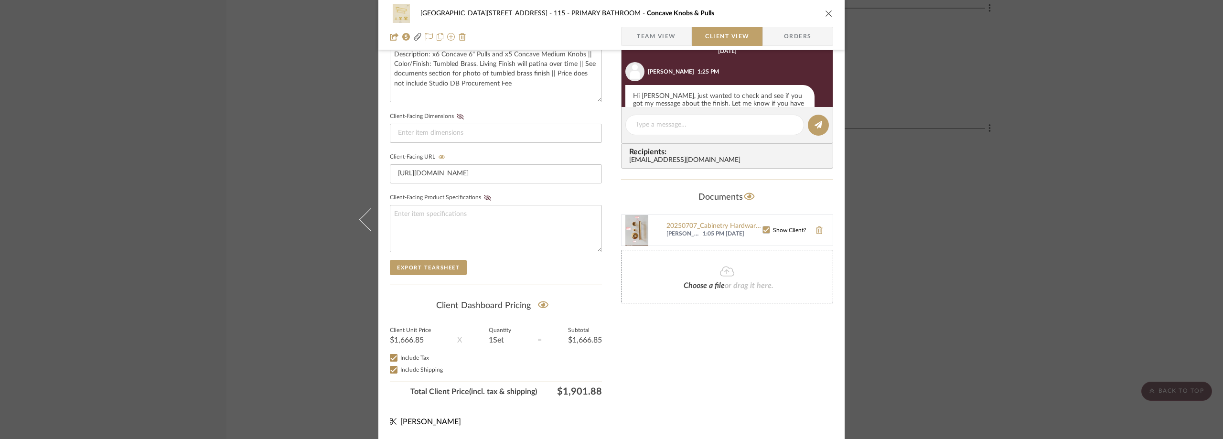
click at [252, 191] on div "24100 - [STREET_ADDRESS] - Mall 115 - PRIMARY BATHROOM Concave Knobs & Pulls Te…" at bounding box center [611, 219] width 1223 height 439
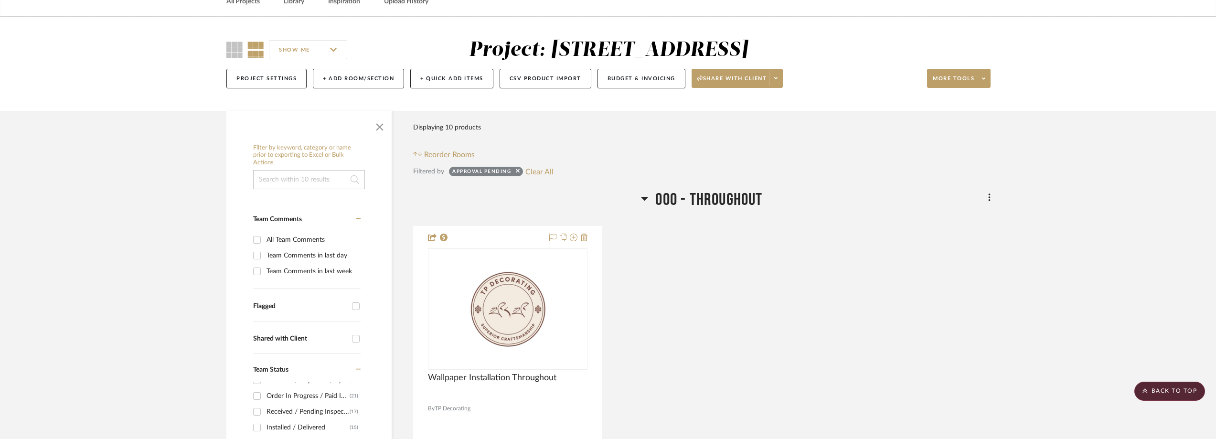
scroll to position [0, 0]
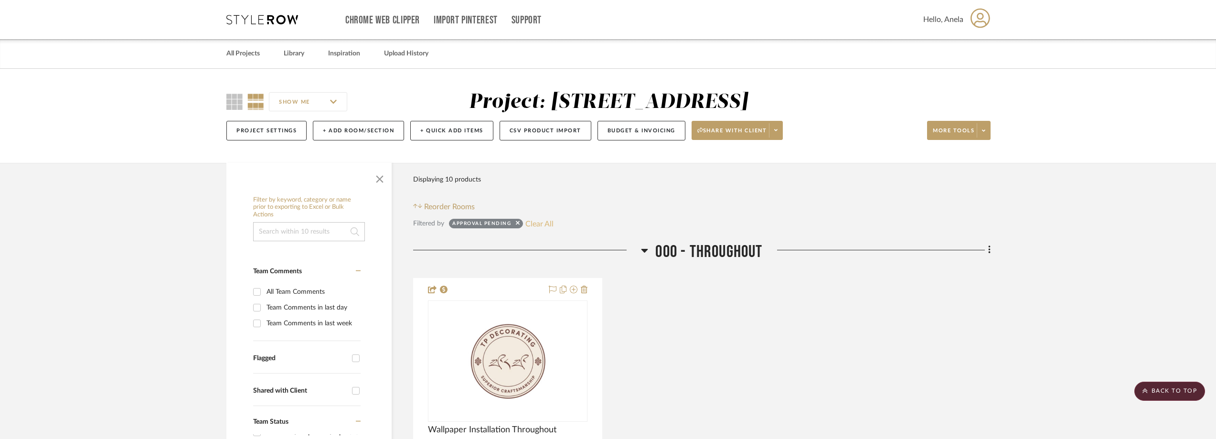
click at [541, 220] on button "Clear All" at bounding box center [540, 223] width 28 height 12
checkbox input "false"
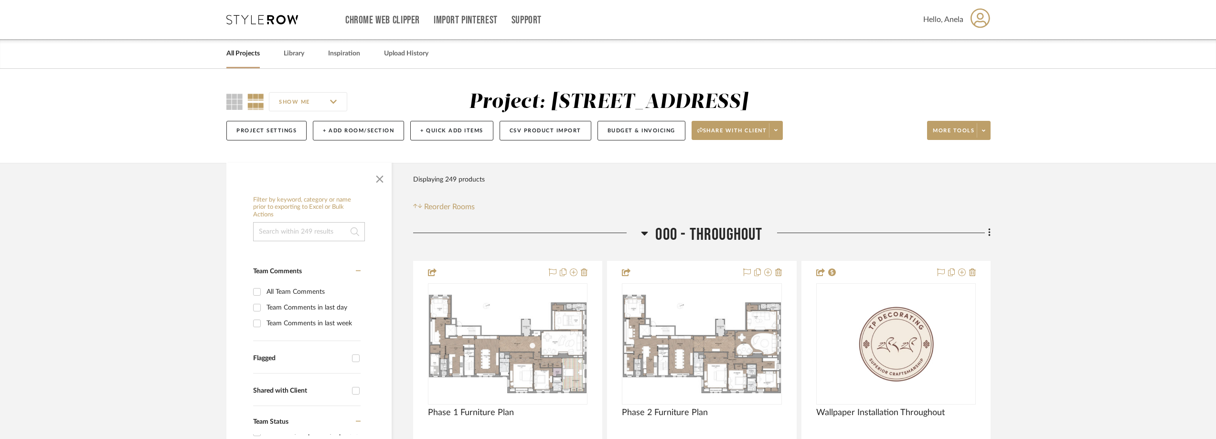
click at [262, 16] on icon at bounding box center [262, 20] width 72 height 10
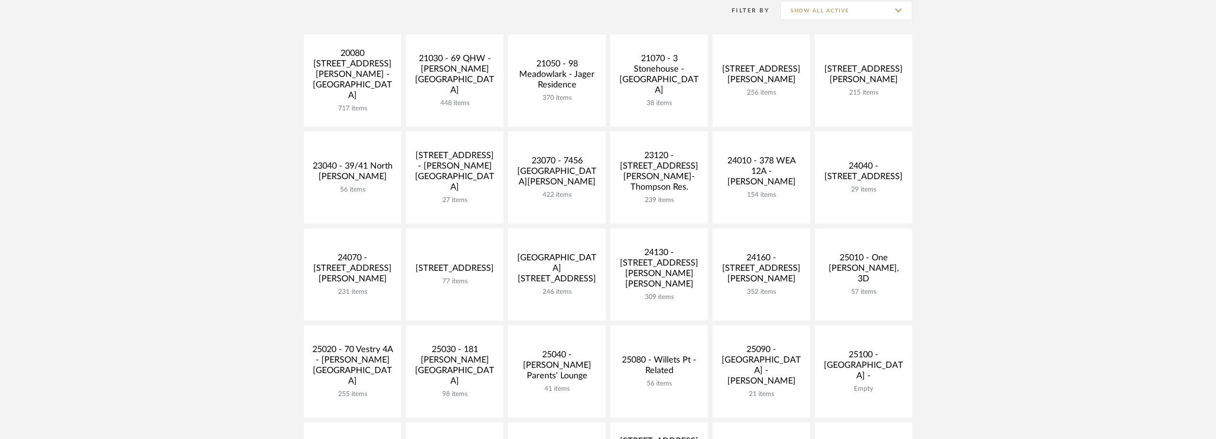
scroll to position [191, 0]
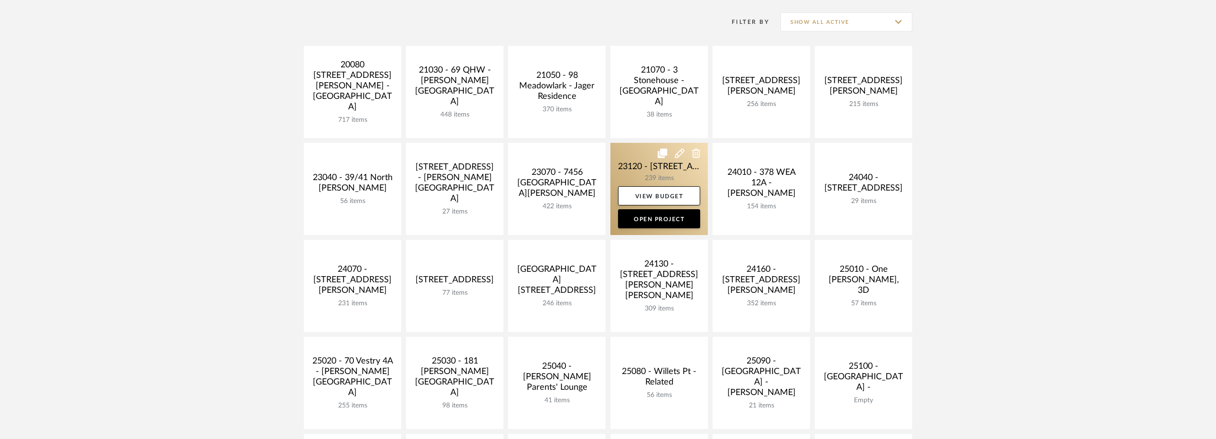
click at [634, 172] on link at bounding box center [659, 189] width 97 height 92
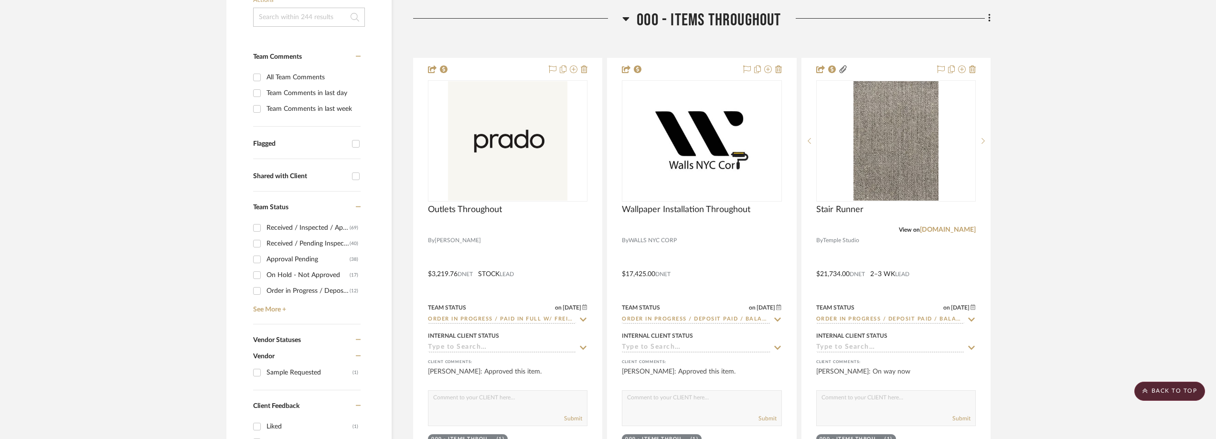
scroll to position [334, 0]
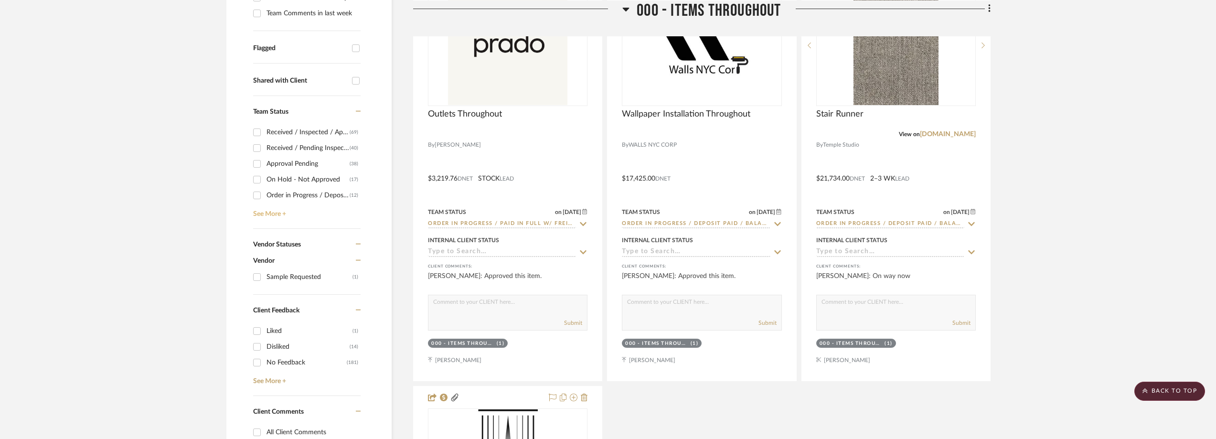
click at [275, 209] on link "See More +" at bounding box center [306, 210] width 110 height 15
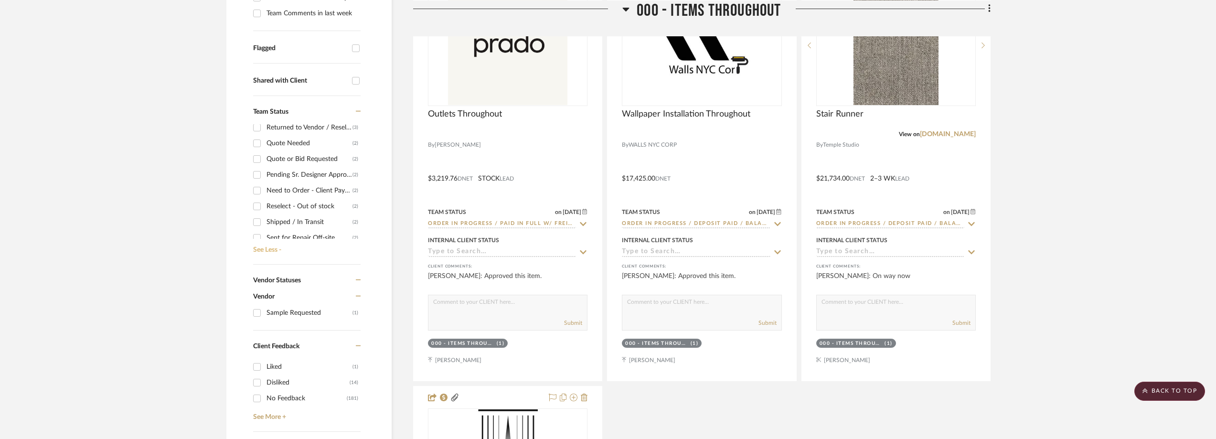
scroll to position [191, 0]
click at [305, 175] on div "Shipped / In Transit" at bounding box center [310, 177] width 86 height 15
click at [265, 175] on input "Shipped / In Transit (2)" at bounding box center [256, 177] width 15 height 15
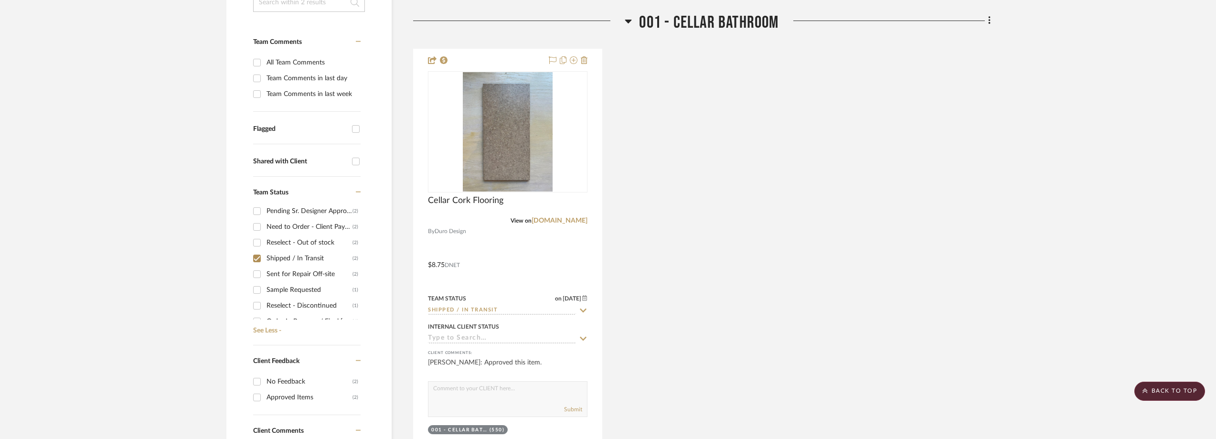
scroll to position [51, 0]
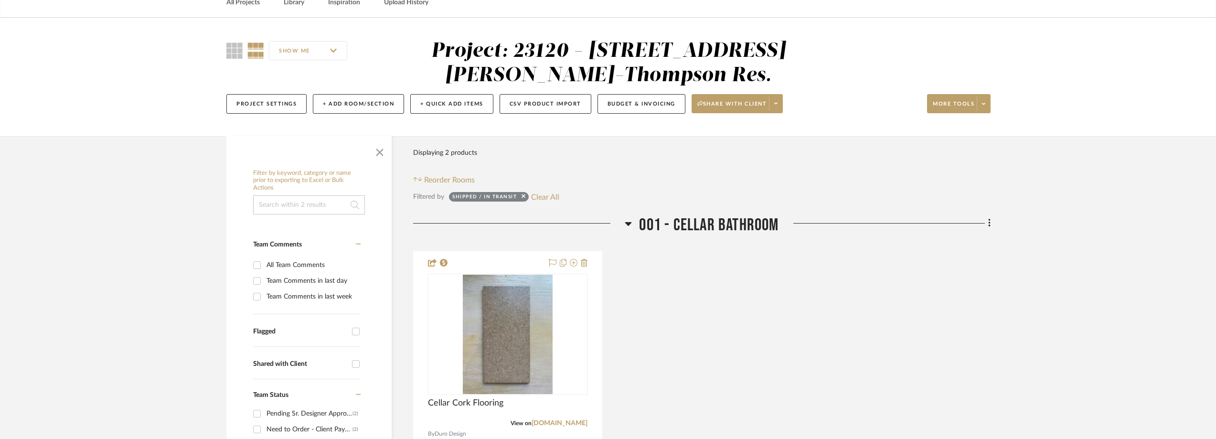
click at [548, 193] on button "Clear All" at bounding box center [545, 197] width 28 height 12
checkbox input "false"
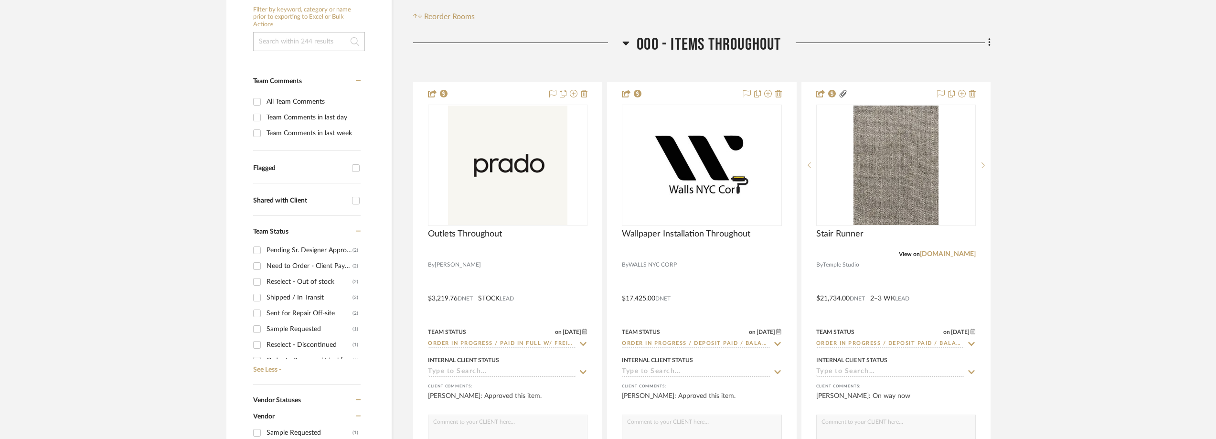
scroll to position [290, 0]
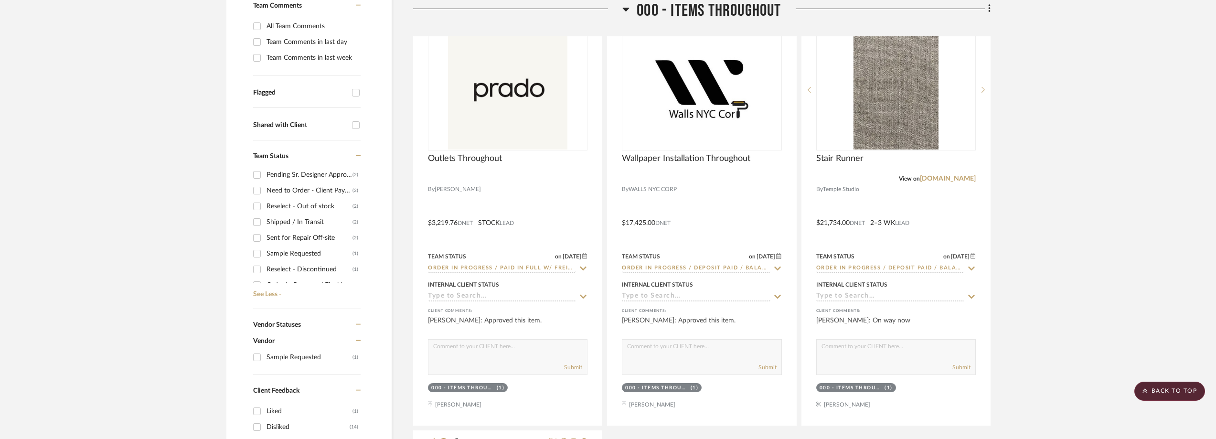
click at [295, 190] on div "Need to Order - Client Payment Received" at bounding box center [310, 190] width 86 height 15
click at [265, 190] on input "Need to Order - Client Payment Received (2)" at bounding box center [256, 190] width 15 height 15
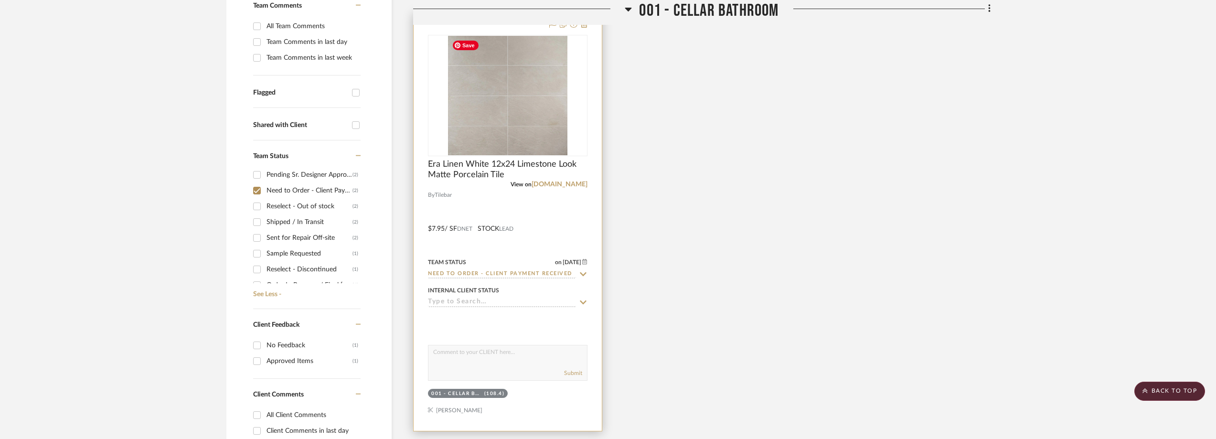
click at [0, 0] on img at bounding box center [0, 0] width 0 height 0
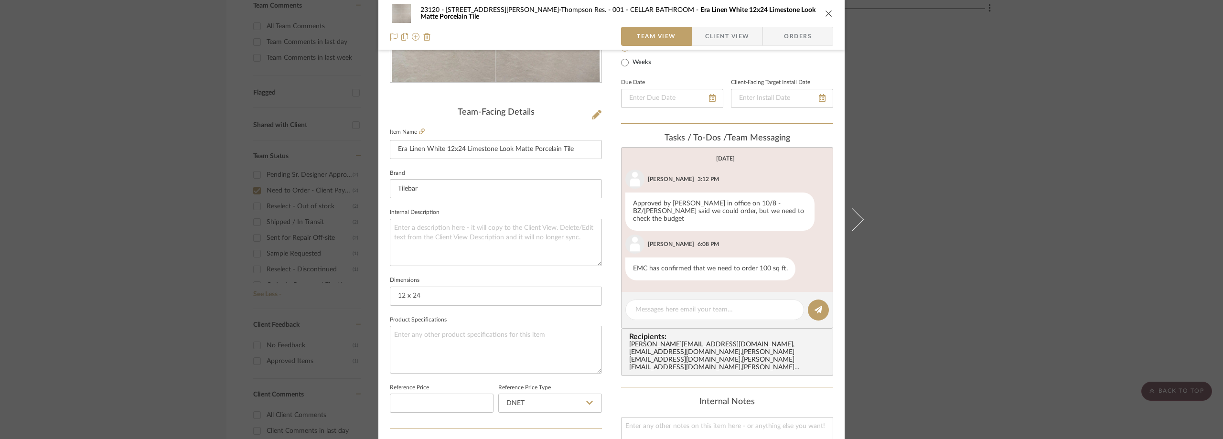
scroll to position [191, 0]
click at [923, 175] on div "23120 - [STREET_ADDRESS][PERSON_NAME]-Thompson Res. 001 - CELLAR BATHROOM Era L…" at bounding box center [611, 219] width 1223 height 439
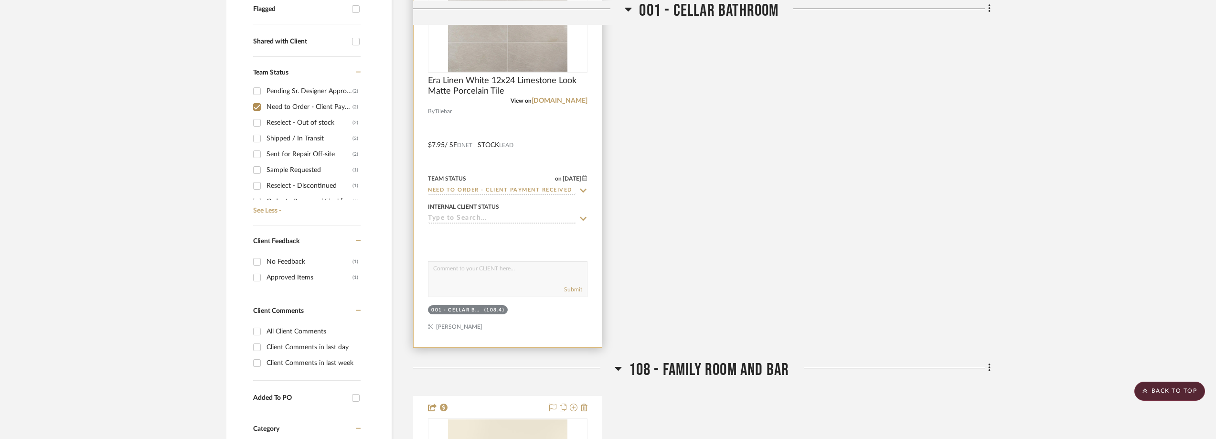
scroll to position [258, 0]
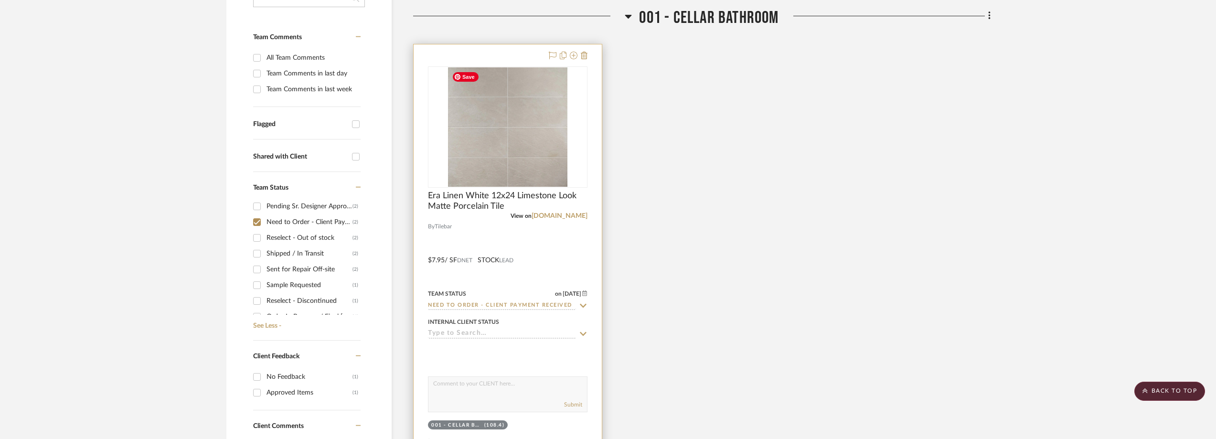
click at [525, 171] on img "0" at bounding box center [507, 126] width 119 height 119
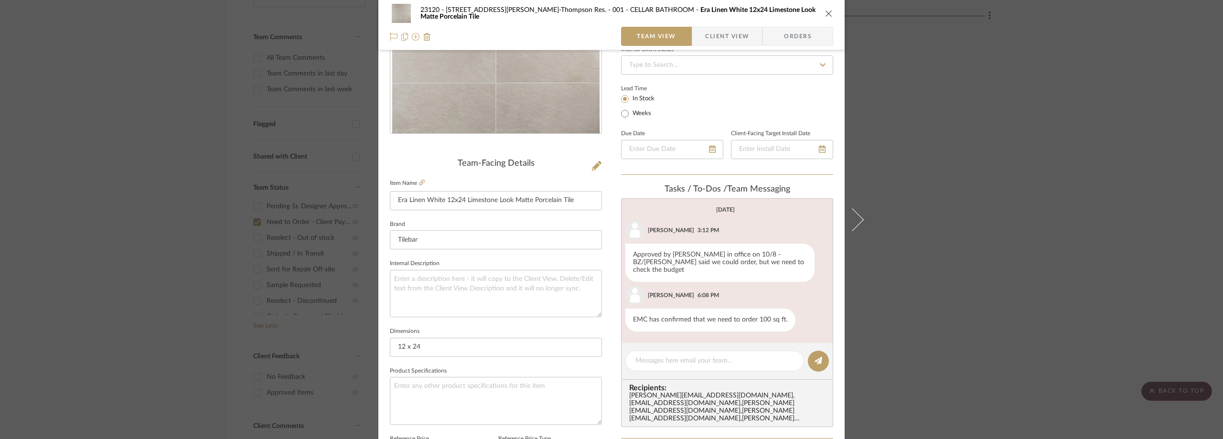
scroll to position [143, 0]
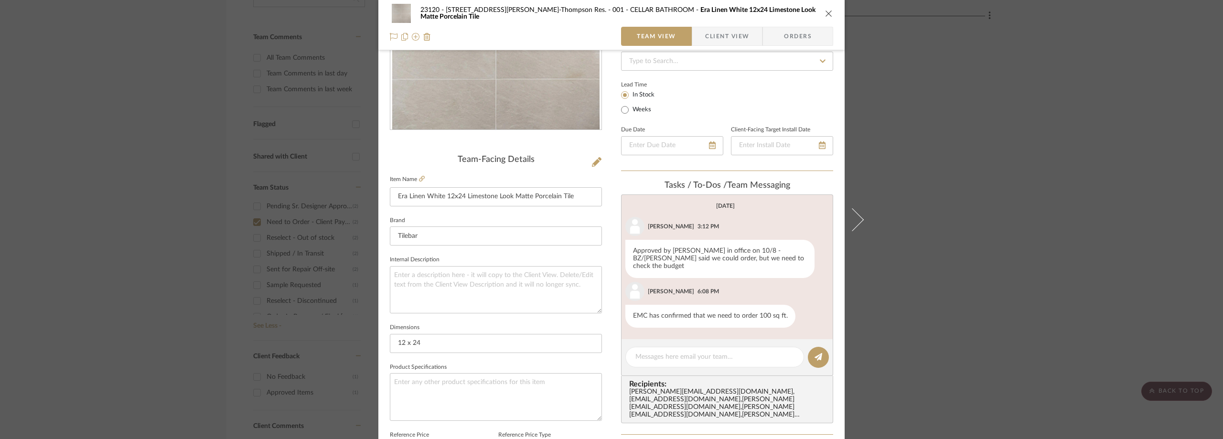
click at [950, 156] on div "23120 - [STREET_ADDRESS][PERSON_NAME]-Thompson Res. 001 - CELLAR BATHROOM Era L…" at bounding box center [611, 219] width 1223 height 439
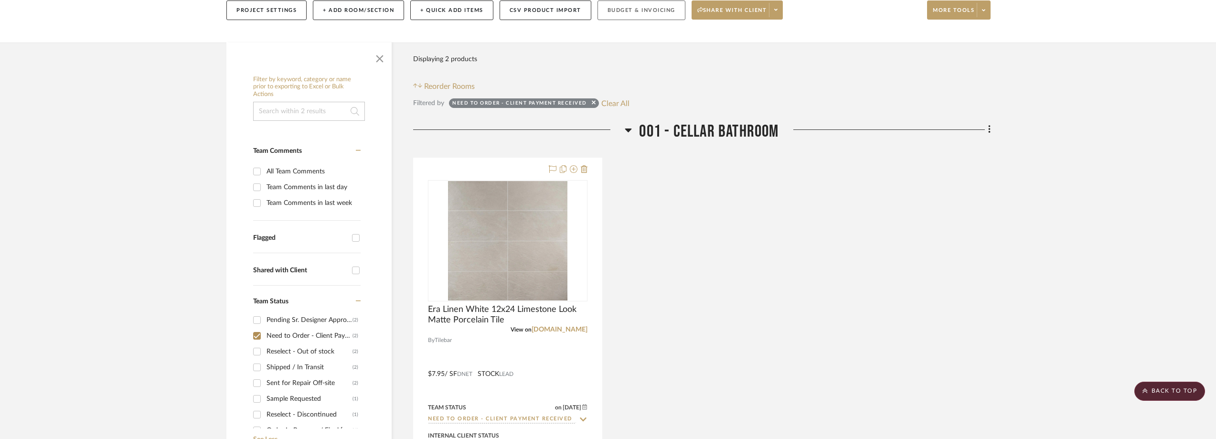
scroll to position [20, 0]
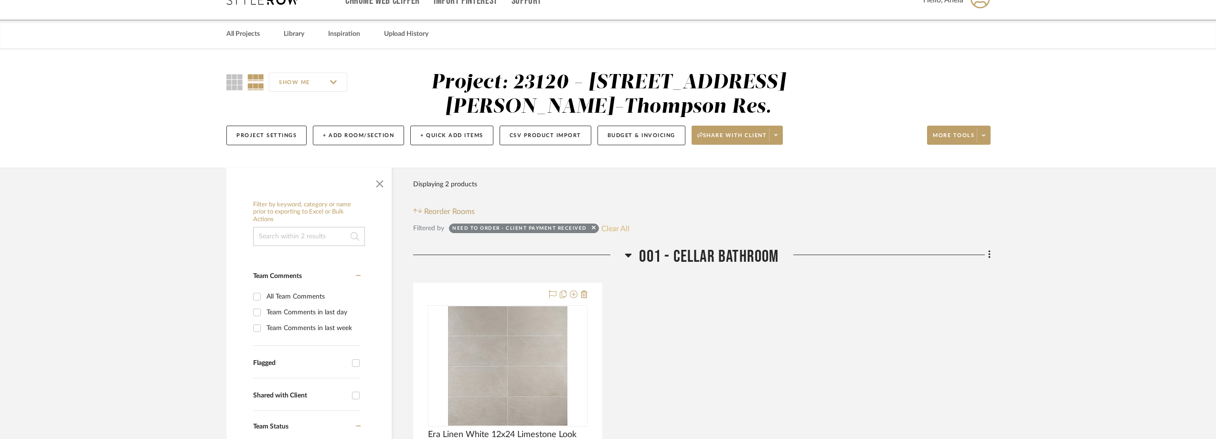
click at [606, 223] on button "Clear All" at bounding box center [615, 228] width 28 height 12
checkbox input "false"
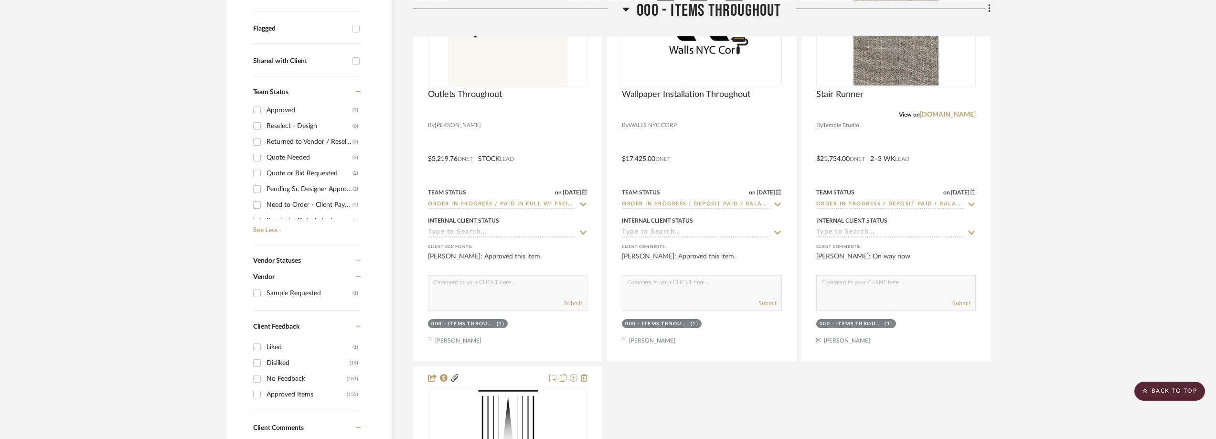
scroll to position [96, 0]
click at [320, 176] on div "Quote Needed" at bounding box center [310, 174] width 86 height 15
click at [265, 176] on input "Quote Needed (2)" at bounding box center [256, 174] width 15 height 15
checkbox input "true"
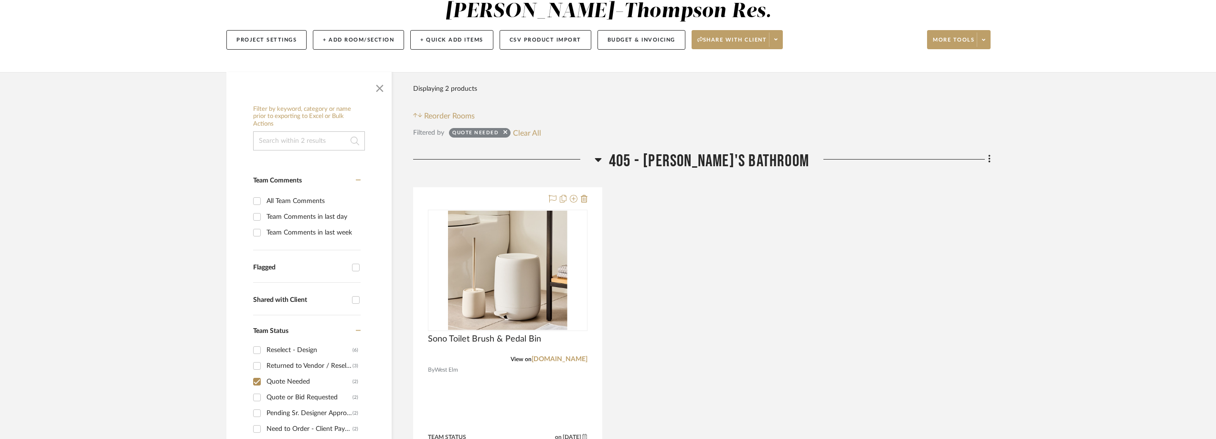
scroll to position [143, 0]
click at [309, 379] on div "Quote or Bid Requested" at bounding box center [310, 381] width 86 height 15
click at [265, 379] on input "Quote or Bid Requested (2)" at bounding box center [256, 381] width 15 height 15
checkbox input "true"
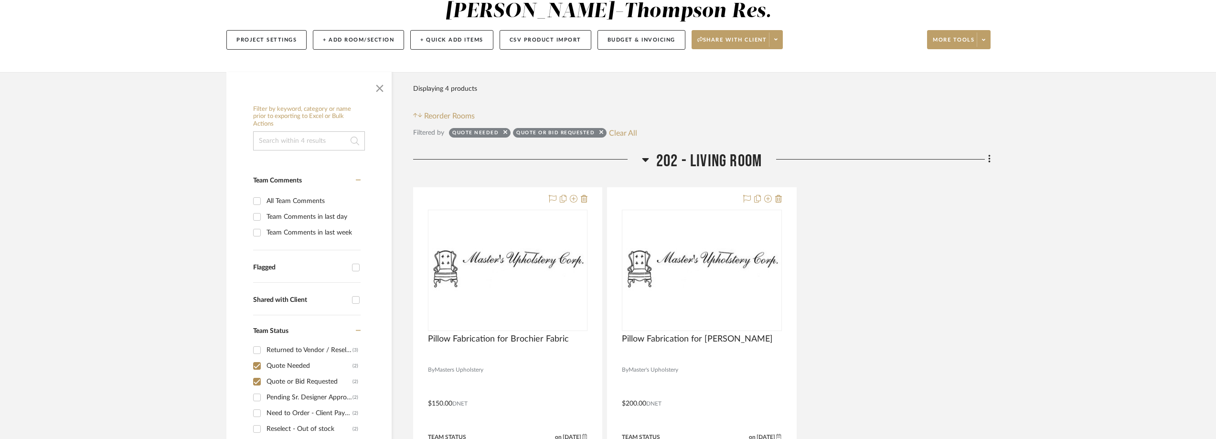
click at [304, 364] on div "Quote Needed" at bounding box center [310, 365] width 86 height 15
click at [265, 364] on input "Quote Needed (2)" at bounding box center [256, 365] width 15 height 15
checkbox input "false"
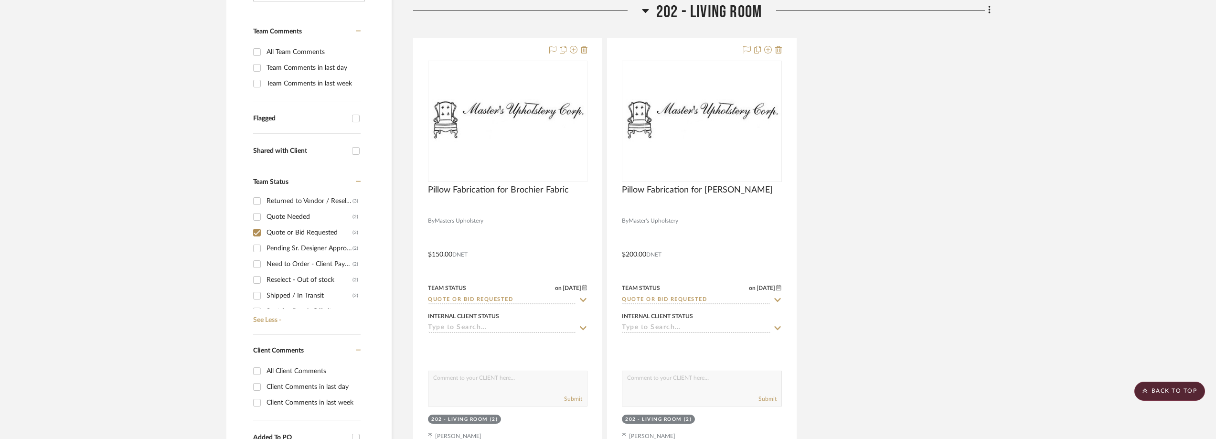
scroll to position [258, 0]
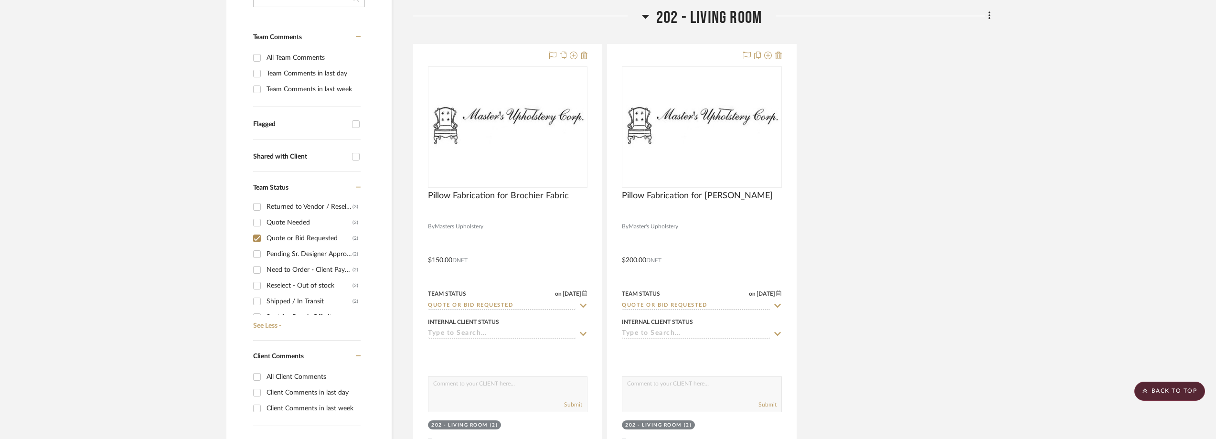
click at [334, 239] on div "Quote or Bid Requested" at bounding box center [310, 238] width 86 height 15
click at [265, 239] on input "Quote or Bid Requested (2)" at bounding box center [256, 238] width 15 height 15
checkbox input "false"
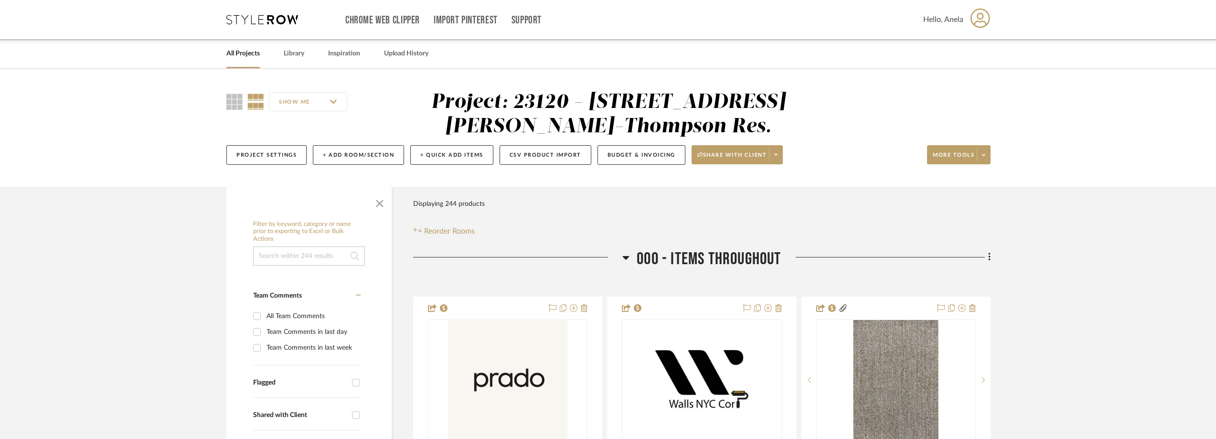
click at [289, 17] on icon at bounding box center [262, 20] width 72 height 10
